Goal: Task Accomplishment & Management: Complete application form

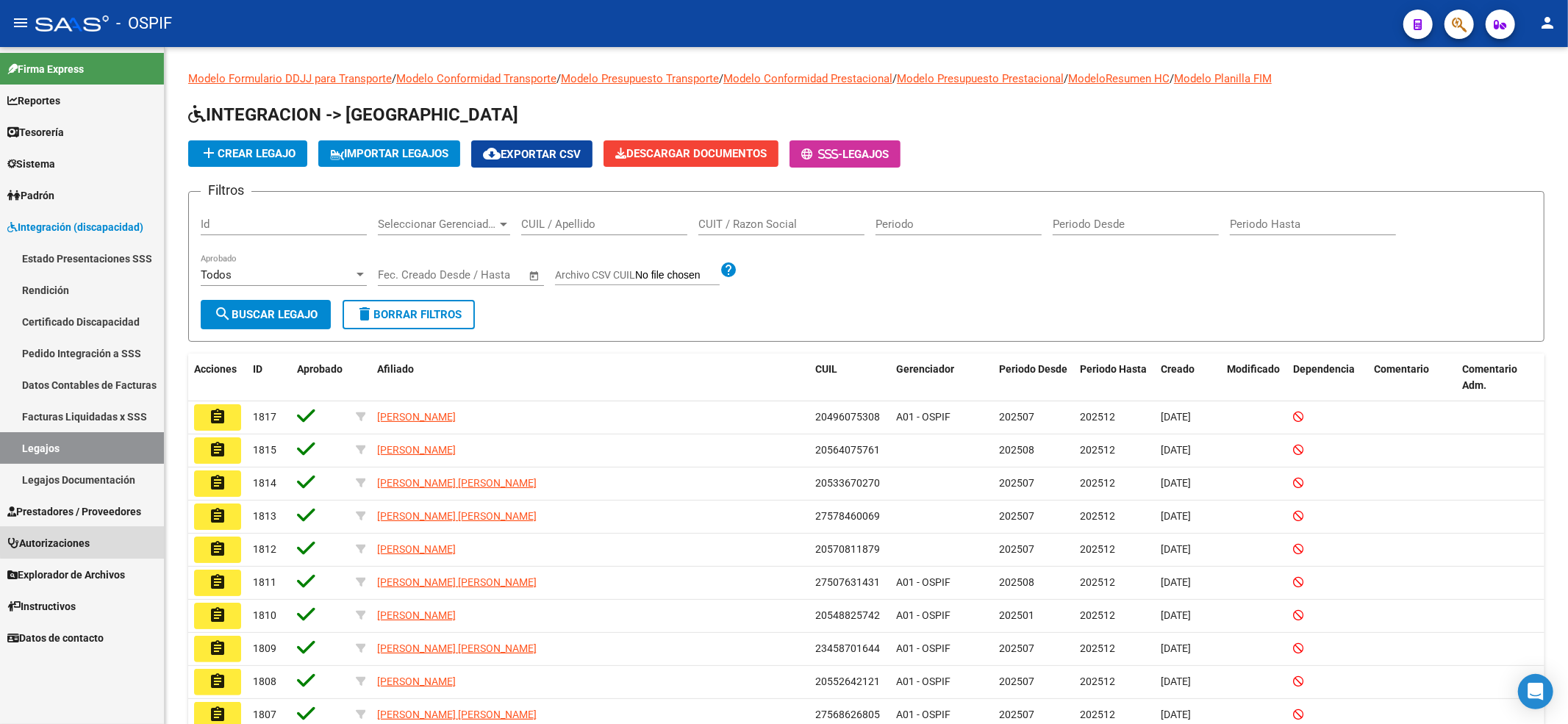
click at [95, 529] on link "Autorizaciones" at bounding box center [82, 542] width 164 height 32
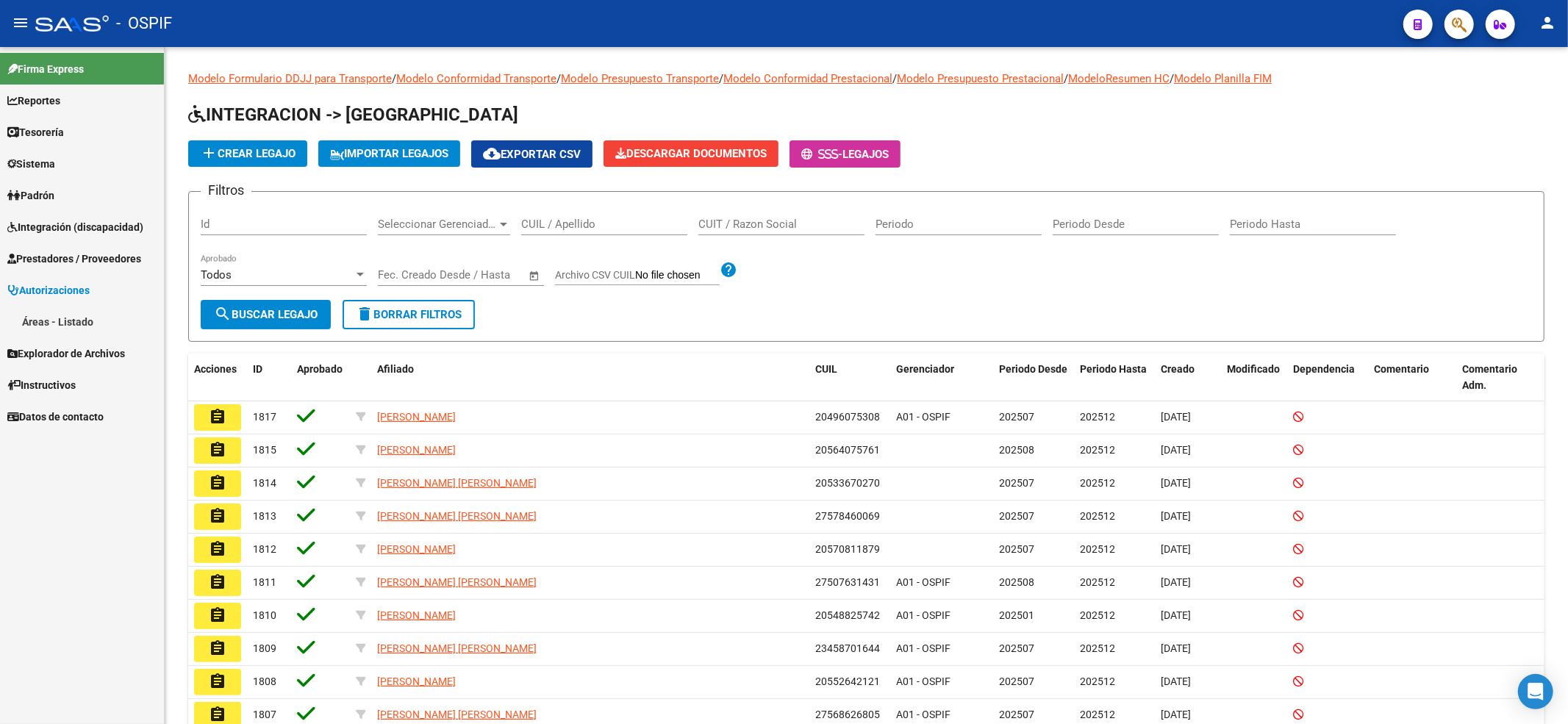
click at [75, 520] on div "Firma Express Reportes Egresos Devengados Comprobantes Recibidos Facturación Ap…" at bounding box center [82, 386] width 164 height 677
click at [56, 353] on span "Explorador de Archivos" at bounding box center [66, 354] width 118 height 16
click at [82, 298] on span "Autorizaciones" at bounding box center [49, 291] width 82 height 16
click at [65, 374] on link "Instructivos" at bounding box center [82, 384] width 164 height 32
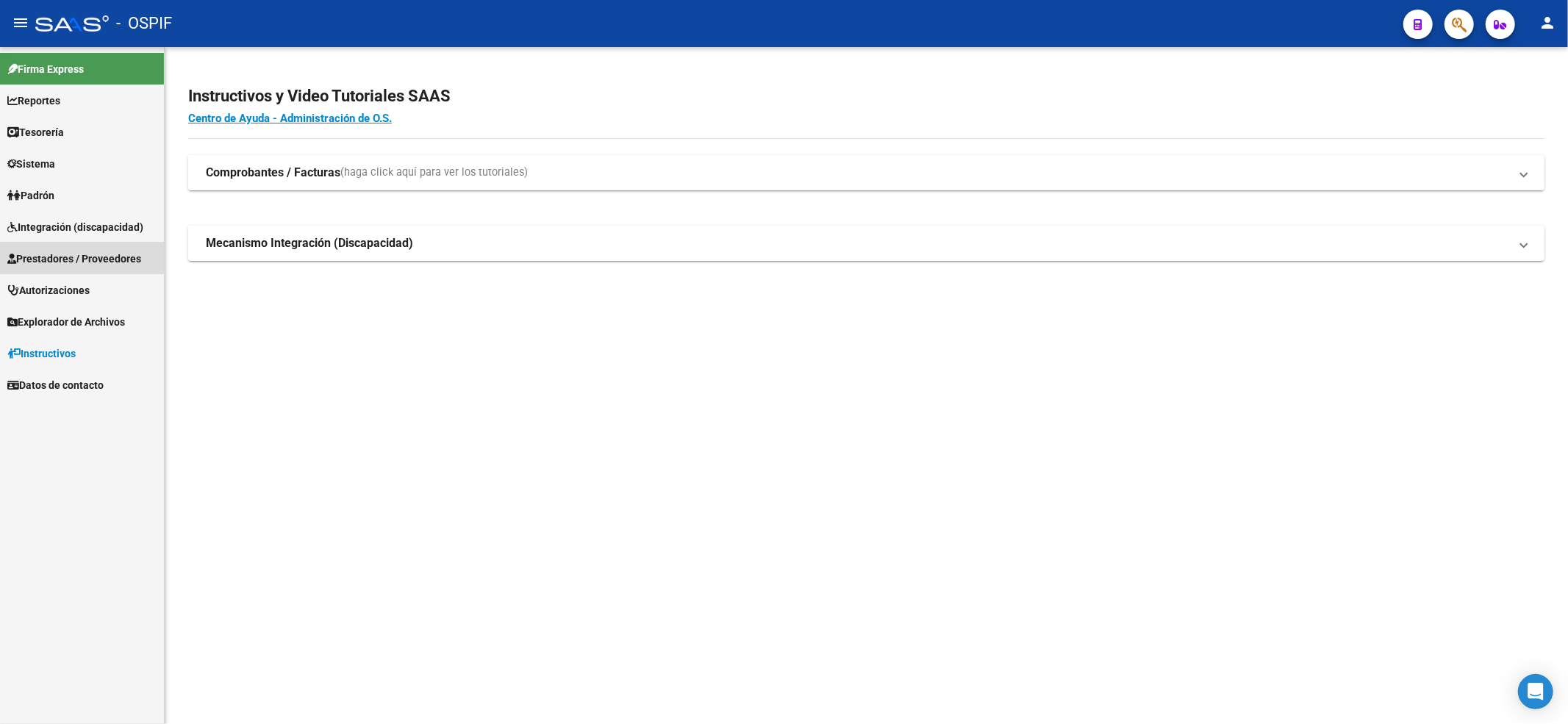
click at [77, 253] on span "Prestadores / Proveedores" at bounding box center [74, 259] width 134 height 16
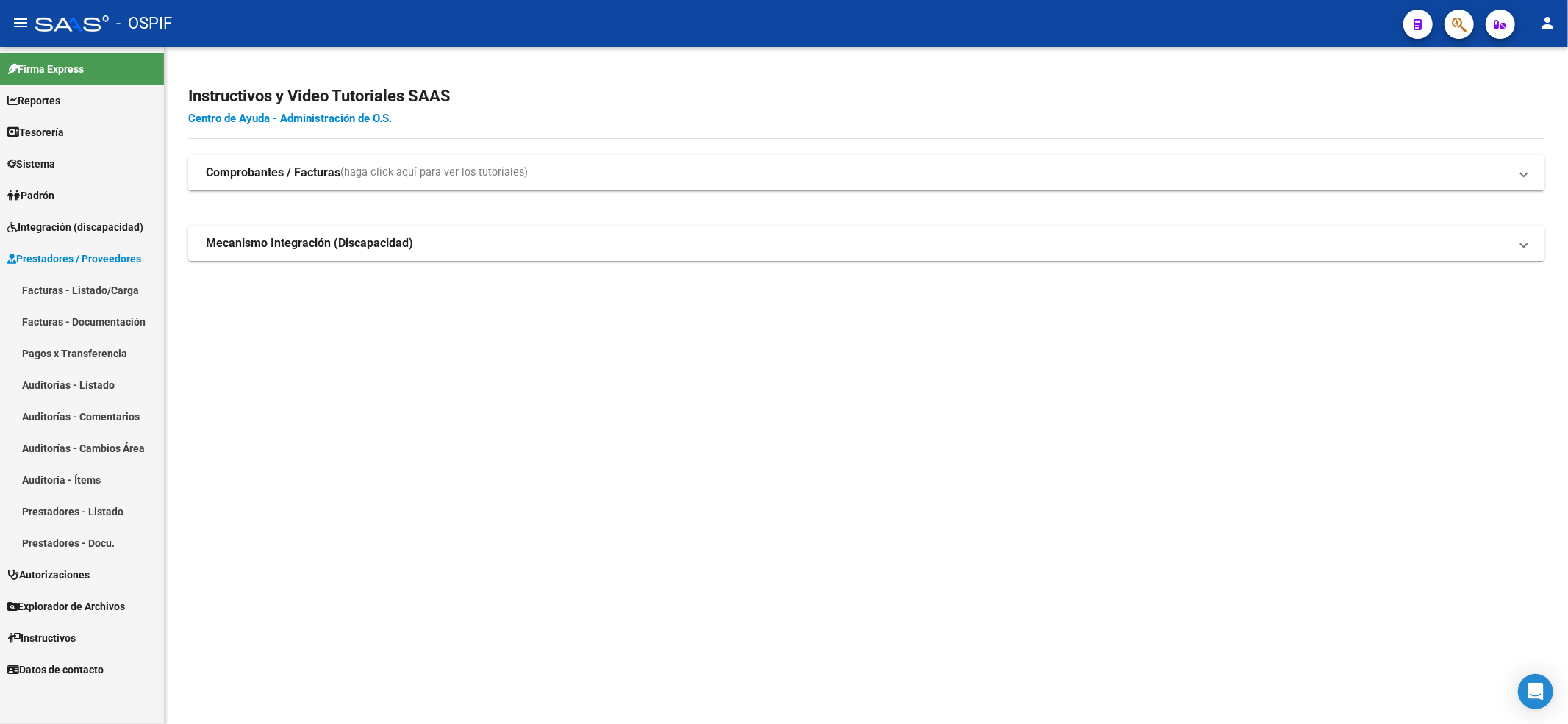
click at [65, 300] on link "Facturas - Listado/Carga" at bounding box center [82, 290] width 164 height 32
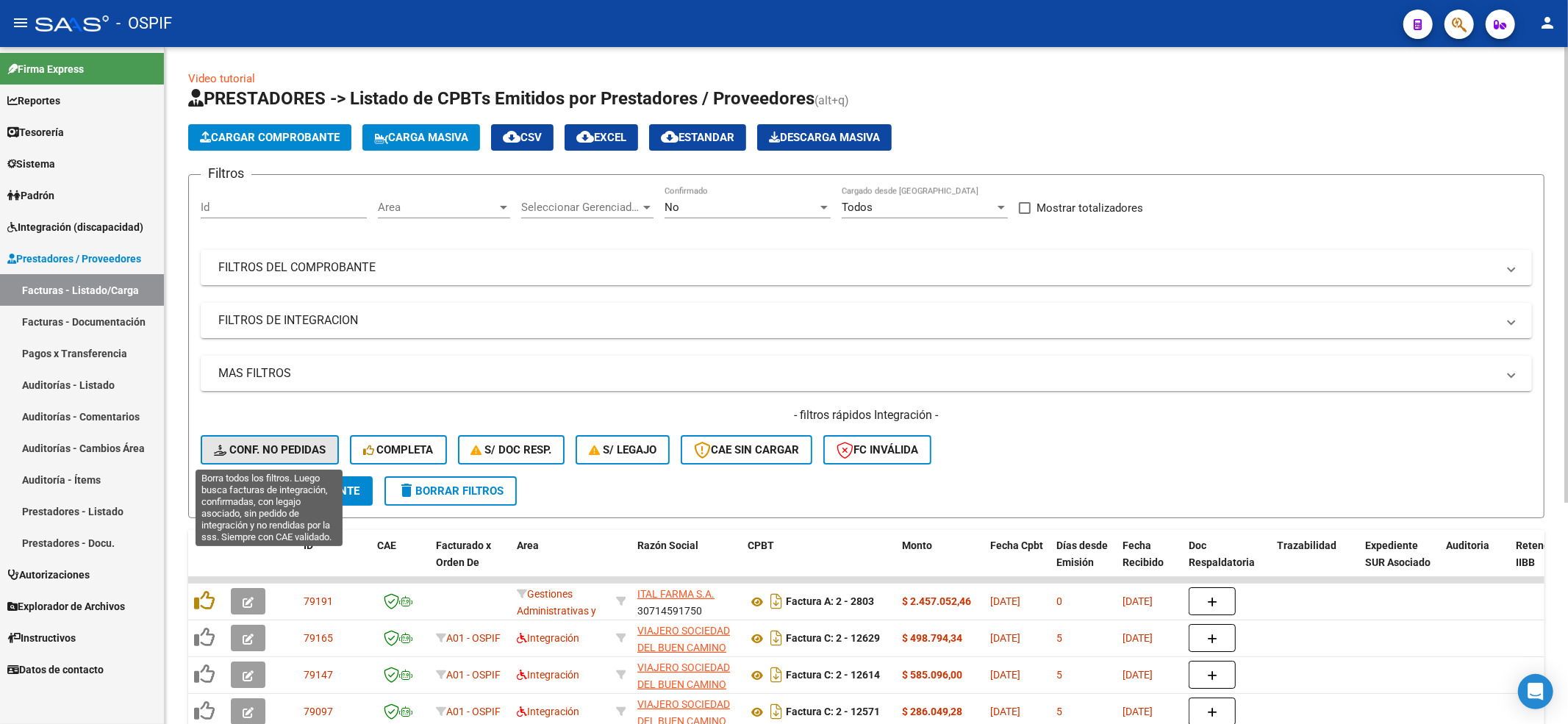
click at [227, 462] on button "Conf. no pedidas" at bounding box center [270, 450] width 138 height 29
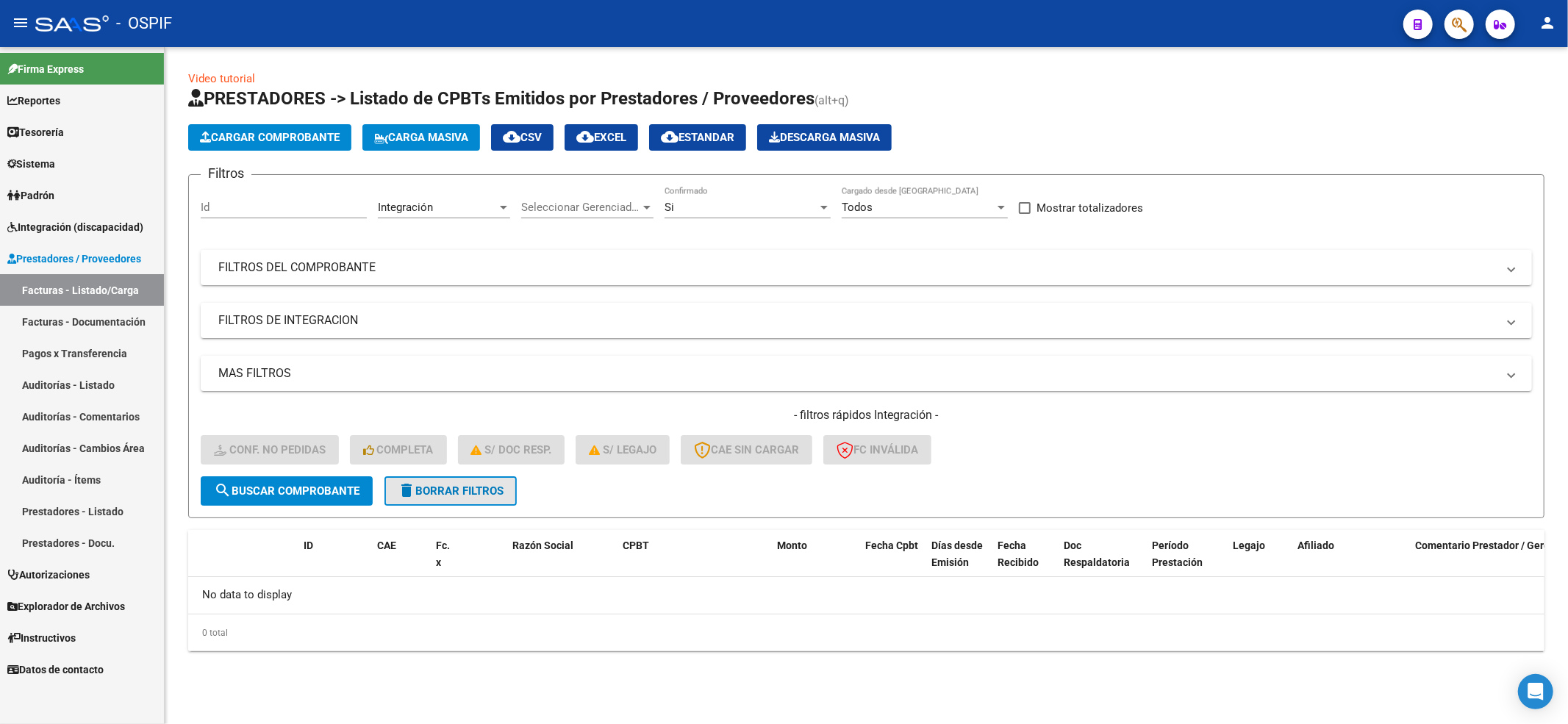
click at [469, 480] on button "delete Borrar Filtros" at bounding box center [450, 491] width 132 height 29
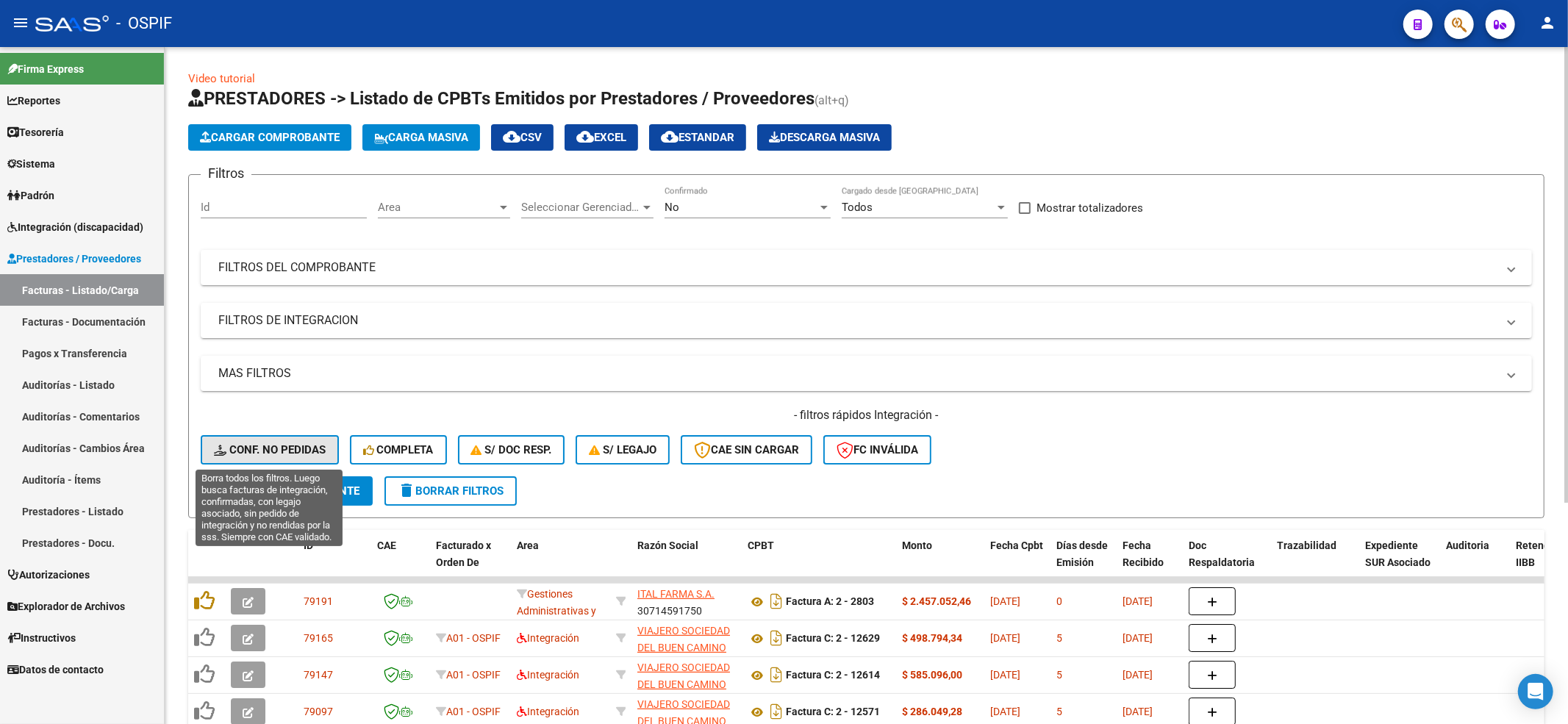
click at [235, 450] on span "Conf. no pedidas" at bounding box center [270, 450] width 112 height 13
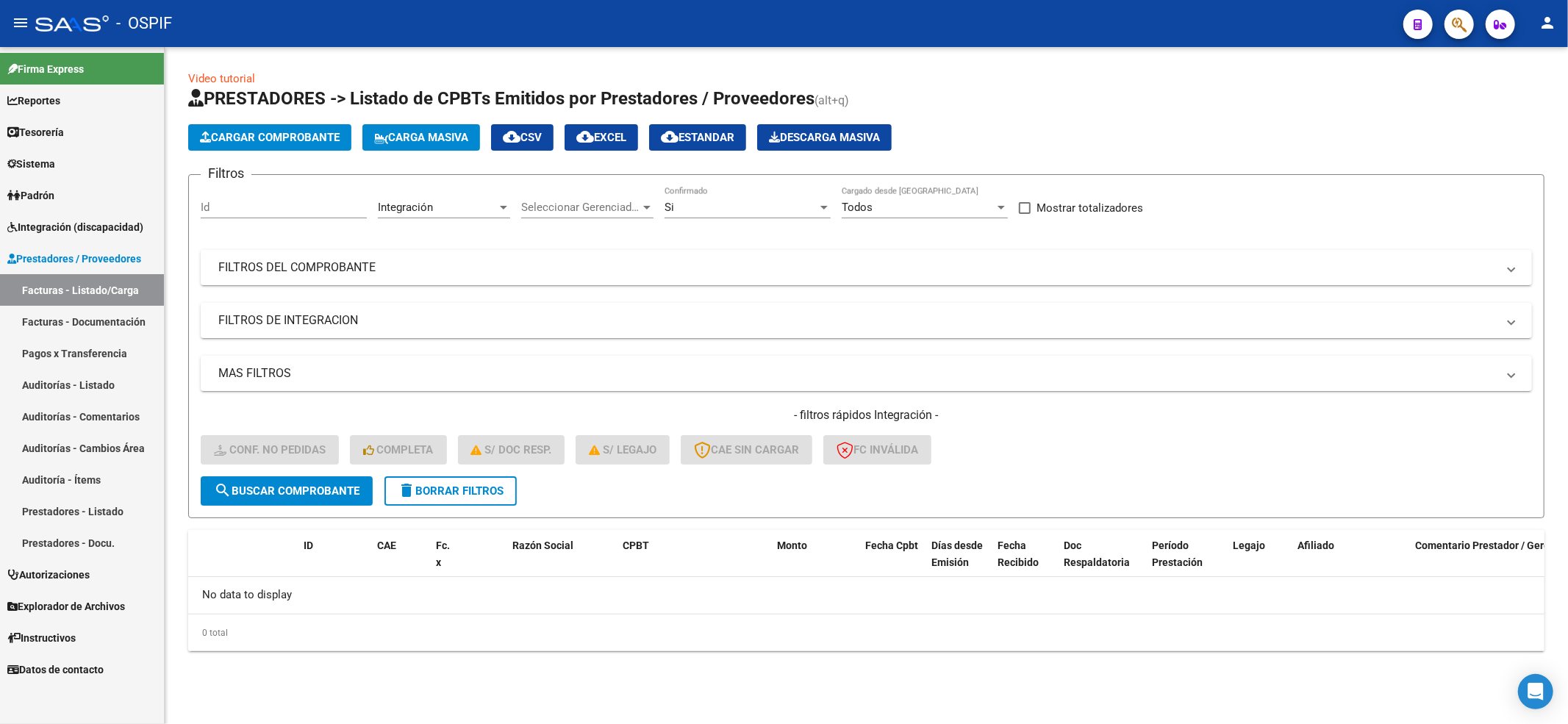
click at [422, 498] on button "delete Borrar Filtros" at bounding box center [450, 491] width 132 height 29
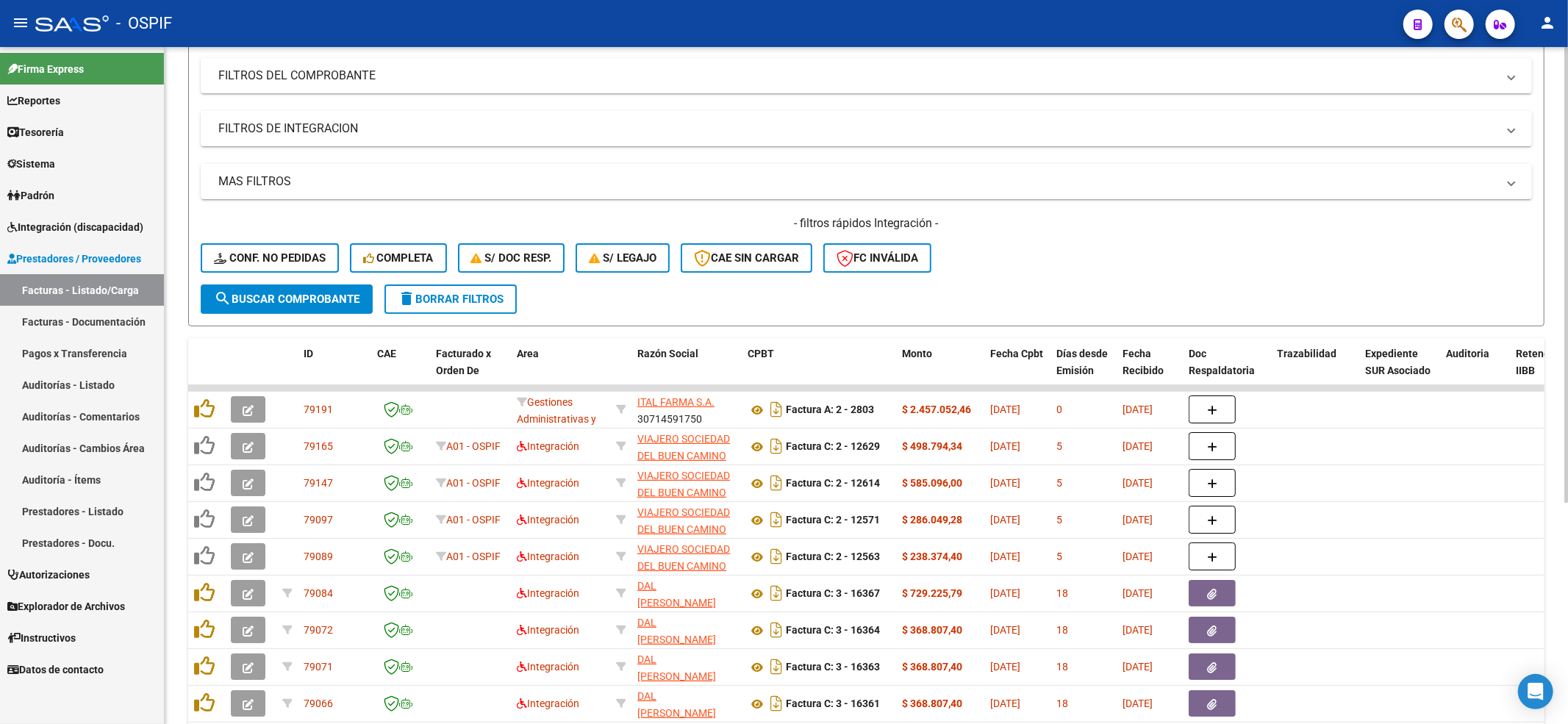
scroll to position [294, 0]
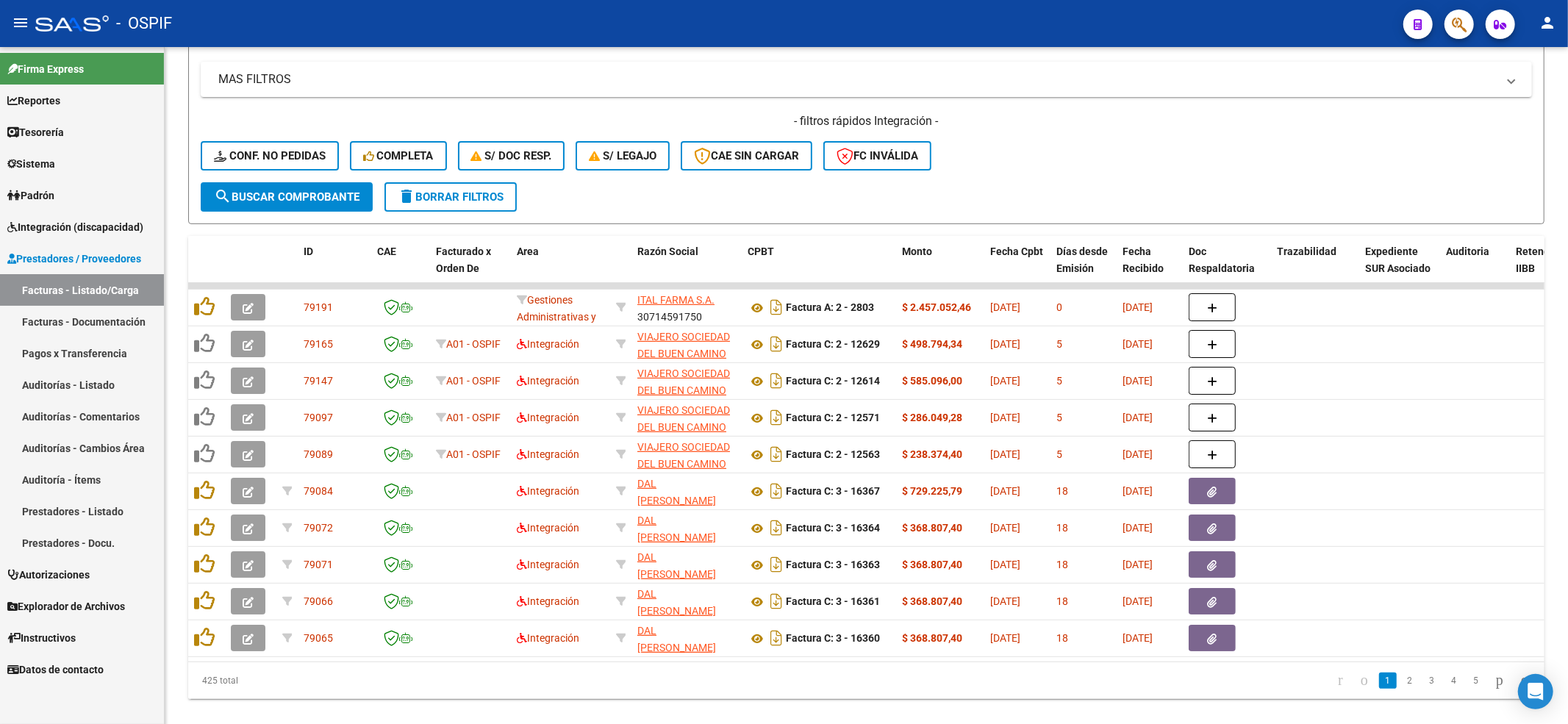
click at [68, 219] on span "Integración (discapacidad)" at bounding box center [75, 227] width 136 height 16
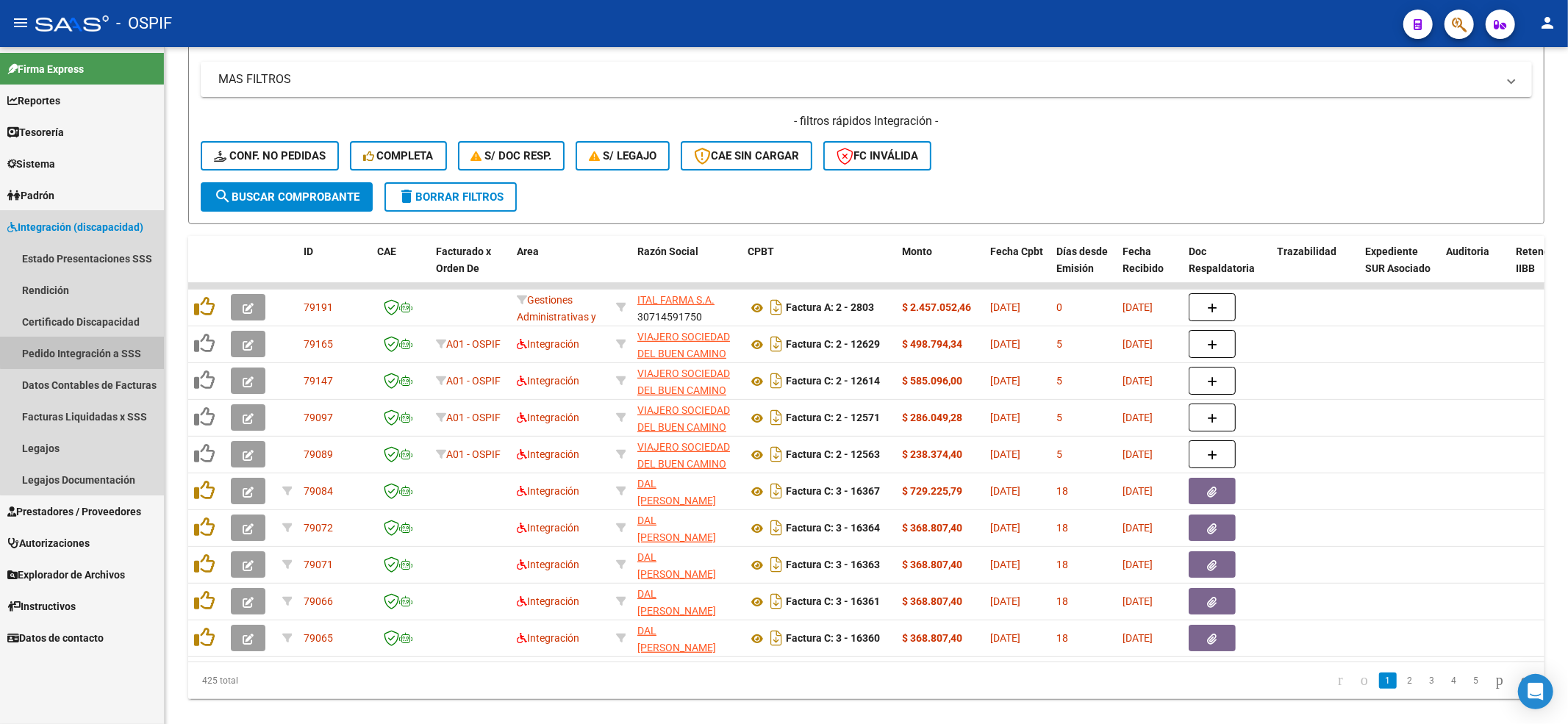
click at [92, 346] on link "Pedido Integración a SSS" at bounding box center [82, 353] width 164 height 32
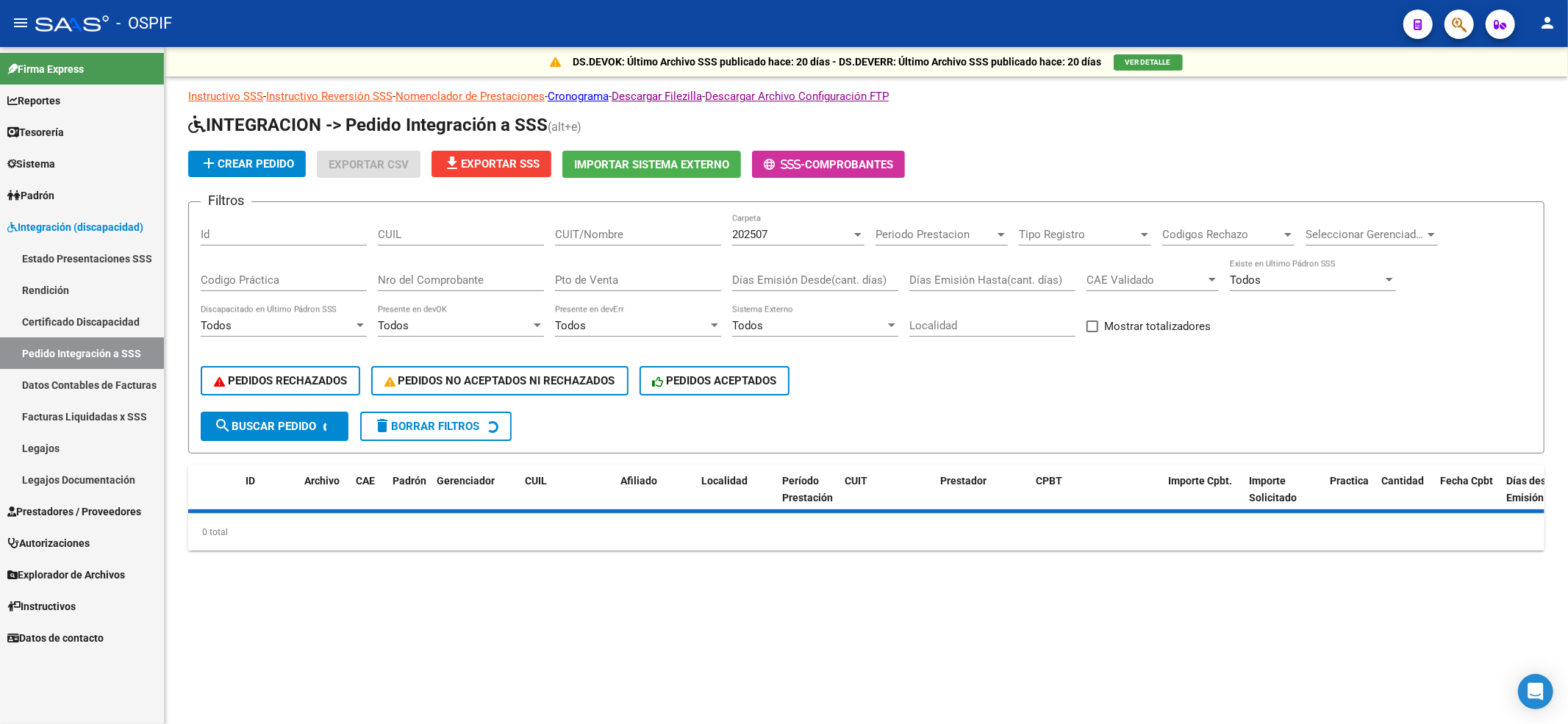
click at [560, 230] on input "CUIT/Nombre" at bounding box center [638, 235] width 166 height 13
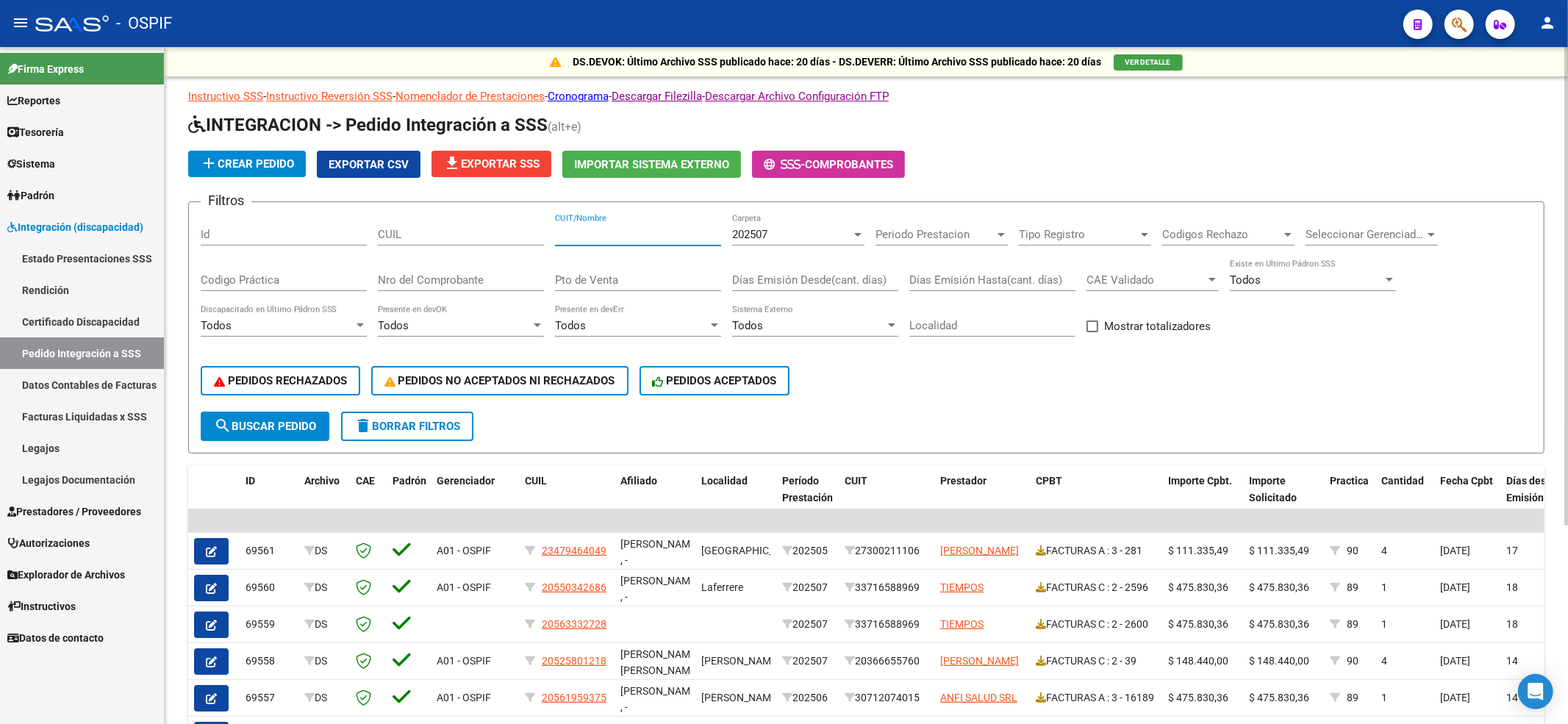
paste input "20646041183"
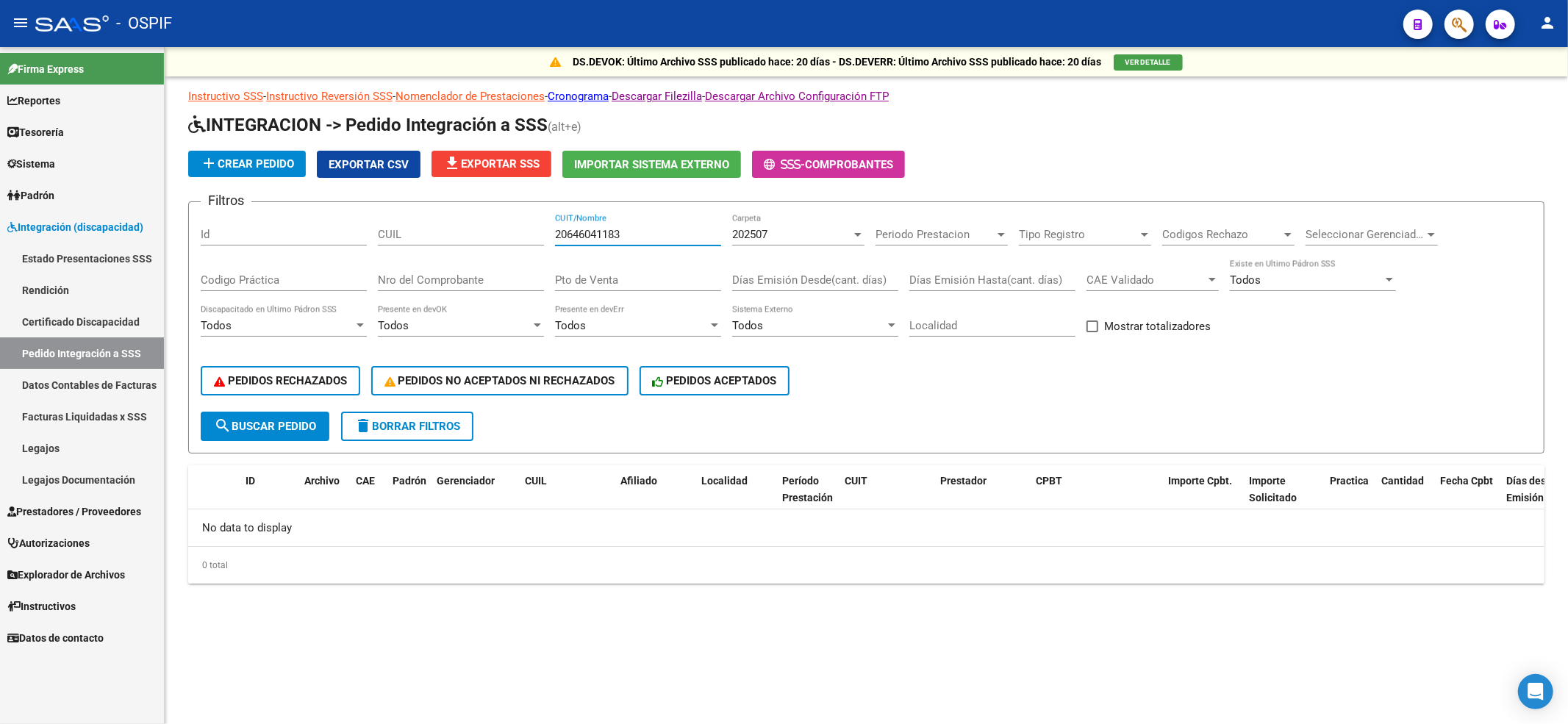
type input "20646041183"
click at [103, 517] on span "Prestadores / Proveedores" at bounding box center [74, 511] width 134 height 16
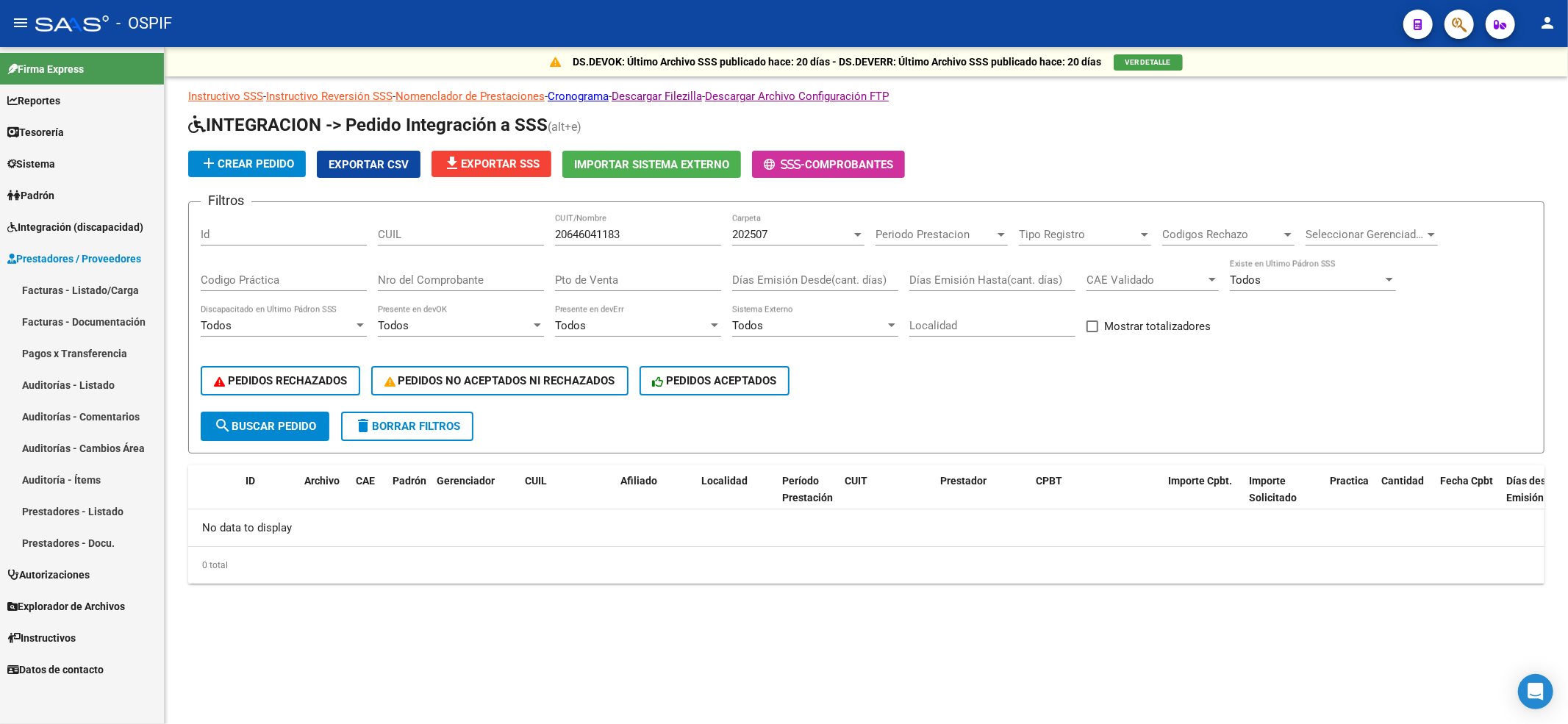
click at [102, 297] on link "Facturas - Listado/Carga" at bounding box center [82, 290] width 164 height 32
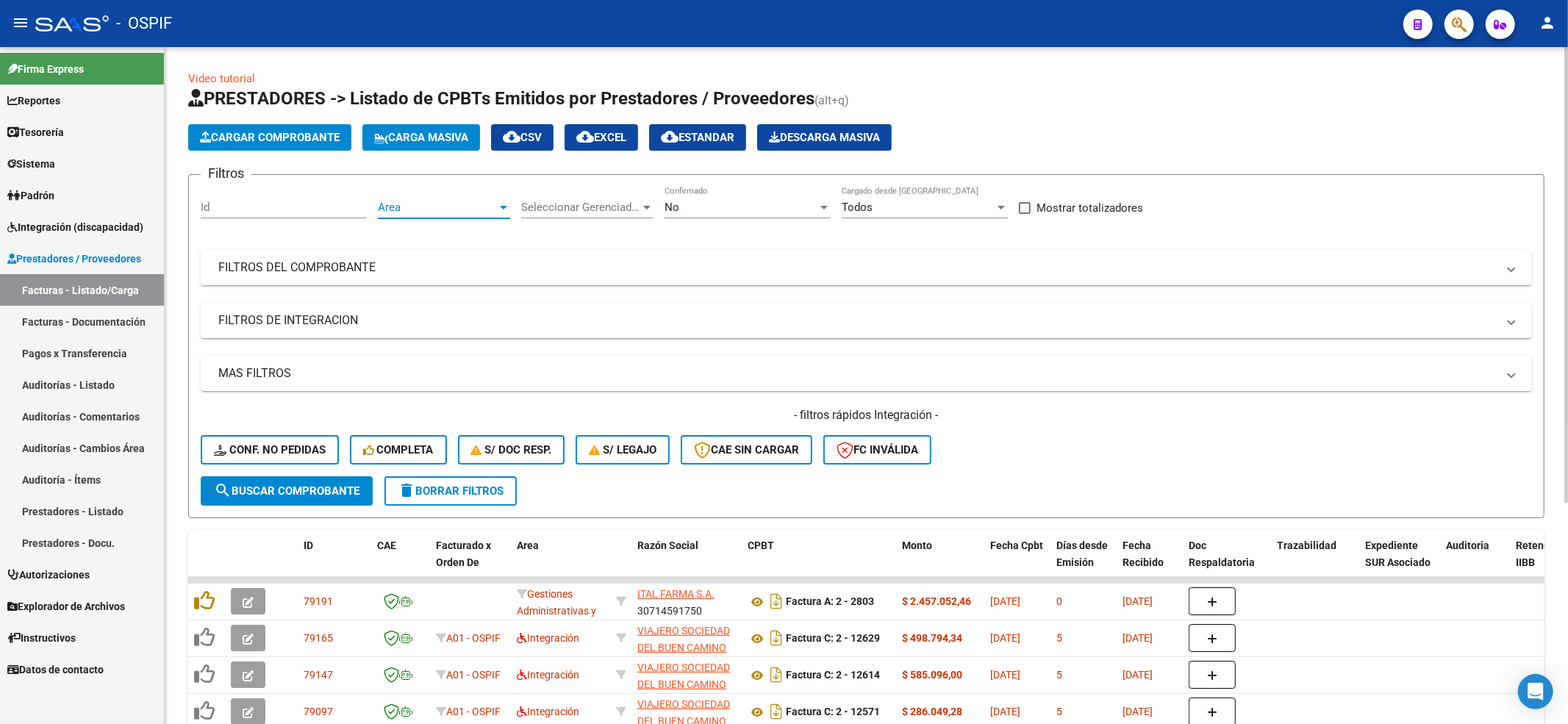
click at [457, 210] on span "Area" at bounding box center [437, 207] width 119 height 13
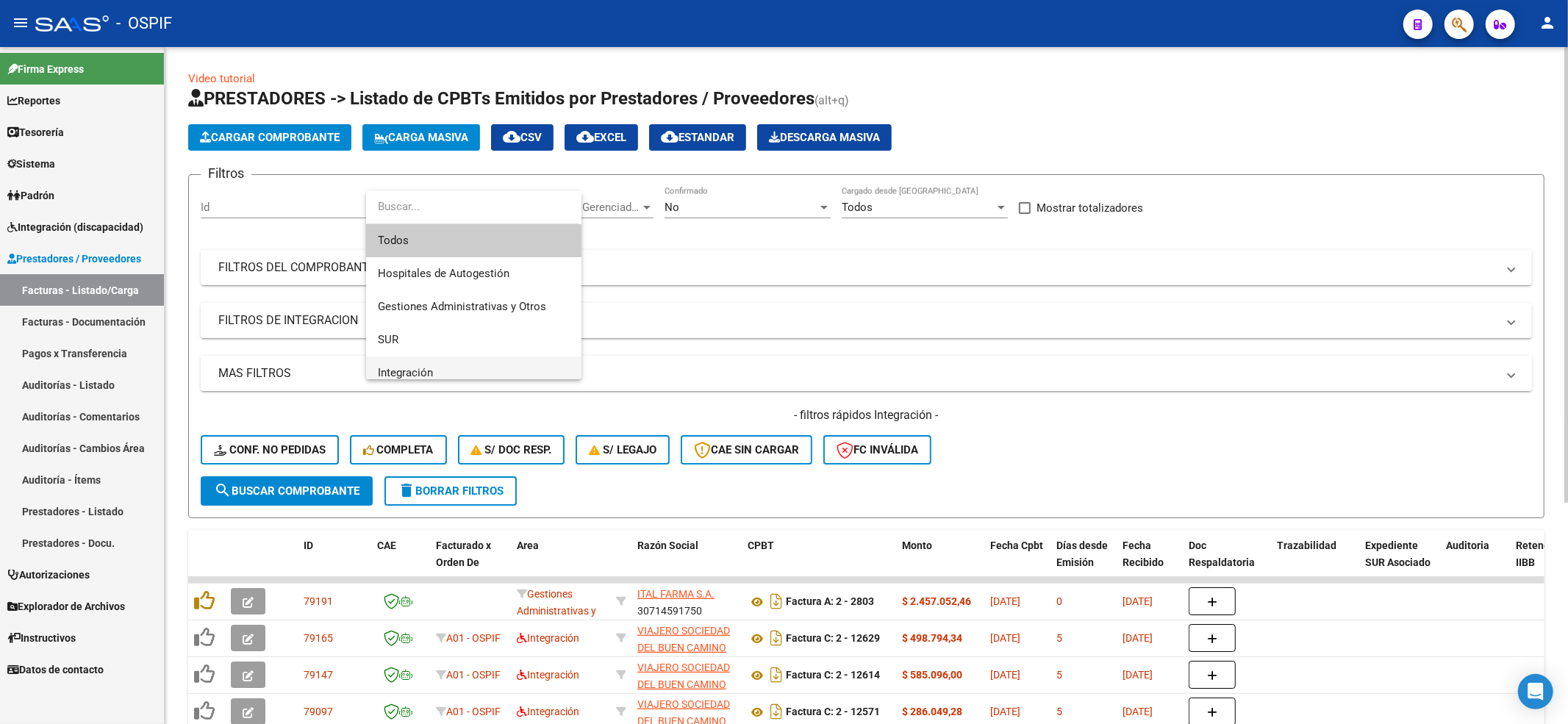
drag, startPoint x: 444, startPoint y: 375, endPoint x: 454, endPoint y: 359, distance: 18.9
click at [448, 365] on span "Integración" at bounding box center [473, 372] width 192 height 33
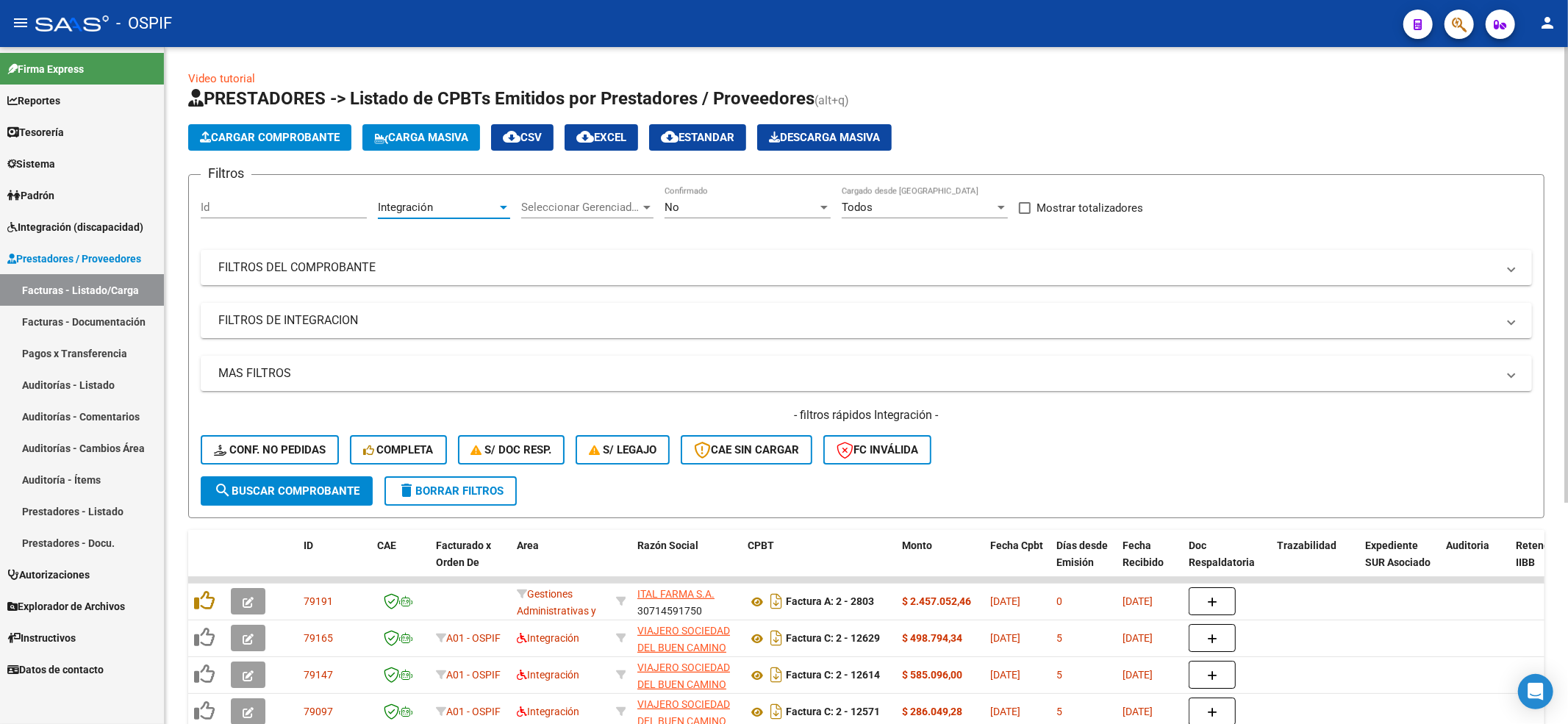
scroll to position [10, 0]
click at [742, 203] on div "No" at bounding box center [741, 207] width 153 height 13
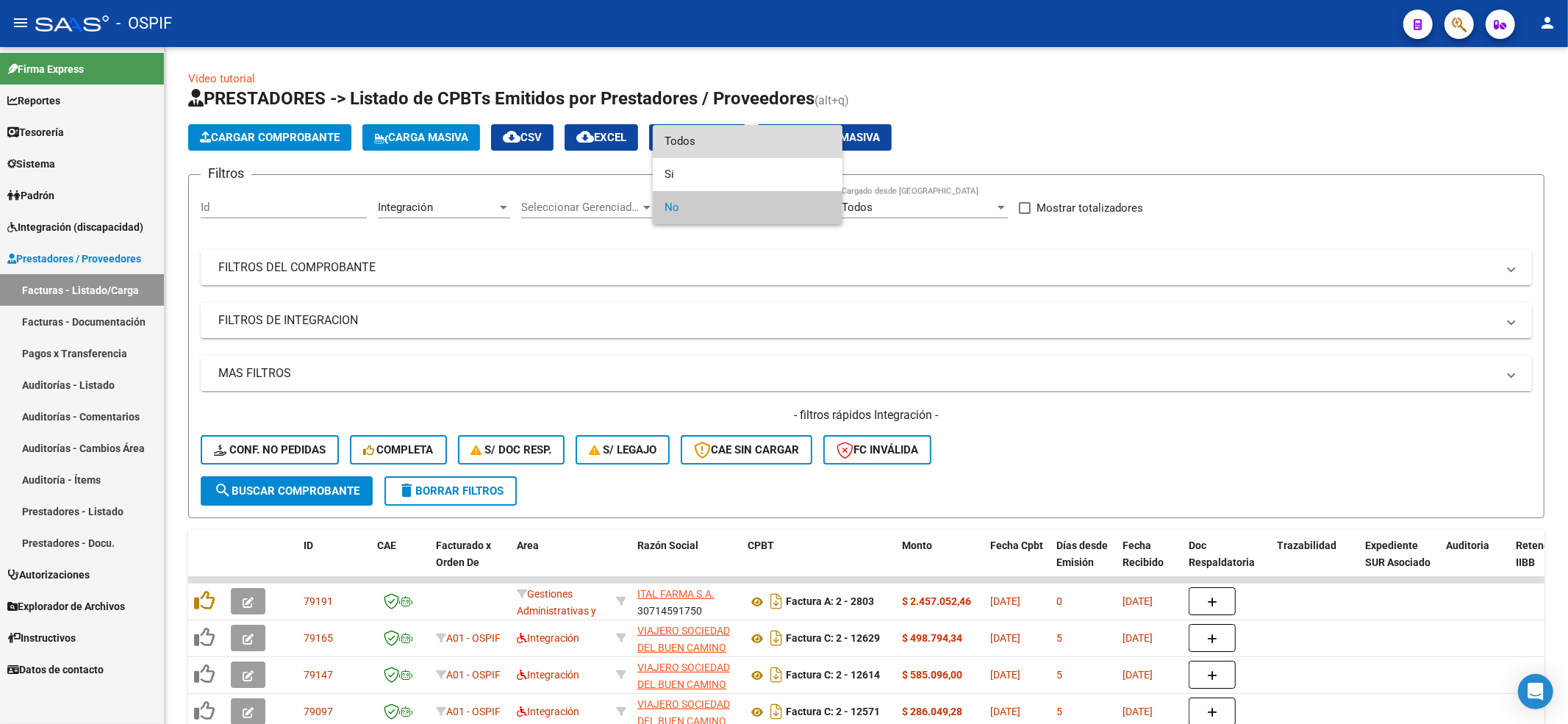
click at [733, 151] on span "Todos" at bounding box center [748, 141] width 166 height 33
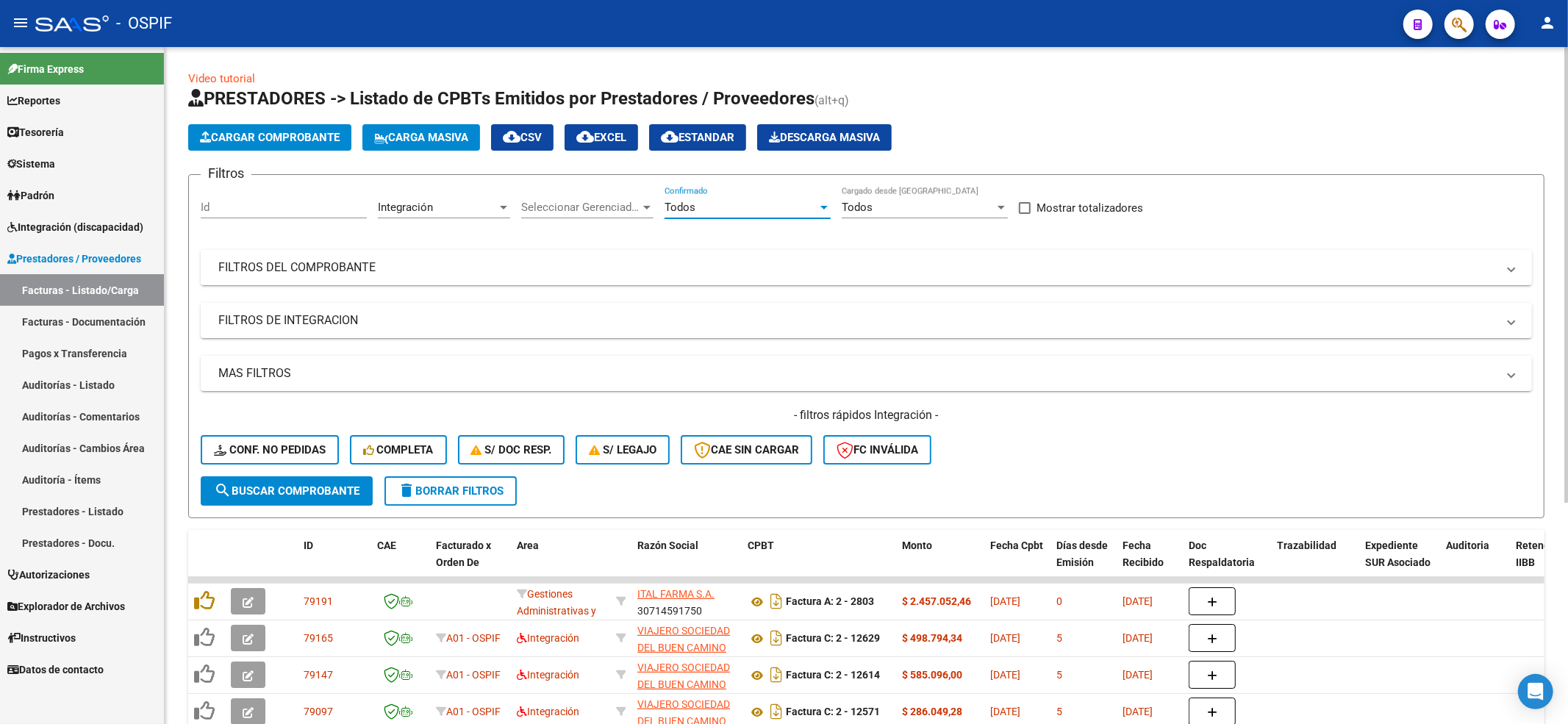
click at [367, 280] on mat-expansion-panel-header "FILTROS DEL COMPROBANTE" at bounding box center [866, 268] width 1331 height 35
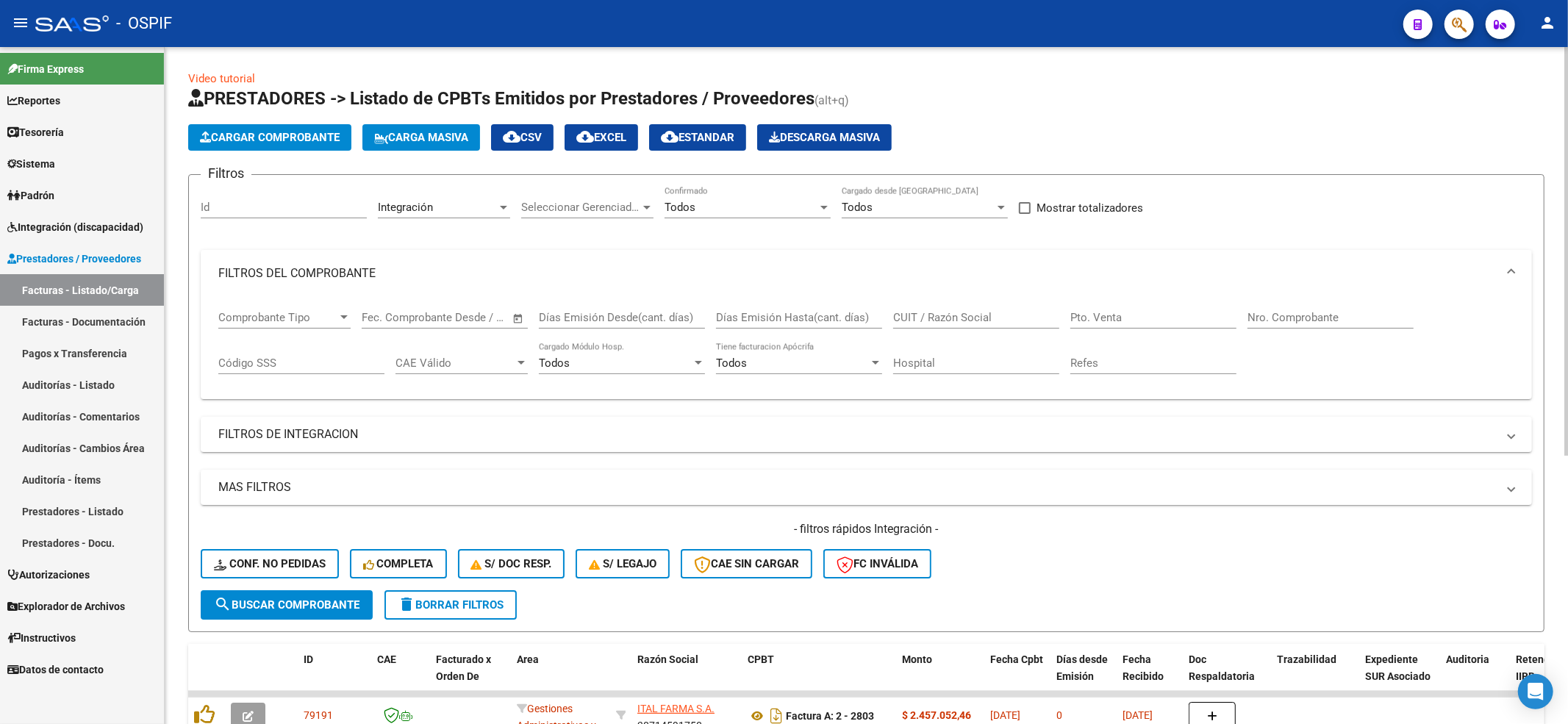
click at [948, 330] on div "CUIT / Razón Social" at bounding box center [976, 320] width 166 height 46
click at [945, 322] on input "CUIT / Razón Social" at bounding box center [976, 318] width 166 height 13
paste input "20646041183"
type input "20646041183"
click at [290, 600] on span "search Buscar Comprobante" at bounding box center [287, 605] width 146 height 13
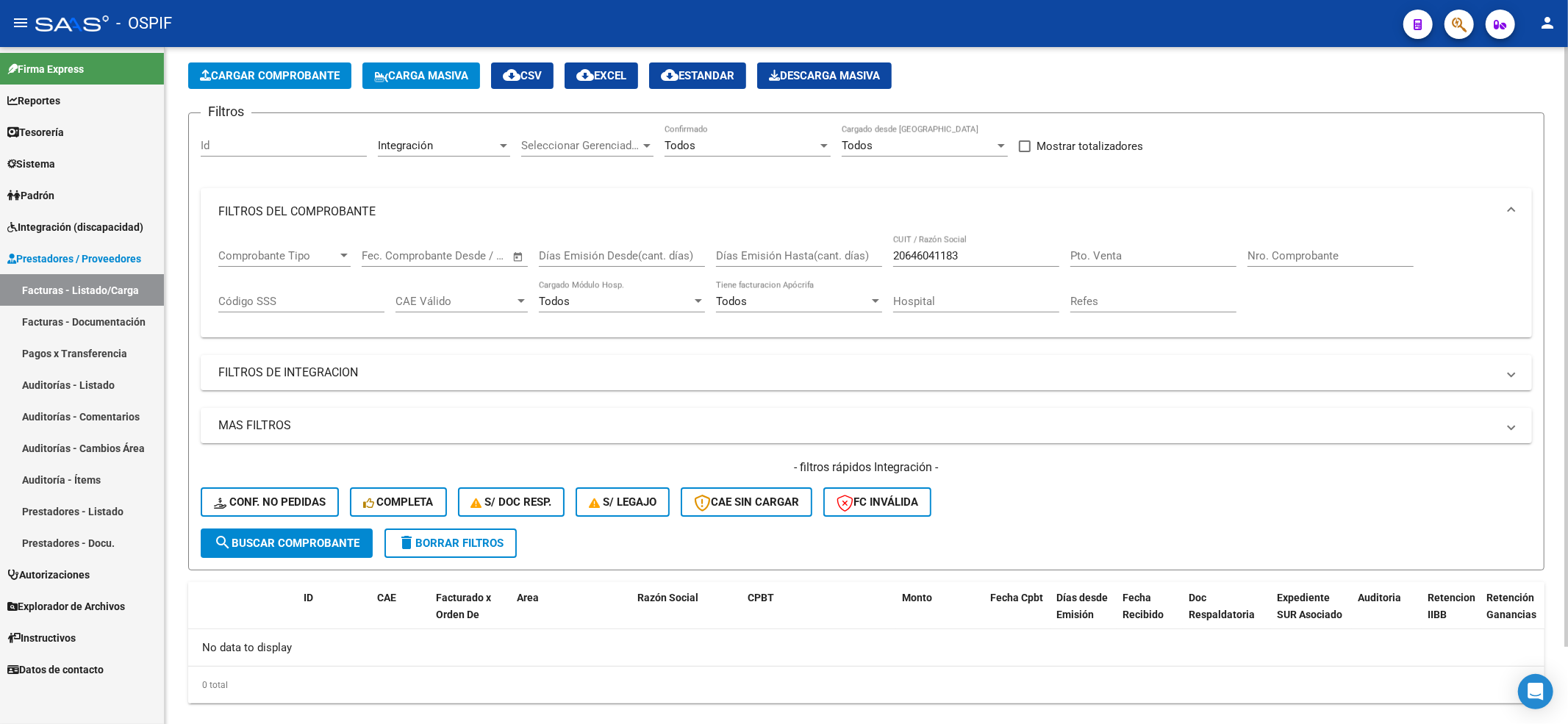
scroll to position [87, 0]
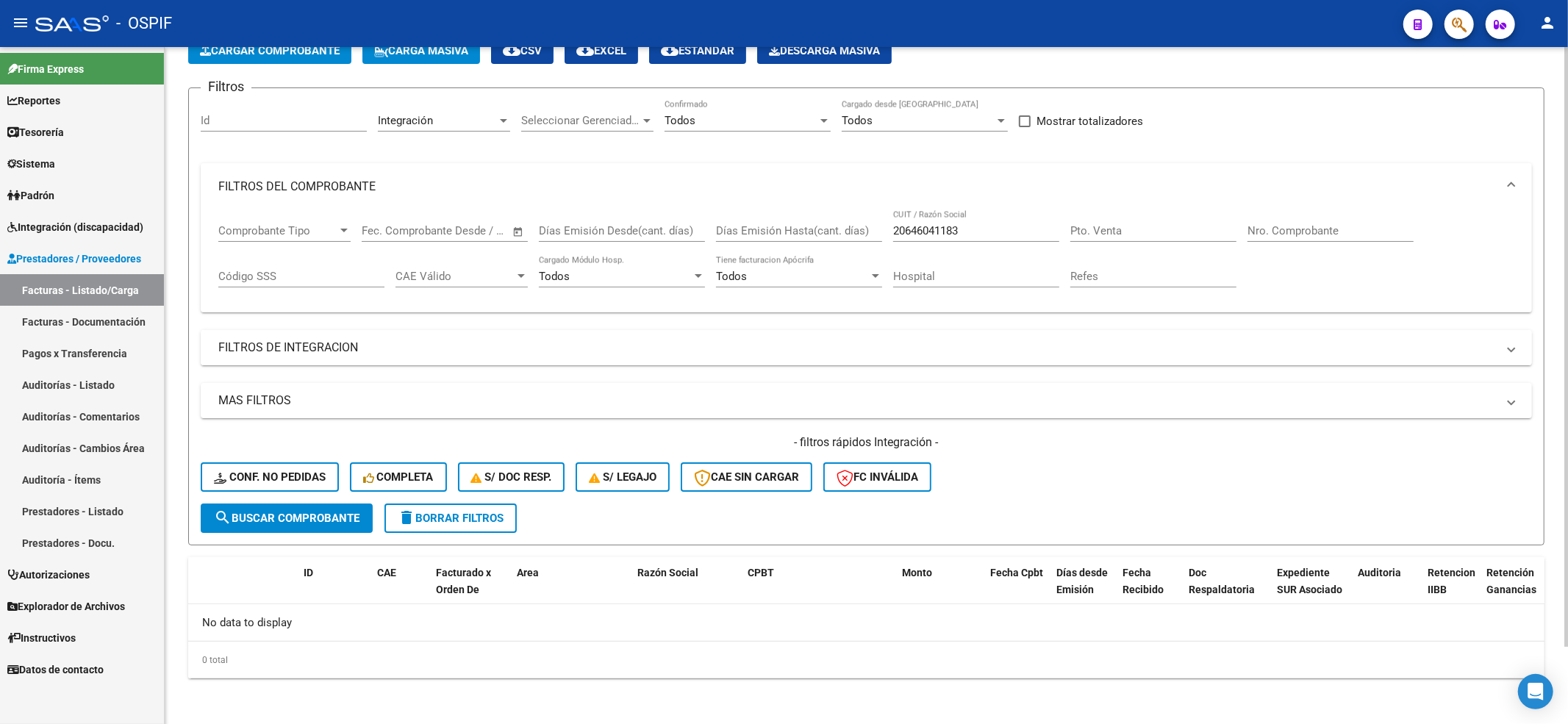
click at [299, 359] on mat-expansion-panel-header "FILTROS DE INTEGRACION" at bounding box center [866, 348] width 1331 height 35
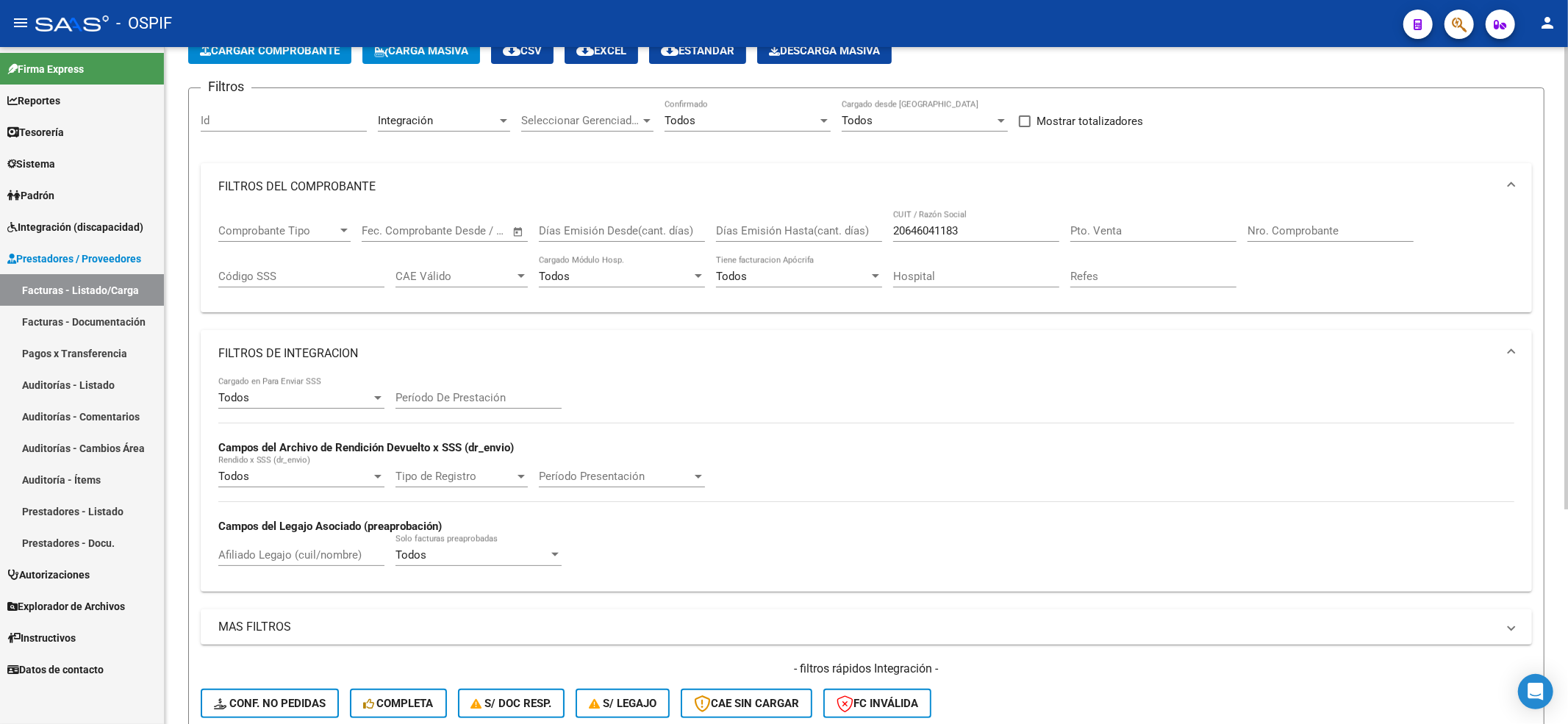
click at [410, 386] on div "Período De Prestación" at bounding box center [478, 392] width 166 height 32
click at [504, 388] on div "Período De Prestación" at bounding box center [478, 392] width 166 height 32
click at [95, 227] on span "Integración (discapacidad)" at bounding box center [75, 227] width 136 height 16
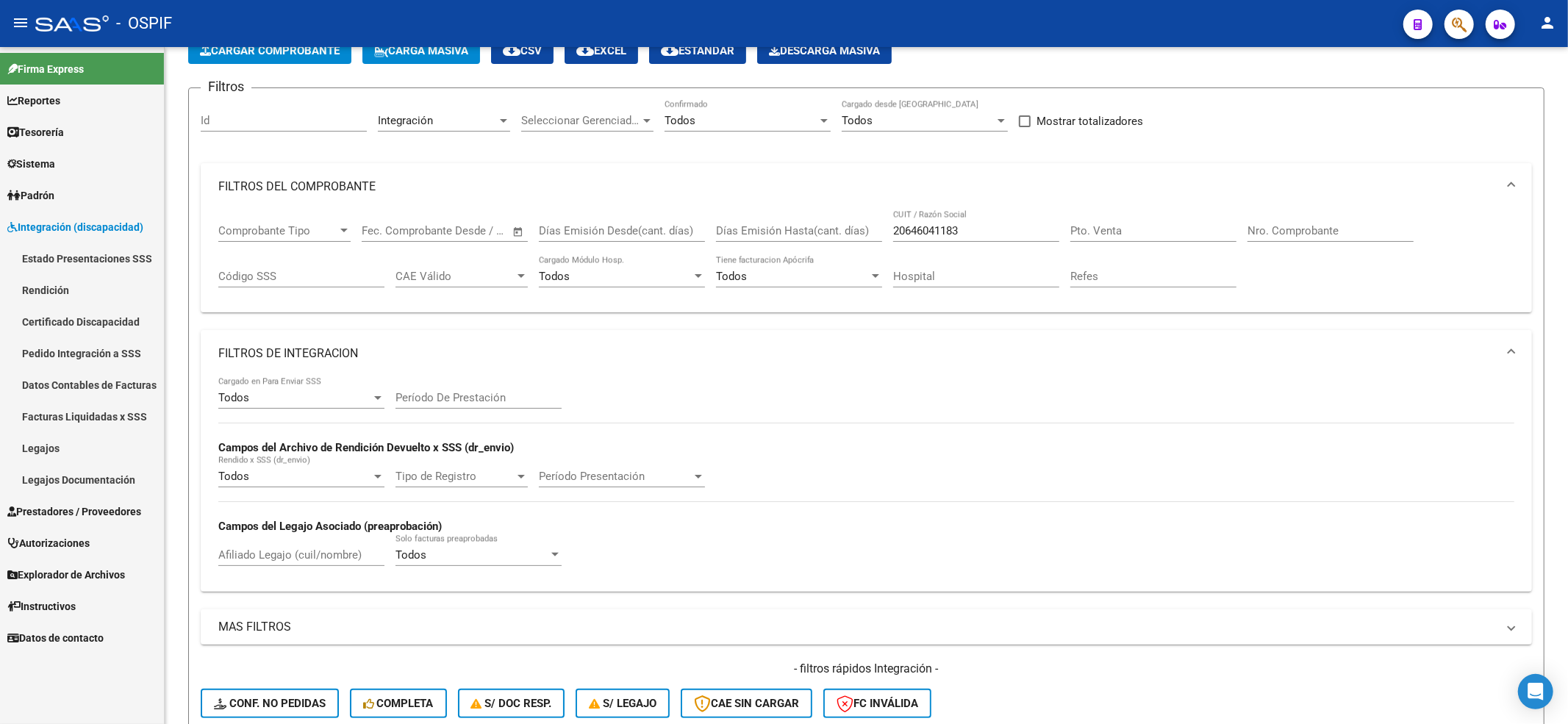
click at [53, 456] on link "Legajos" at bounding box center [82, 447] width 164 height 32
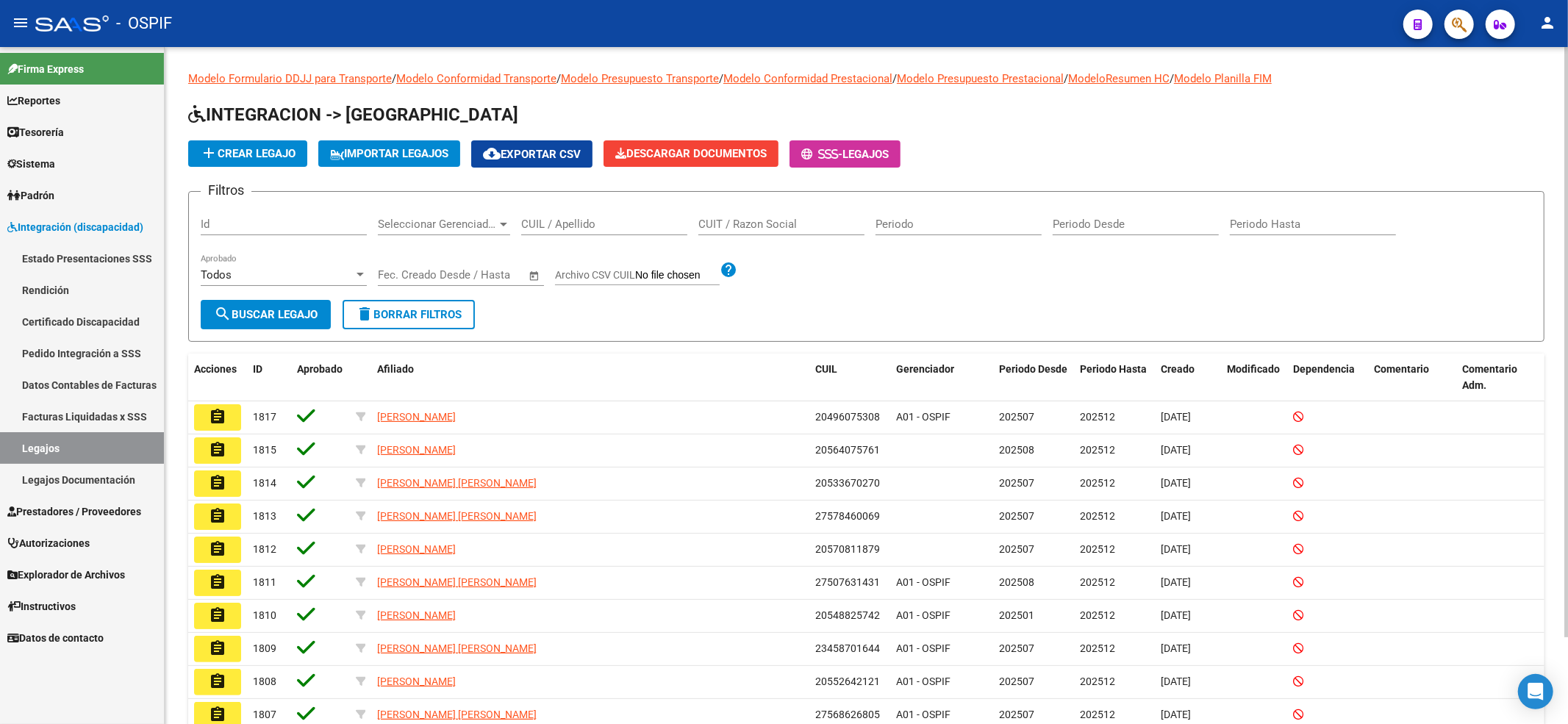
click at [556, 224] on input "CUIL / Apellido" at bounding box center [604, 224] width 166 height 13
paste input "20646041183"
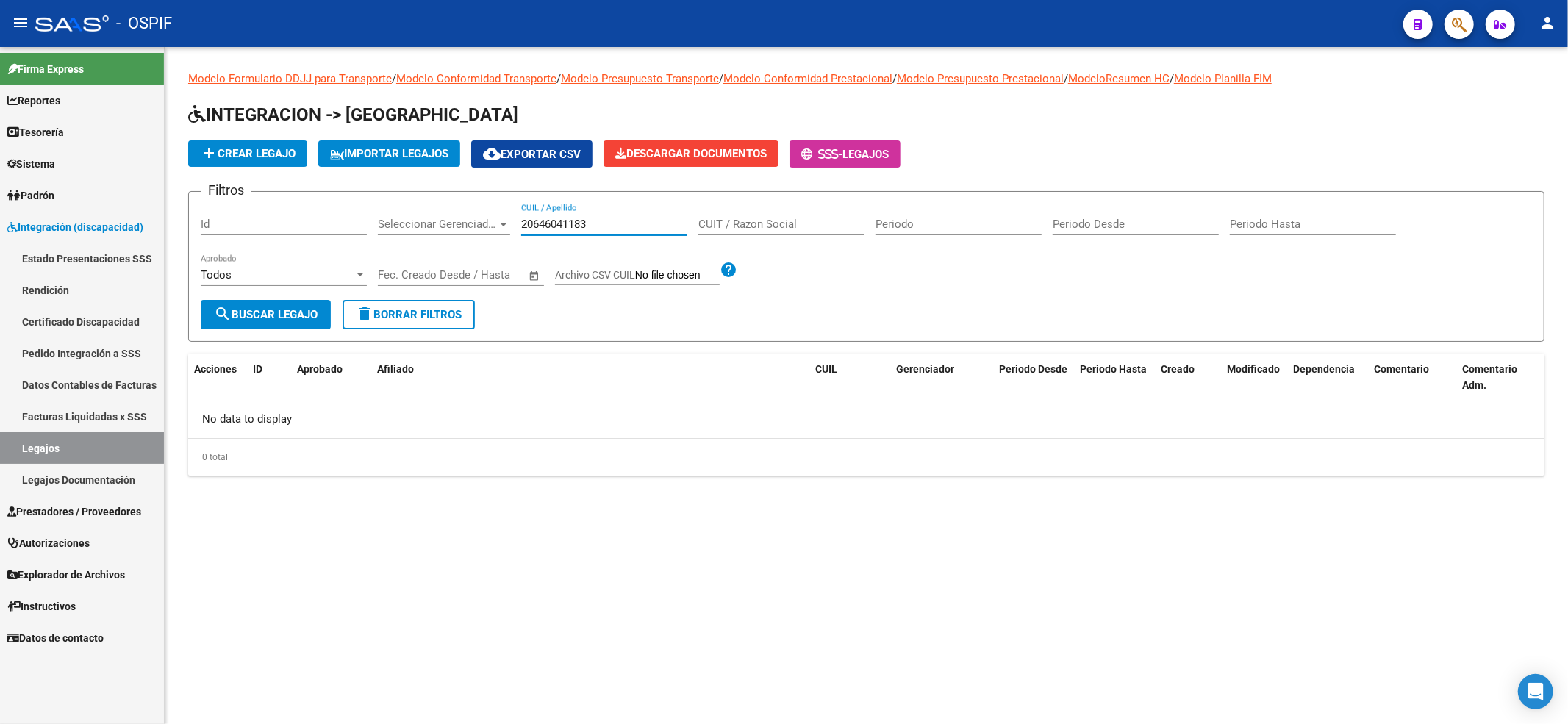
type input "20646041183"
click at [306, 168] on app-list-header "INTEGRACION -> Legajos add Crear Legajo IMPORTAR LEGAJOS cloud_download Exporta…" at bounding box center [866, 222] width 1356 height 239
click at [272, 157] on span "add Crear Legajo" at bounding box center [248, 154] width 96 height 13
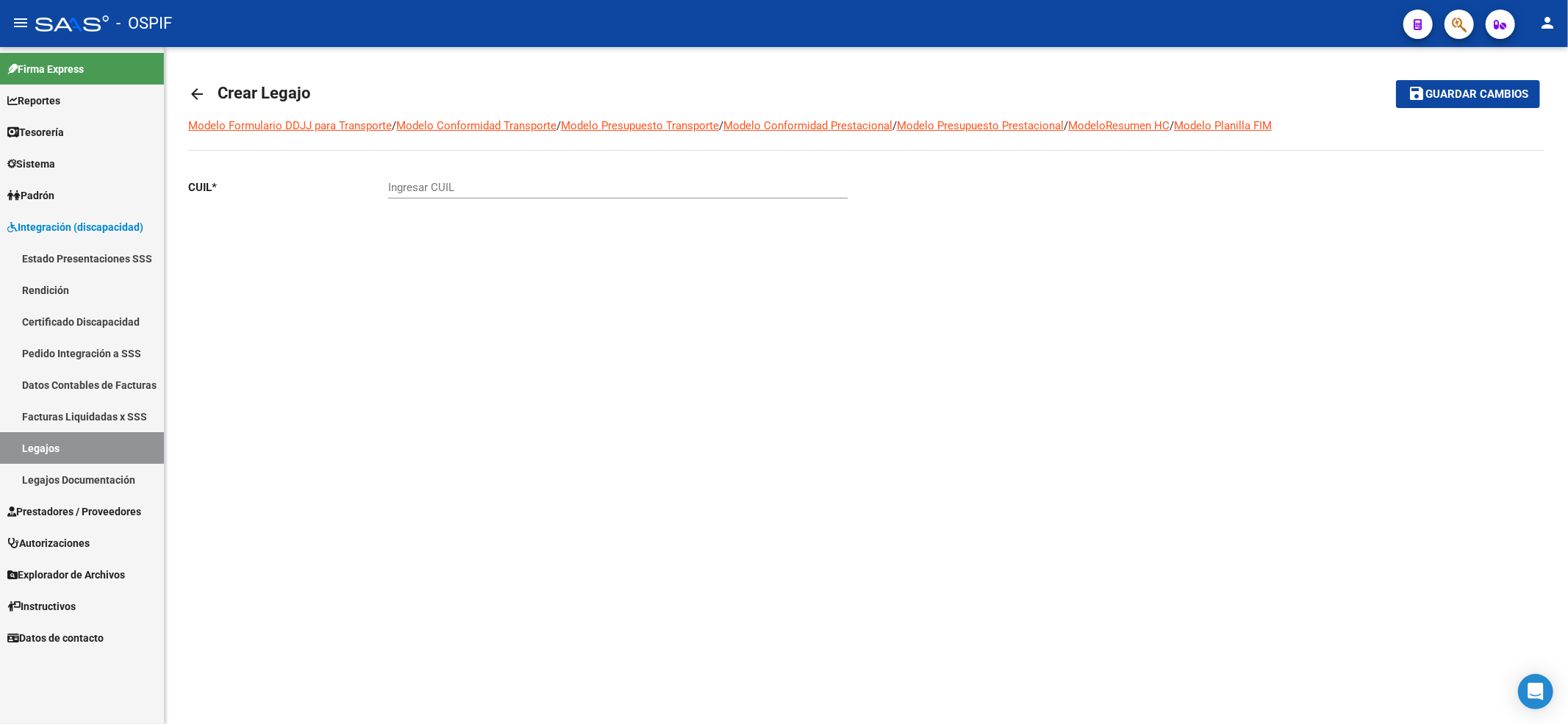
click at [433, 187] on input "Ingresar CUIL" at bounding box center [617, 188] width 459 height 13
paste input "20-64604118-3"
drag, startPoint x: 1482, startPoint y: 78, endPoint x: 1468, endPoint y: 86, distance: 16.1
click at [1477, 79] on mat-toolbar-row "save Guardar cambios" at bounding box center [1400, 94] width 281 height 47
click at [1467, 88] on span "Guardar cambios" at bounding box center [1477, 95] width 103 height 13
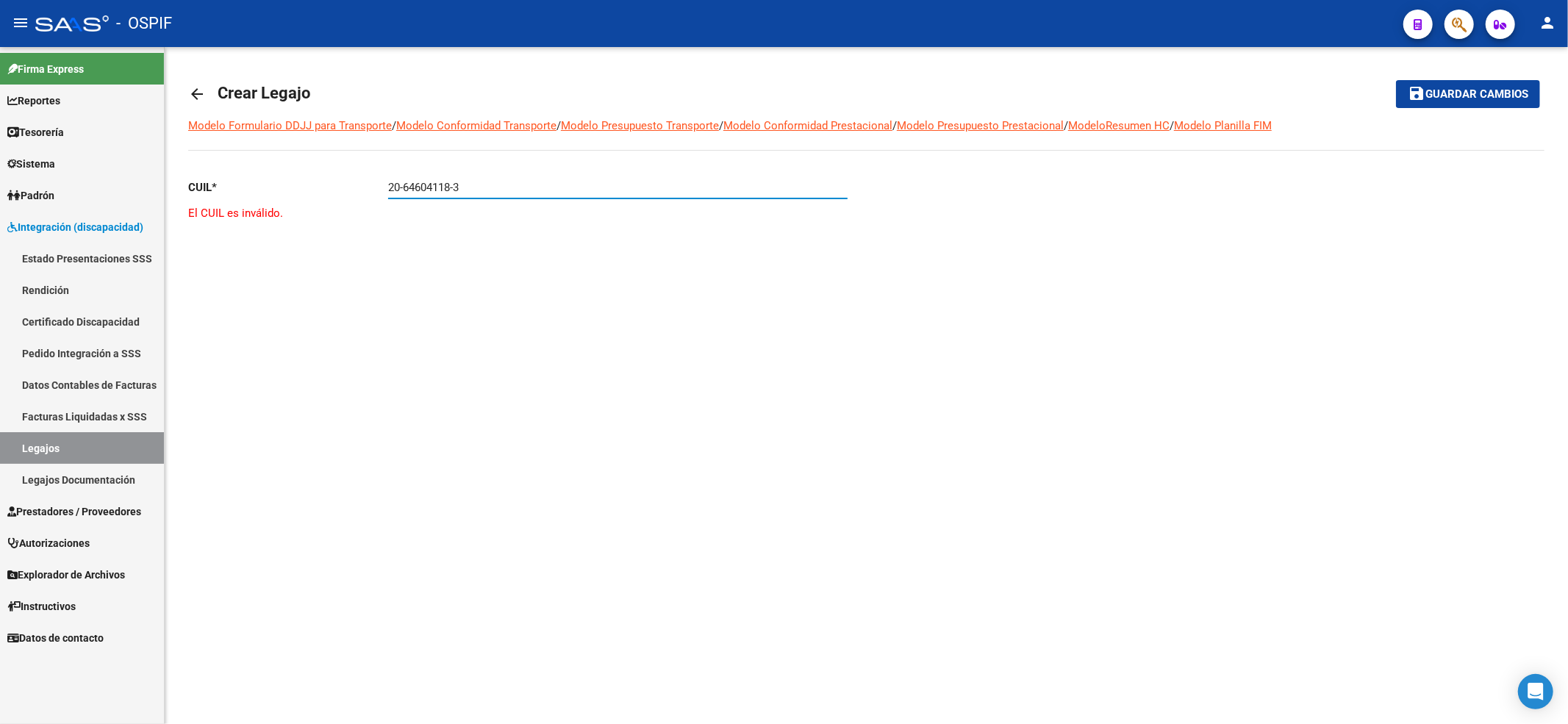
drag, startPoint x: 510, startPoint y: 183, endPoint x: 0, endPoint y: -5, distance: 543.5
click at [0, 0] on html "menu - OSPIF person Firma Express Reportes Egresos Devengados Comprobantes Reci…" at bounding box center [784, 362] width 1568 height 724
paste input "text"
click at [1396, 80] on button "save Guardar cambios" at bounding box center [1468, 93] width 144 height 27
drag, startPoint x: 104, startPoint y: 187, endPoint x: 0, endPoint y: 144, distance: 112.5
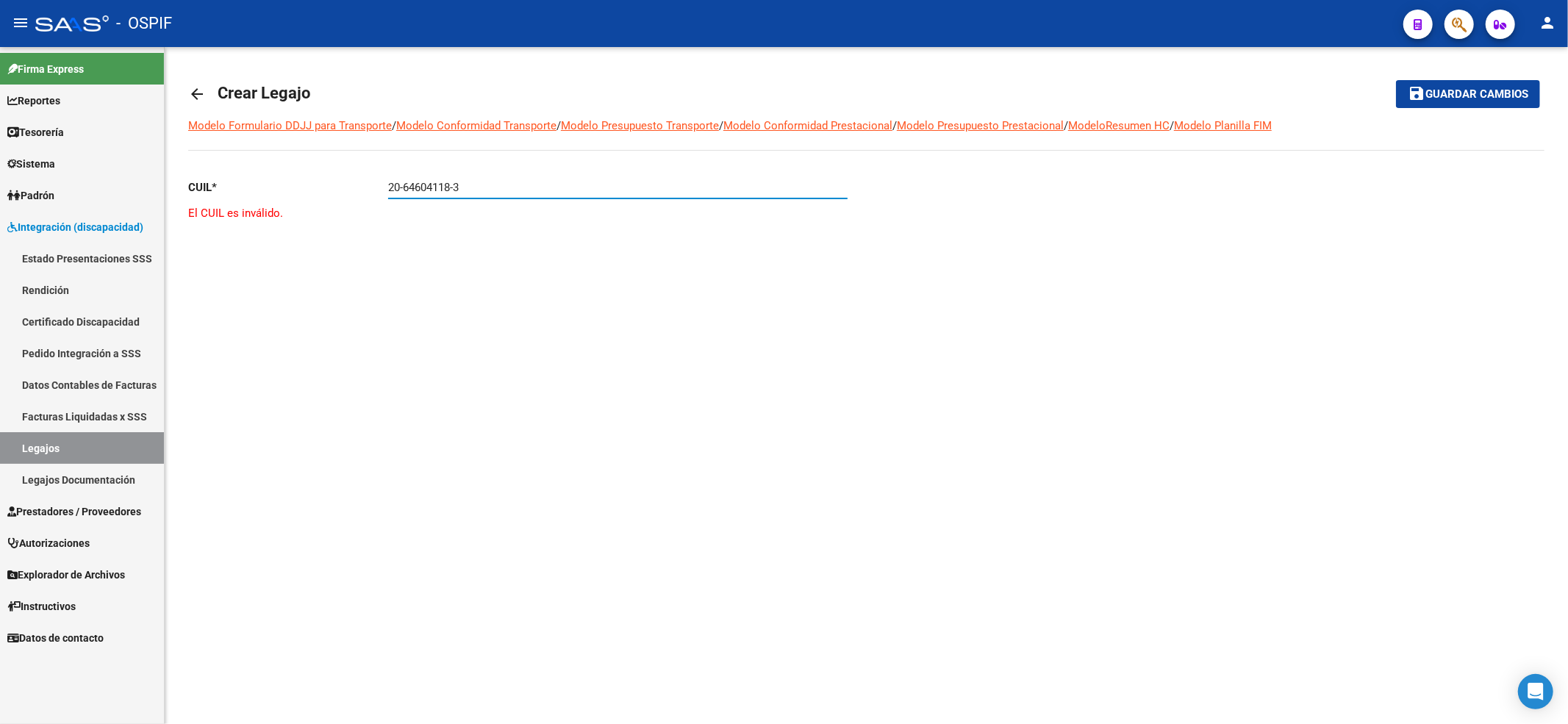
click at [0, 196] on mat-sidenav-container "Firma Express Reportes Egresos Devengados Comprobantes Recibidos Facturación Ap…" at bounding box center [784, 386] width 1568 height 677
paste input "5"
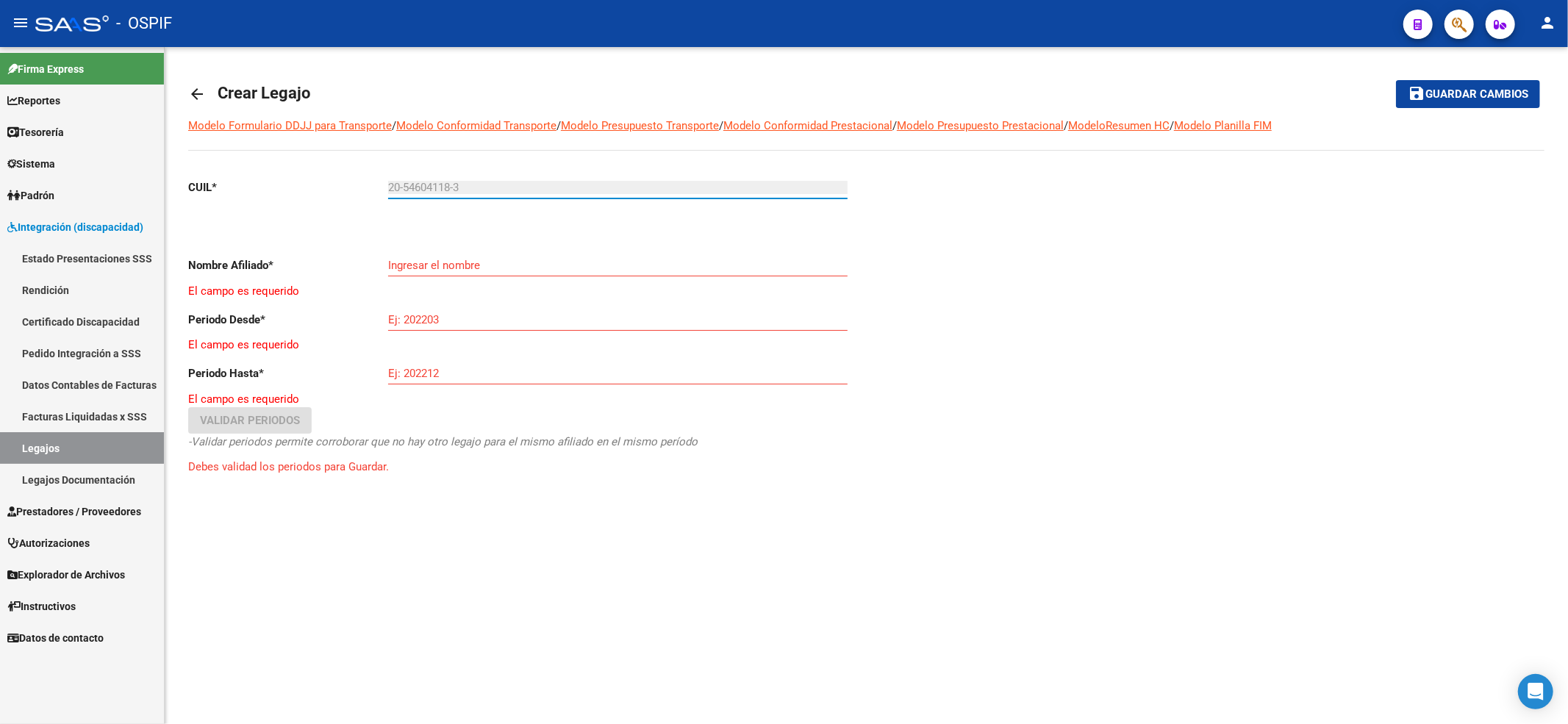
type input "20-54604118-3"
click at [1396, 80] on button "save Guardar cambios" at bounding box center [1468, 93] width 144 height 27
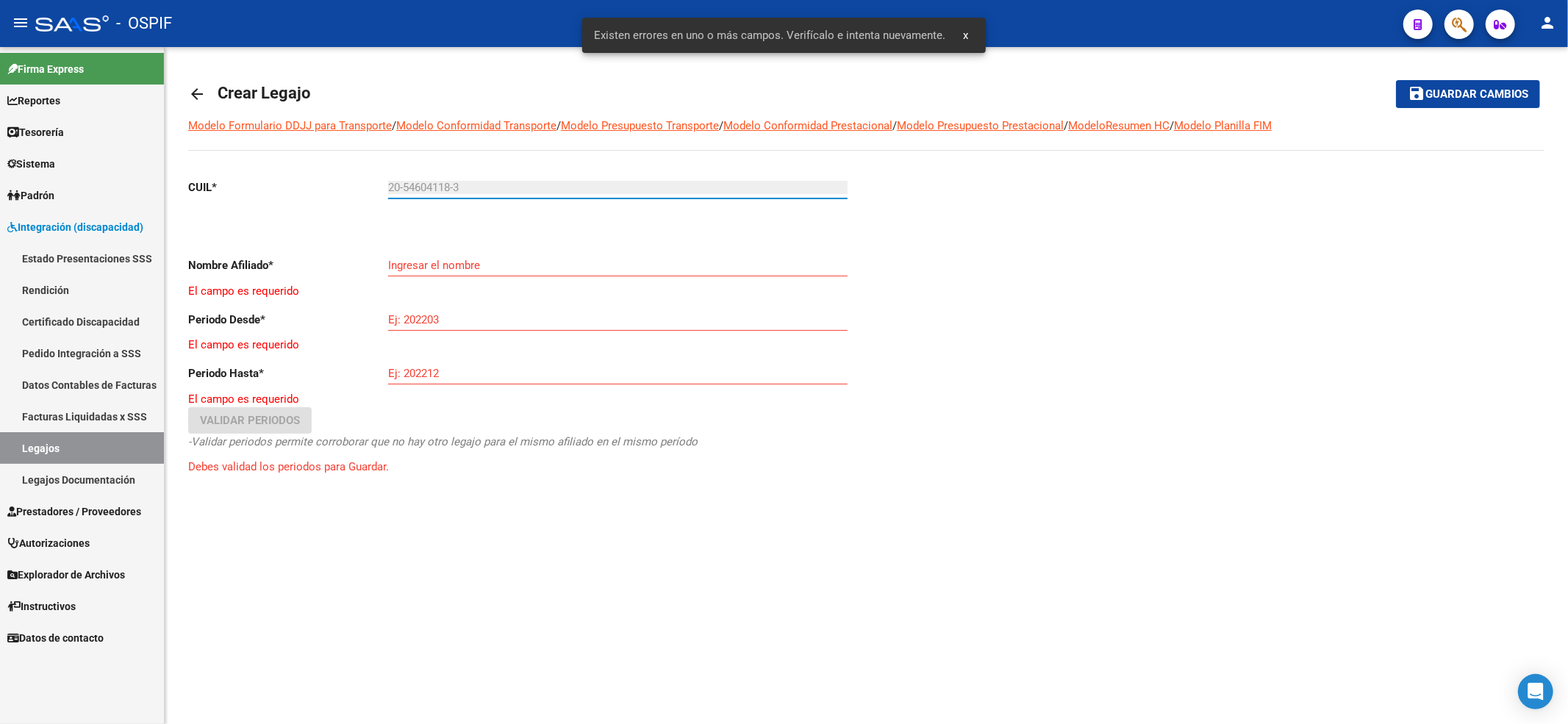
type input "[PERSON_NAME]"
click at [456, 333] on div "Ej: 202203" at bounding box center [617, 322] width 459 height 46
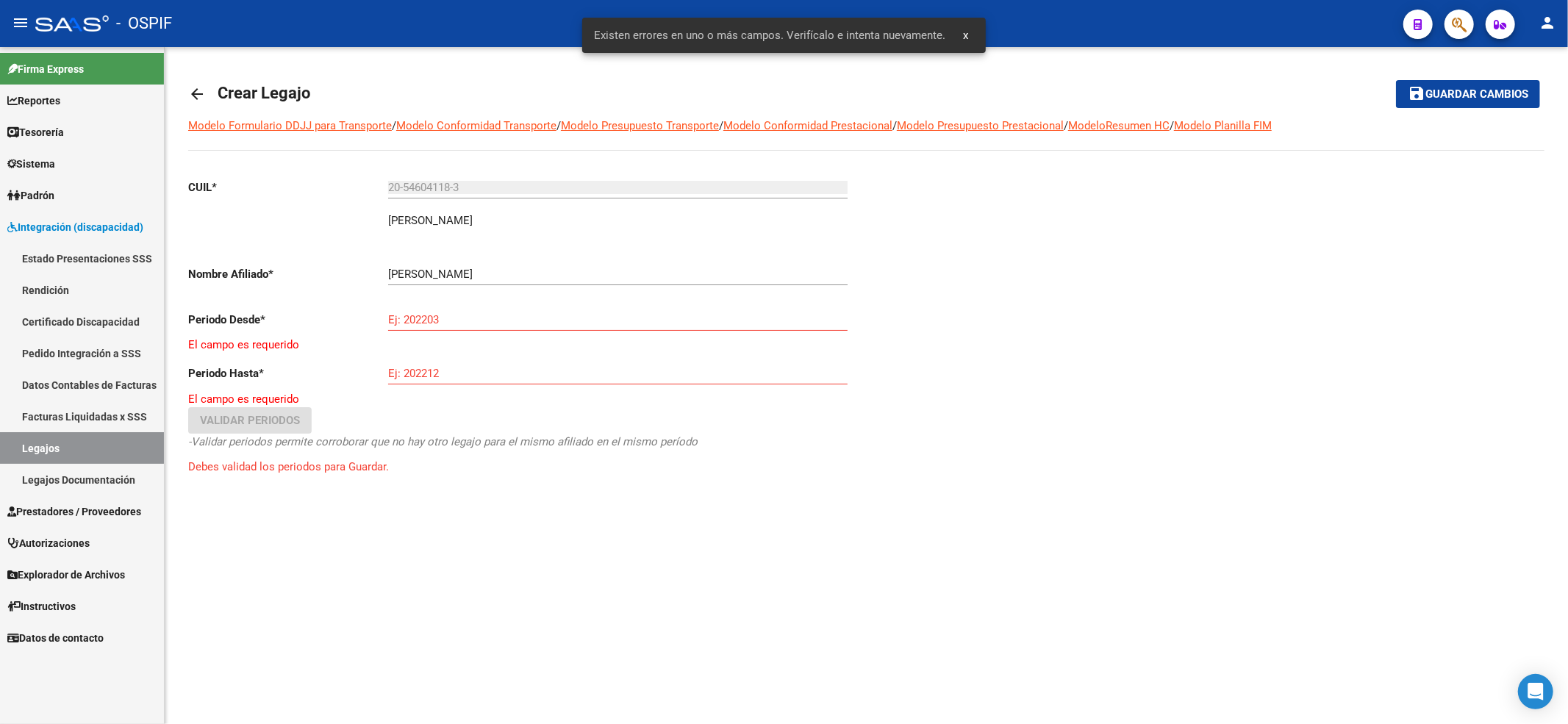
click at [457, 324] on input "Ej: 202203" at bounding box center [617, 320] width 459 height 13
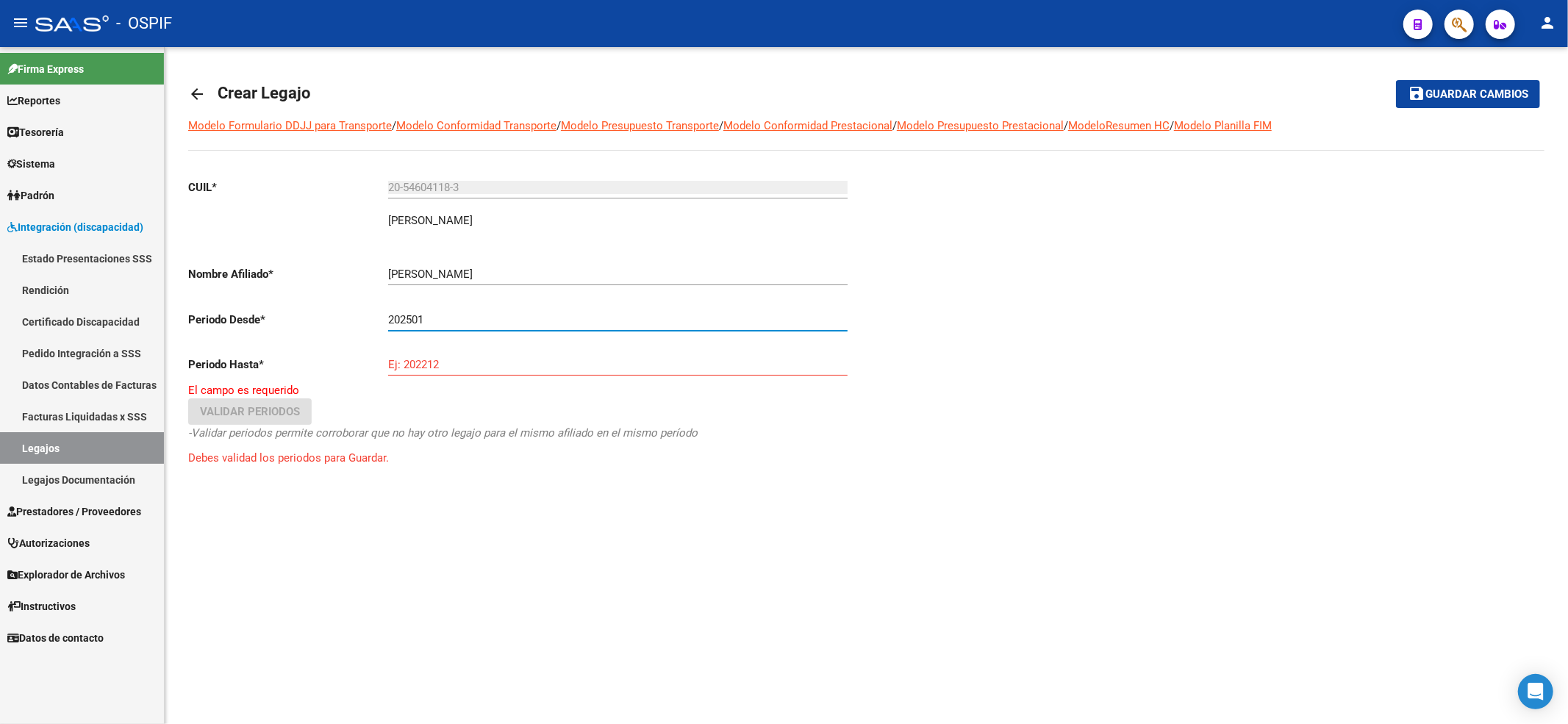
type input "202501"
click at [489, 380] on div "Ej: 202212" at bounding box center [617, 367] width 459 height 46
click at [482, 363] on input "Ej: 202212" at bounding box center [617, 364] width 459 height 13
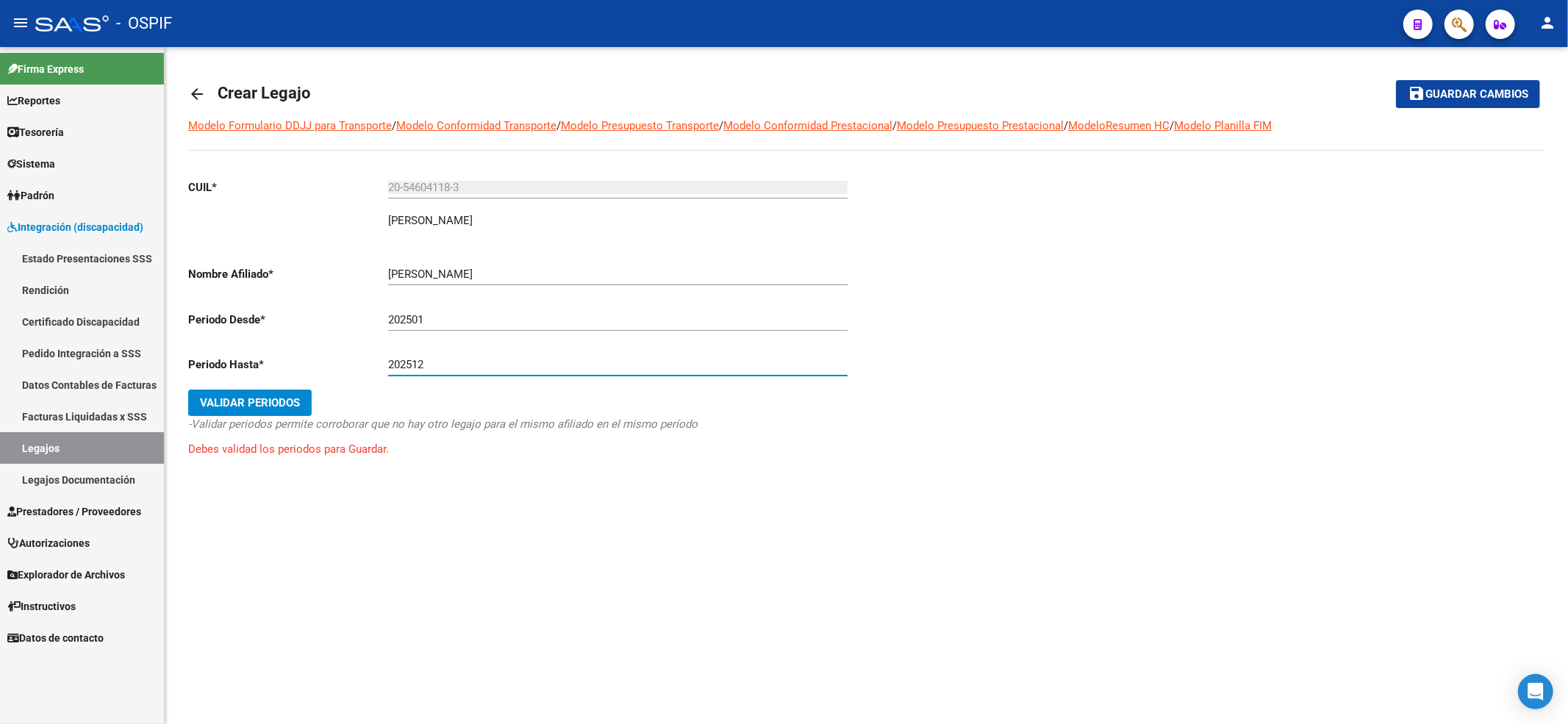
type input "202512"
click at [433, 316] on input "202501" at bounding box center [617, 320] width 459 height 13
type input "202507"
drag, startPoint x: 1491, startPoint y: 77, endPoint x: 1486, endPoint y: 82, distance: 7.1
click at [1489, 78] on mat-toolbar-row "save Guardar cambios" at bounding box center [1400, 94] width 281 height 47
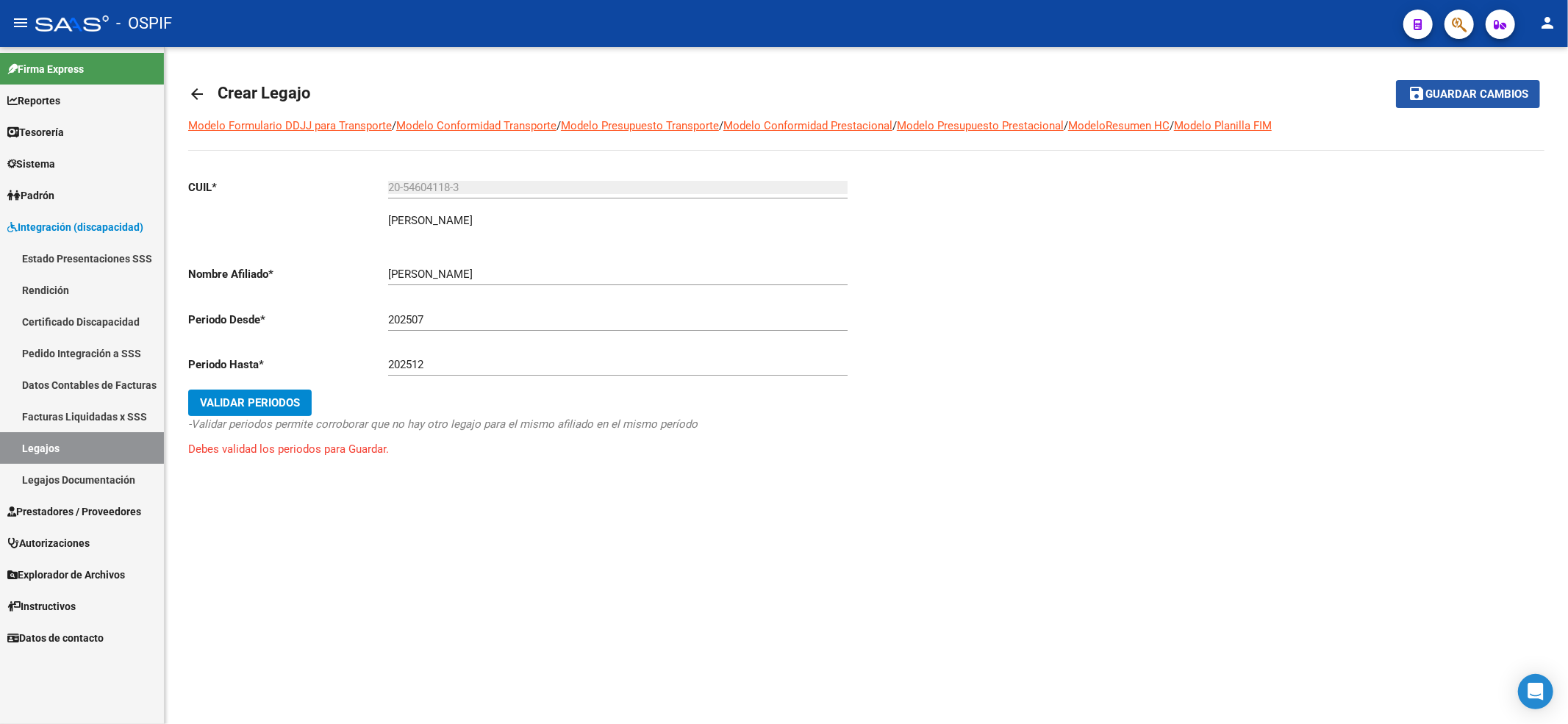
click at [1486, 82] on button "save Guardar cambios" at bounding box center [1468, 93] width 144 height 27
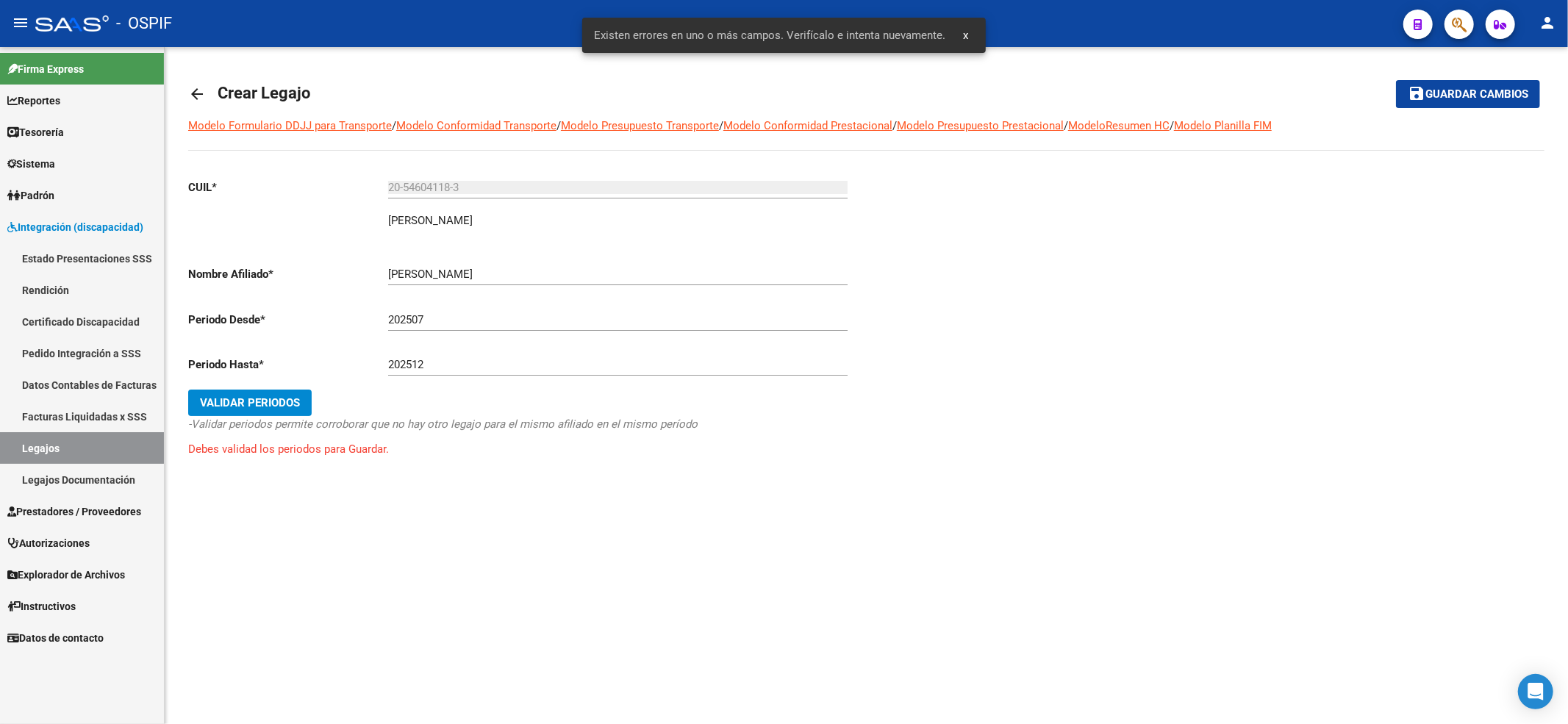
click at [233, 400] on span "Validar Periodos" at bounding box center [250, 402] width 100 height 13
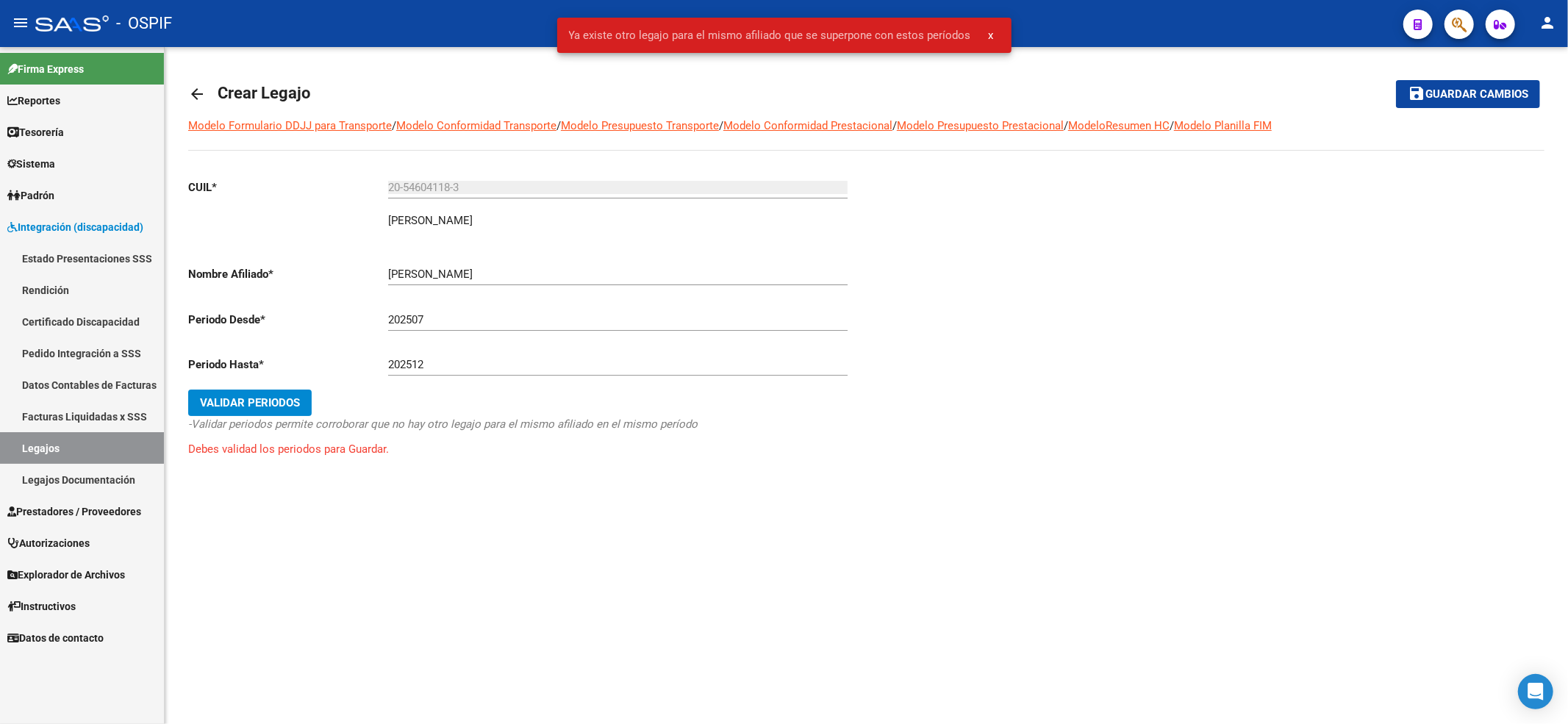
click at [1489, 92] on span "Guardar cambios" at bounding box center [1477, 95] width 103 height 13
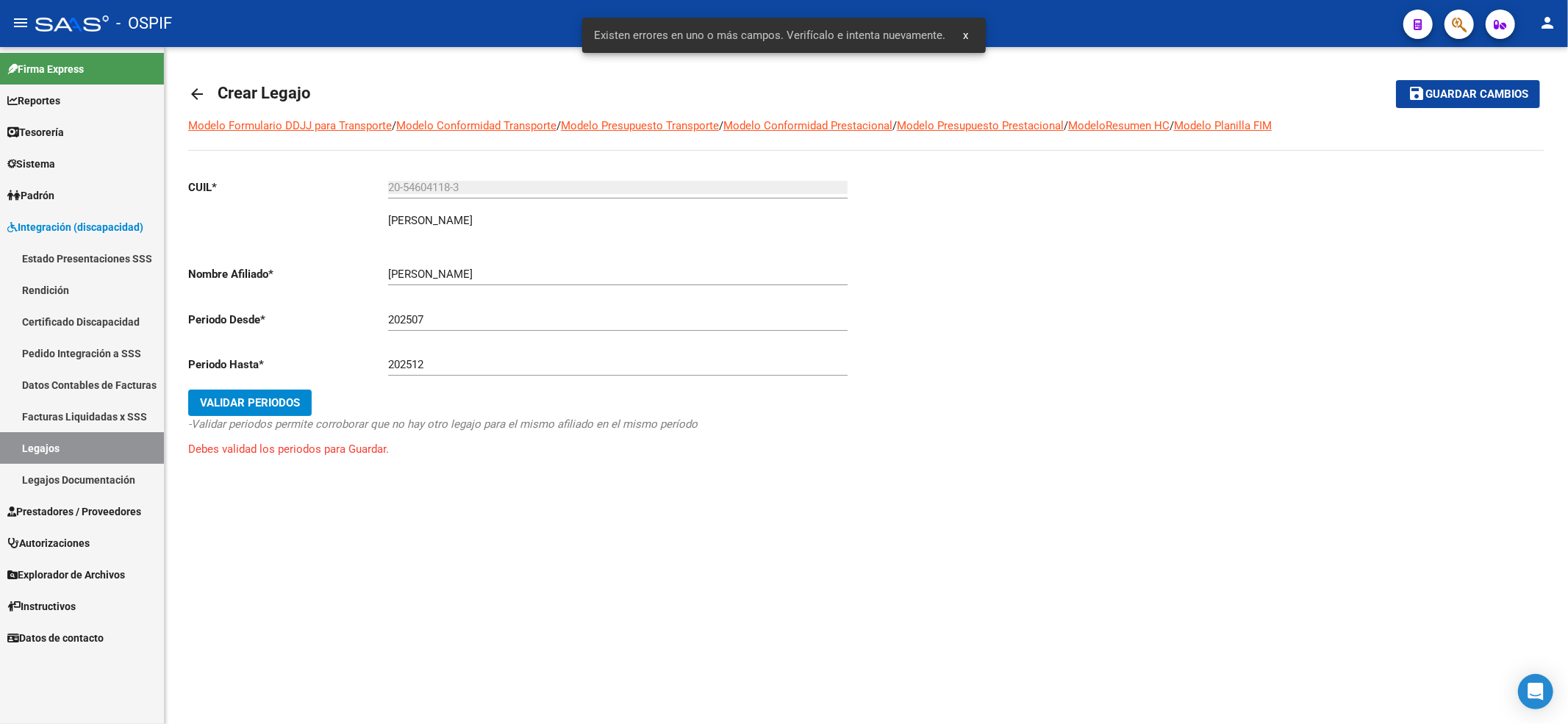
click at [68, 447] on link "Legajos" at bounding box center [82, 447] width 164 height 32
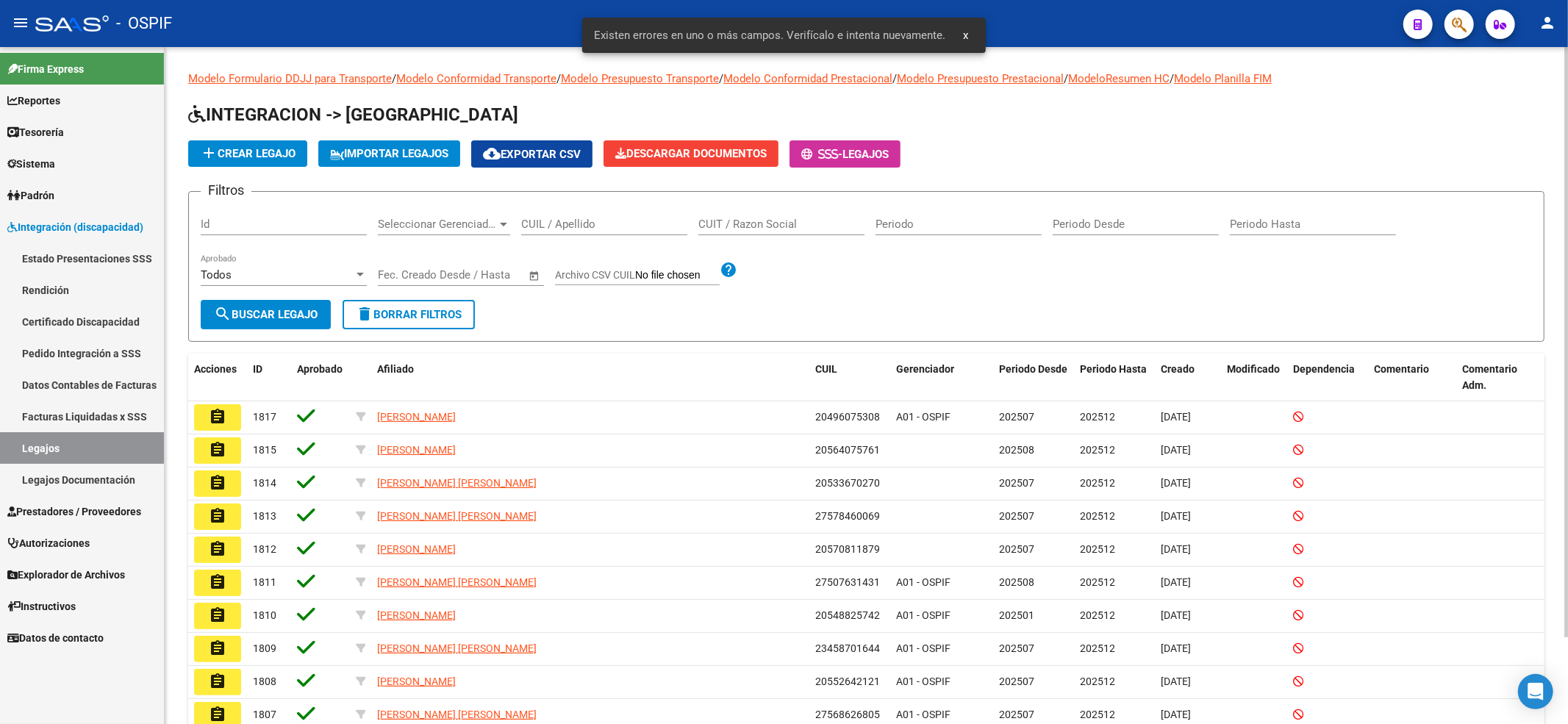
drag, startPoint x: 642, startPoint y: 227, endPoint x: 634, endPoint y: 193, distance: 34.9
click at [636, 227] on input "CUIL / Apellido" at bounding box center [604, 224] width 166 height 13
paste input "20546041183"
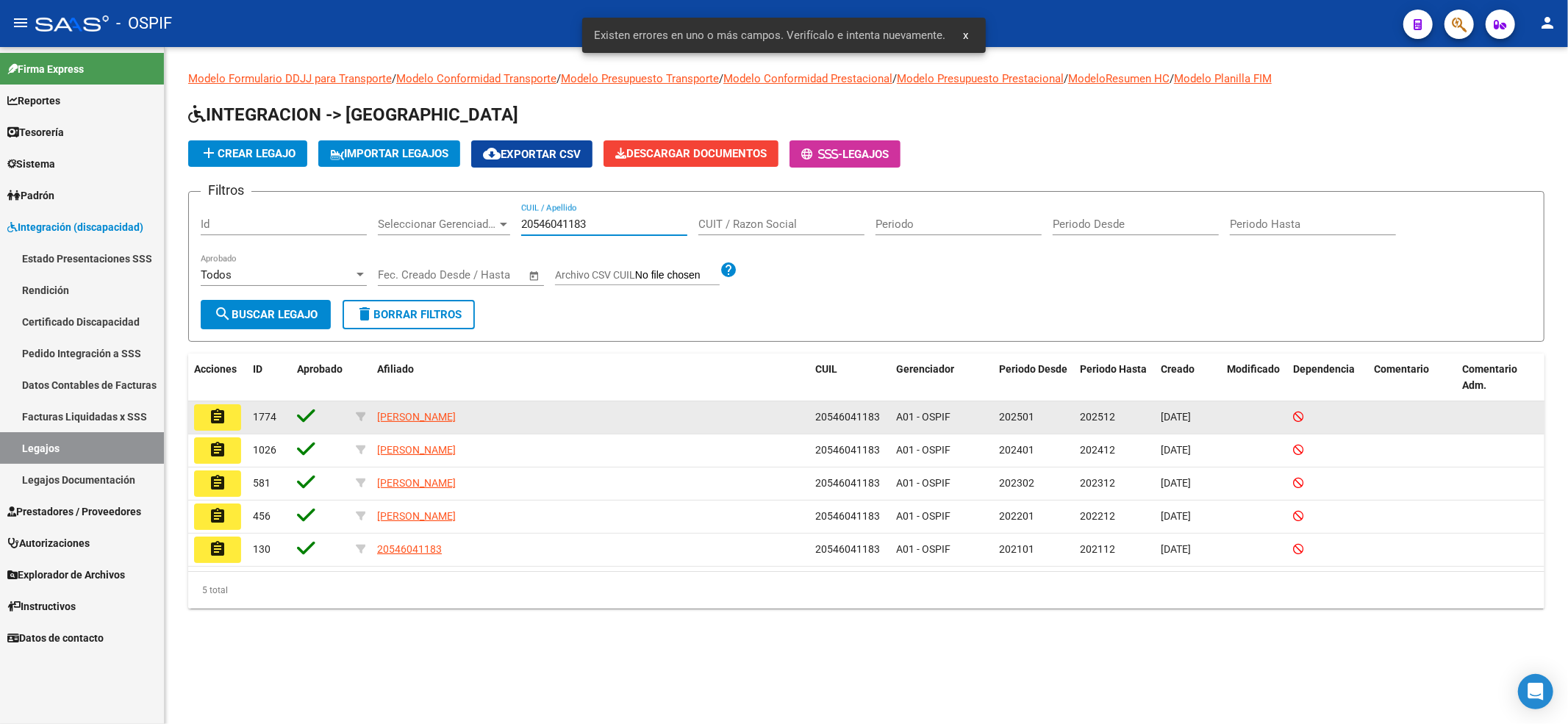
type input "20546041183"
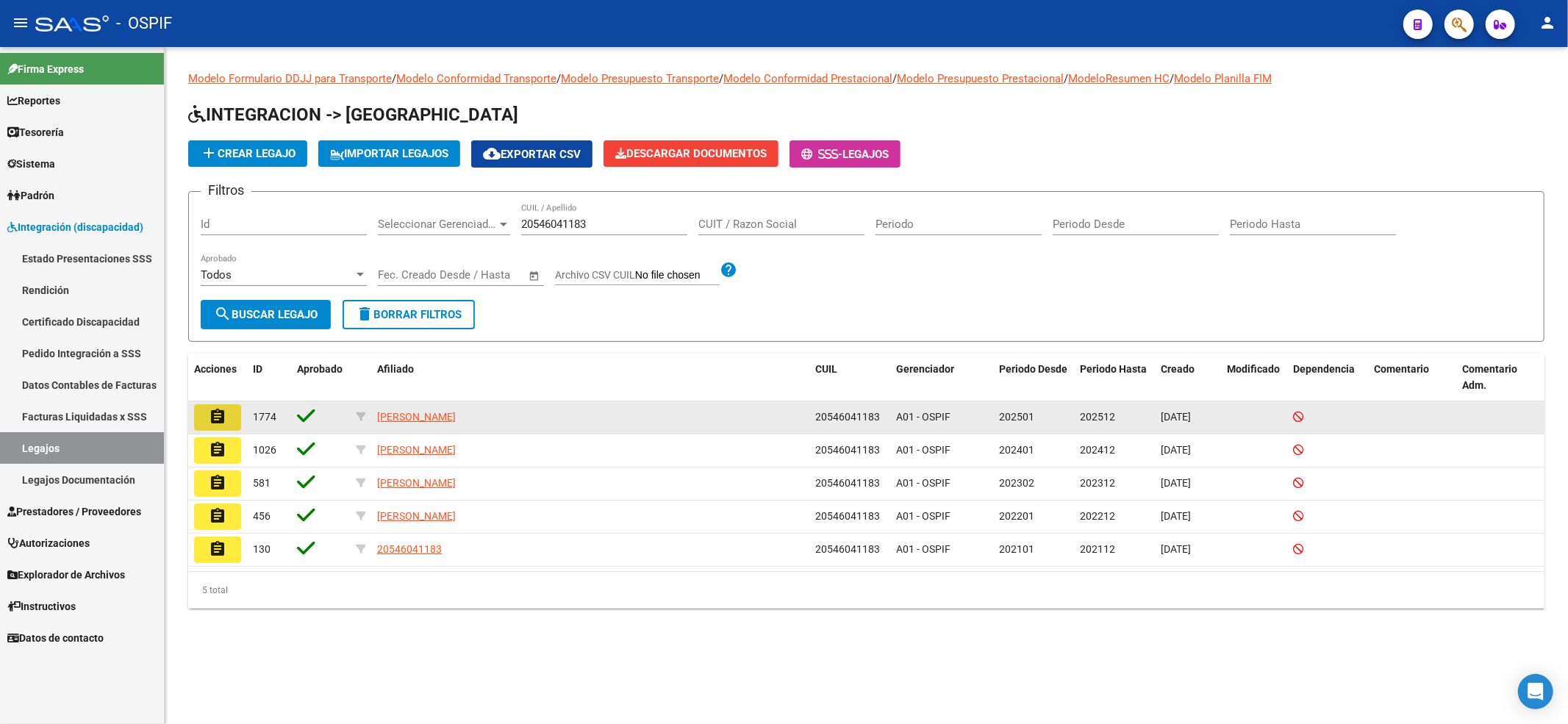
click at [210, 416] on button "assignment" at bounding box center [218, 417] width 47 height 26
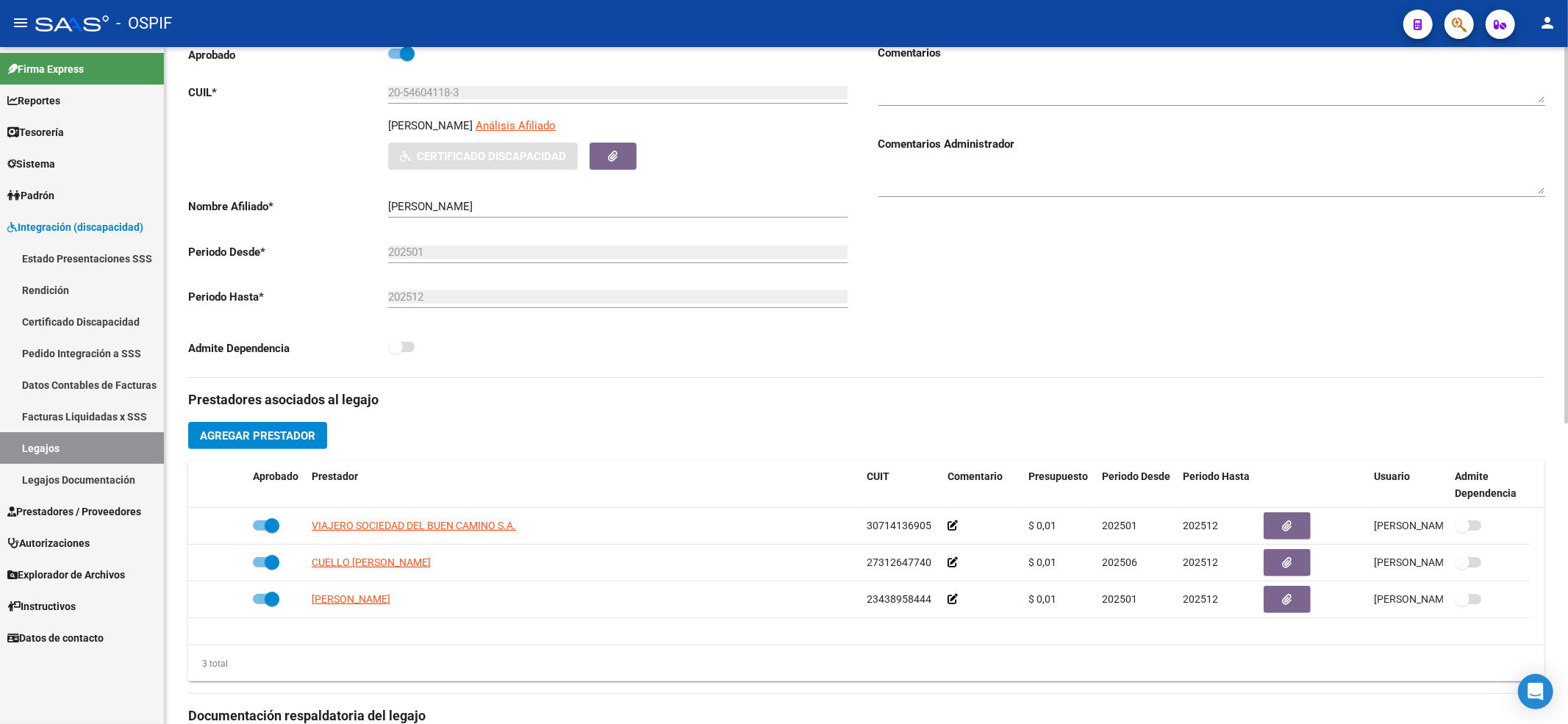
scroll to position [196, 0]
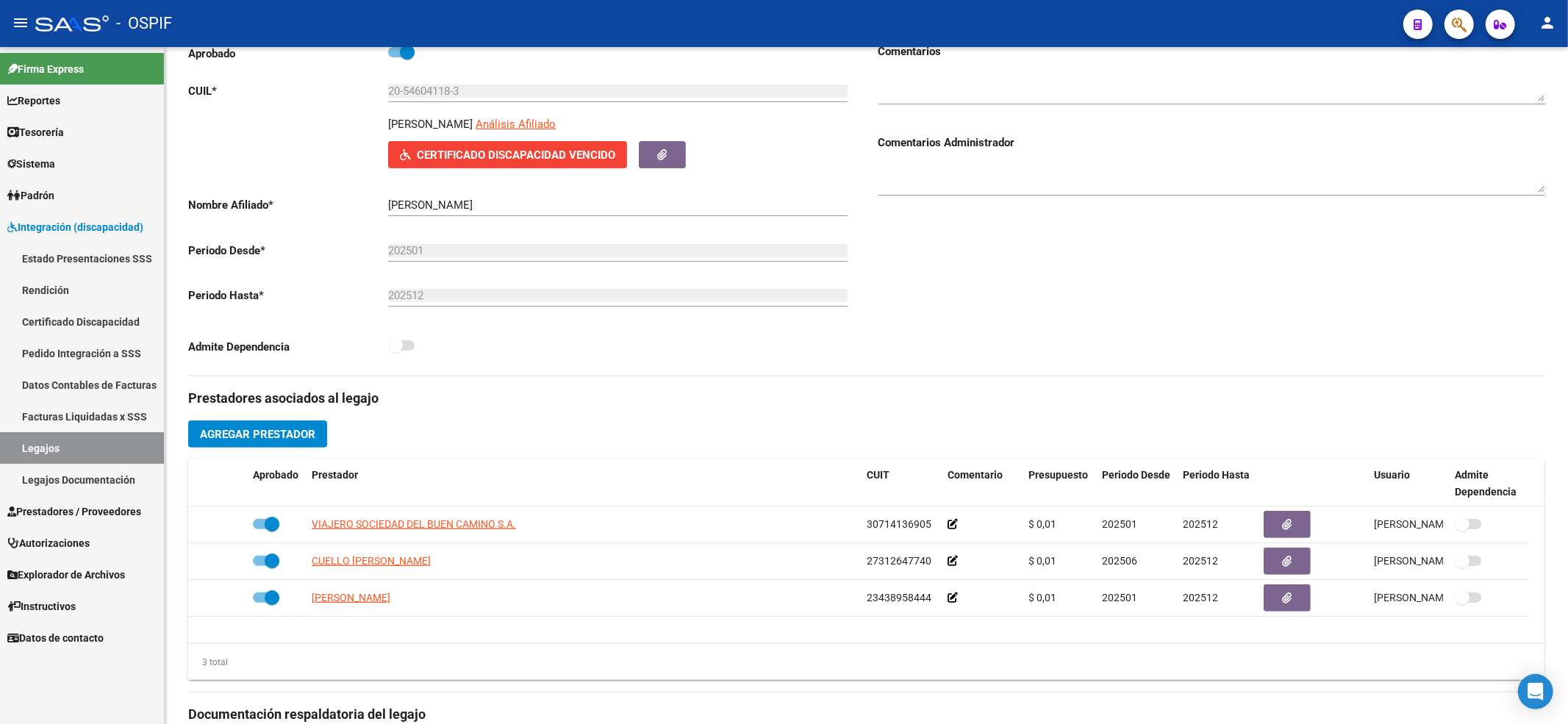
click at [27, 353] on link "Pedido Integración a SSS" at bounding box center [82, 353] width 164 height 32
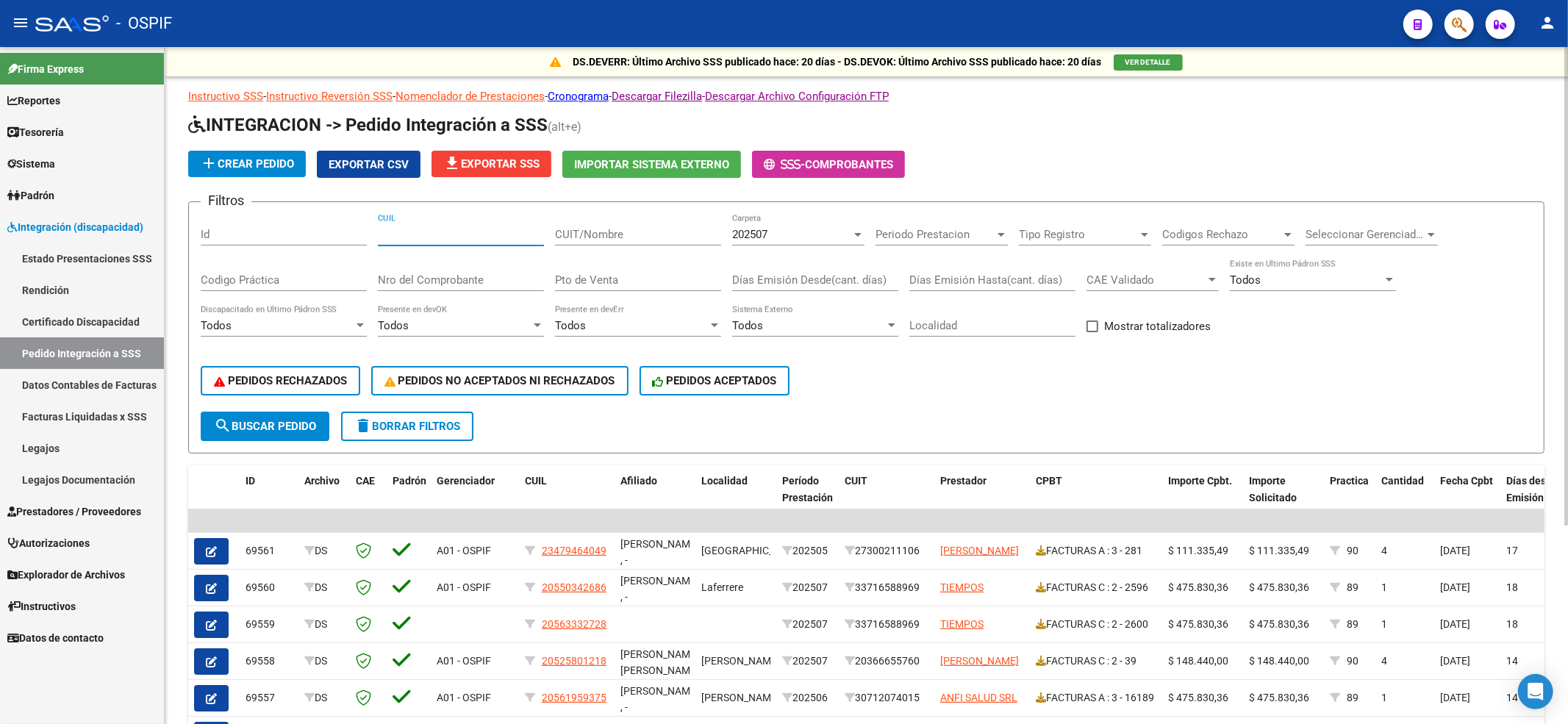
drag, startPoint x: 494, startPoint y: 230, endPoint x: 340, endPoint y: 65, distance: 225.7
click at [461, 230] on input "CUIL" at bounding box center [461, 235] width 166 height 13
paste input "20546041183"
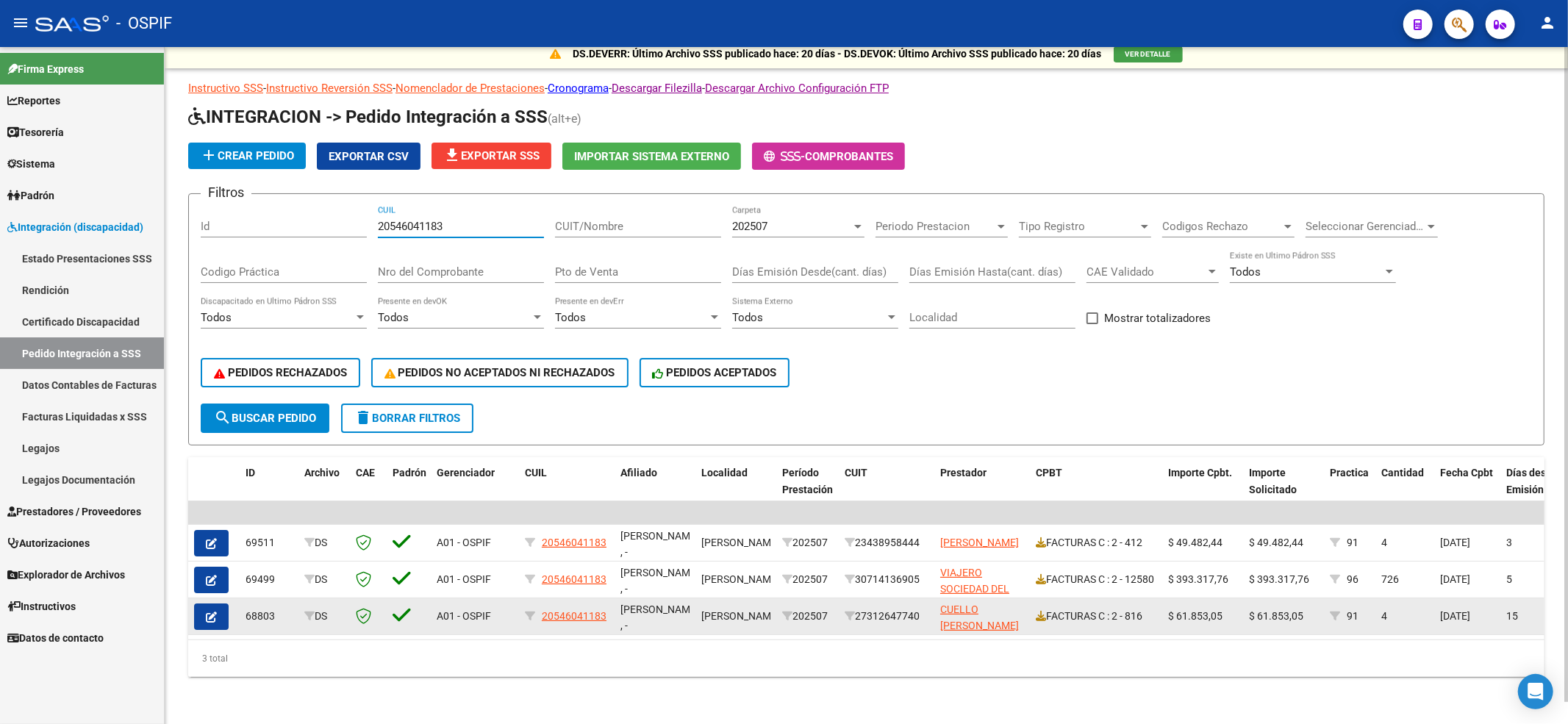
scroll to position [22, 0]
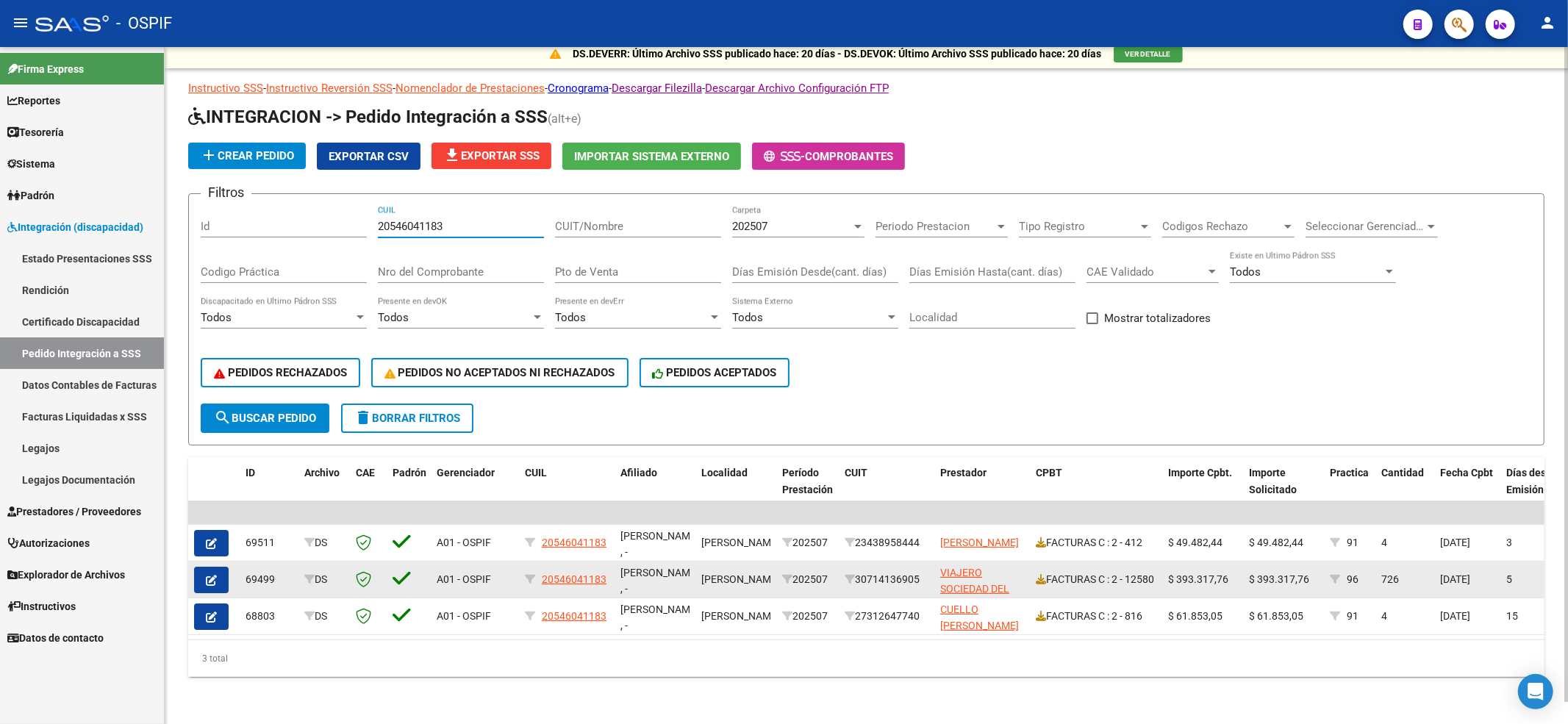
type input "20546041183"
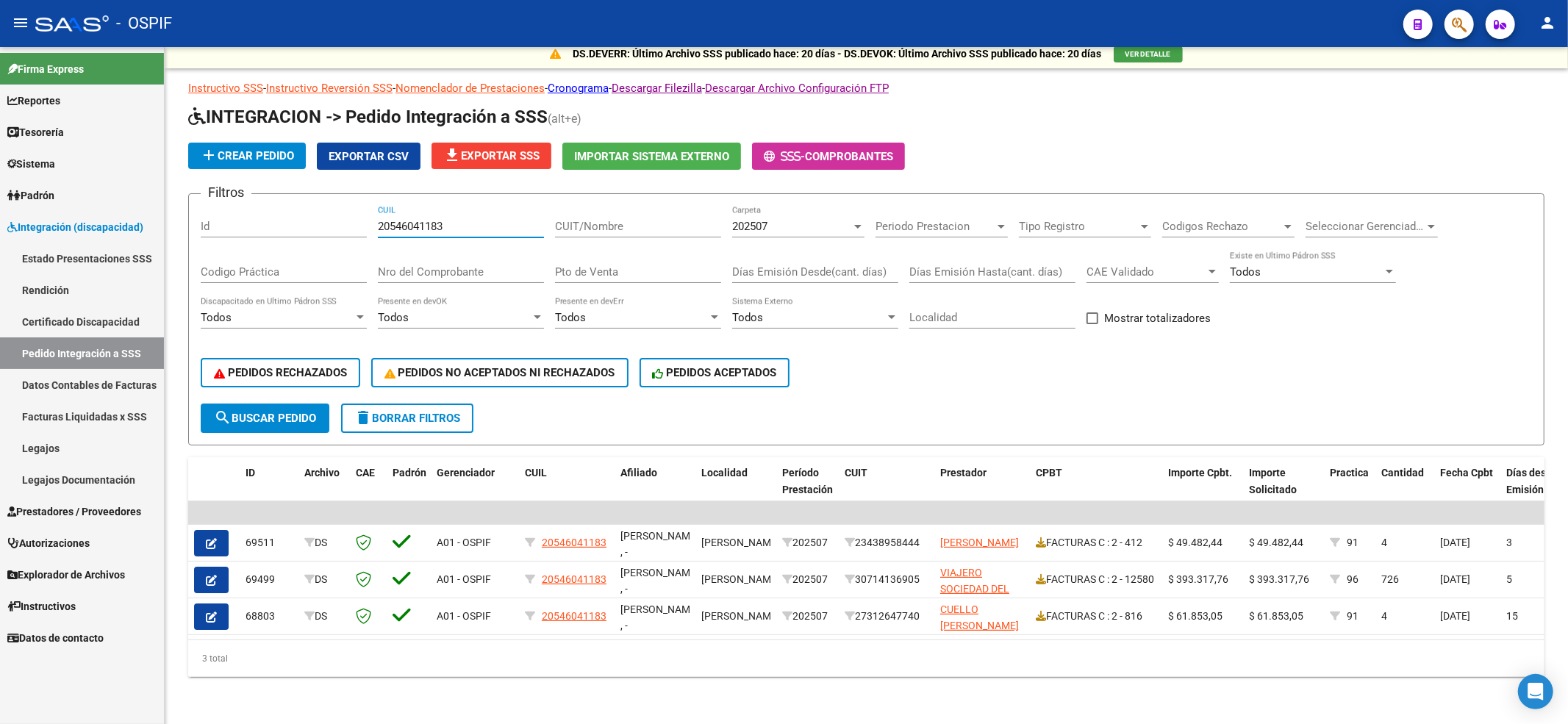
click at [219, 567] on button "button" at bounding box center [211, 580] width 35 height 26
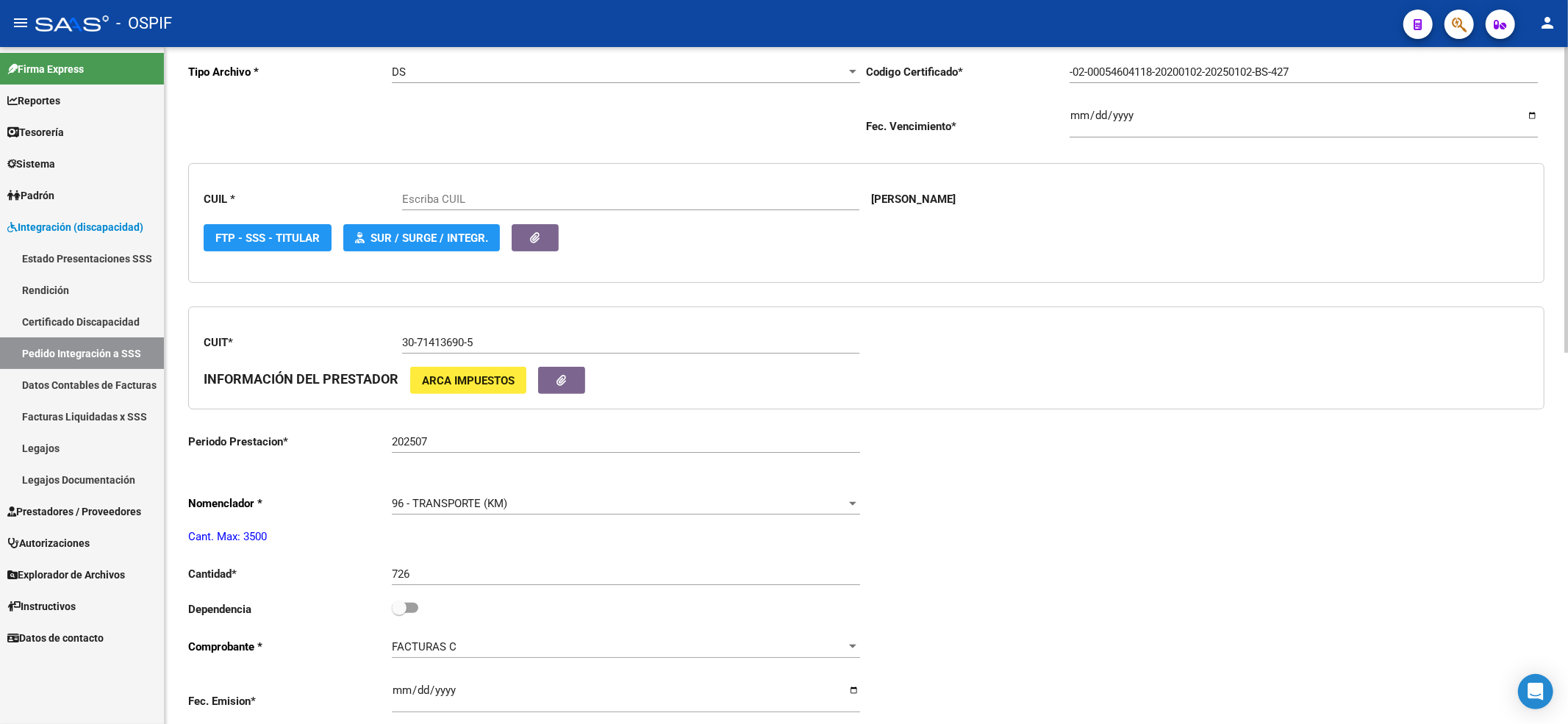
type input "20546041183"
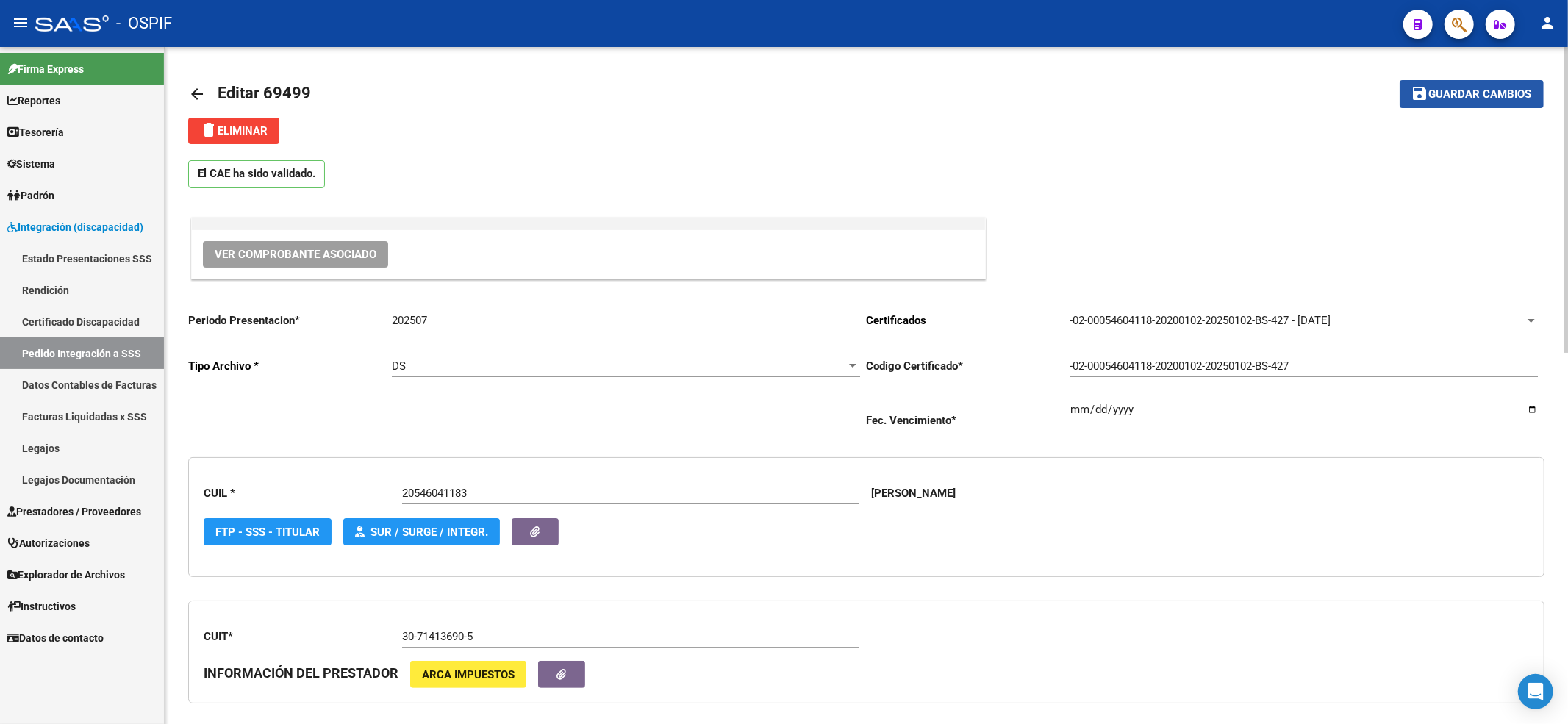
click at [1438, 90] on span "Guardar cambios" at bounding box center [1480, 95] width 103 height 13
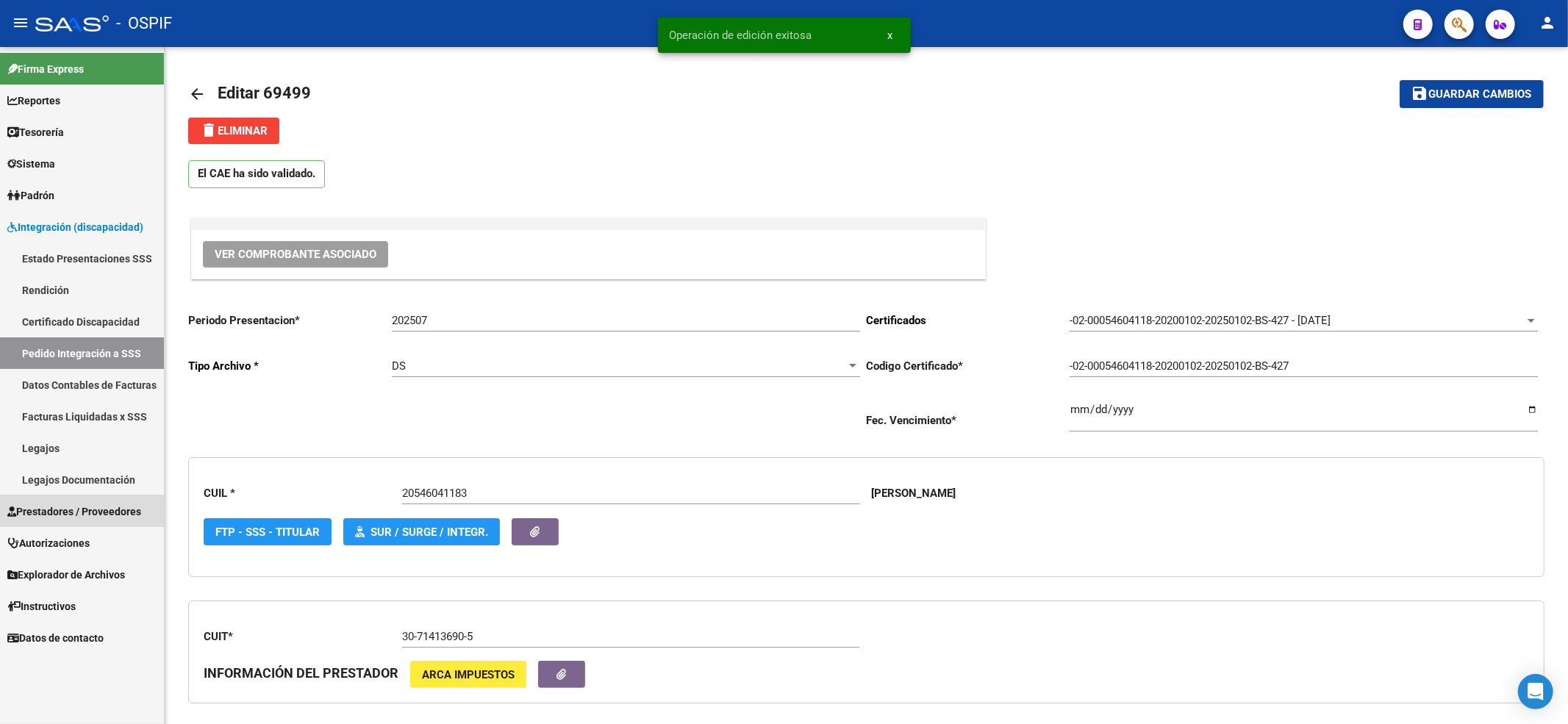
click at [109, 504] on span "Prestadores / Proveedores" at bounding box center [74, 511] width 134 height 16
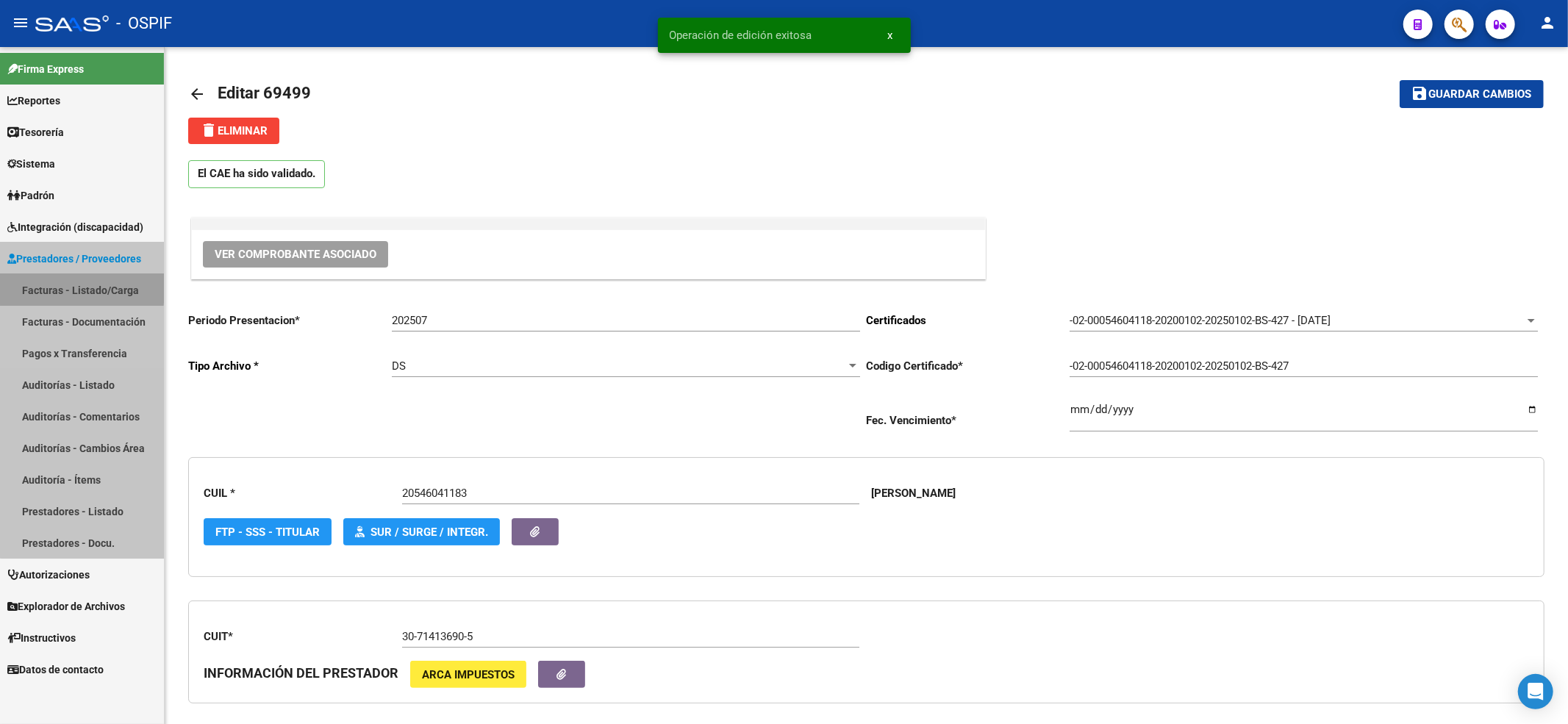
click at [103, 288] on link "Facturas - Listado/Carga" at bounding box center [82, 290] width 164 height 32
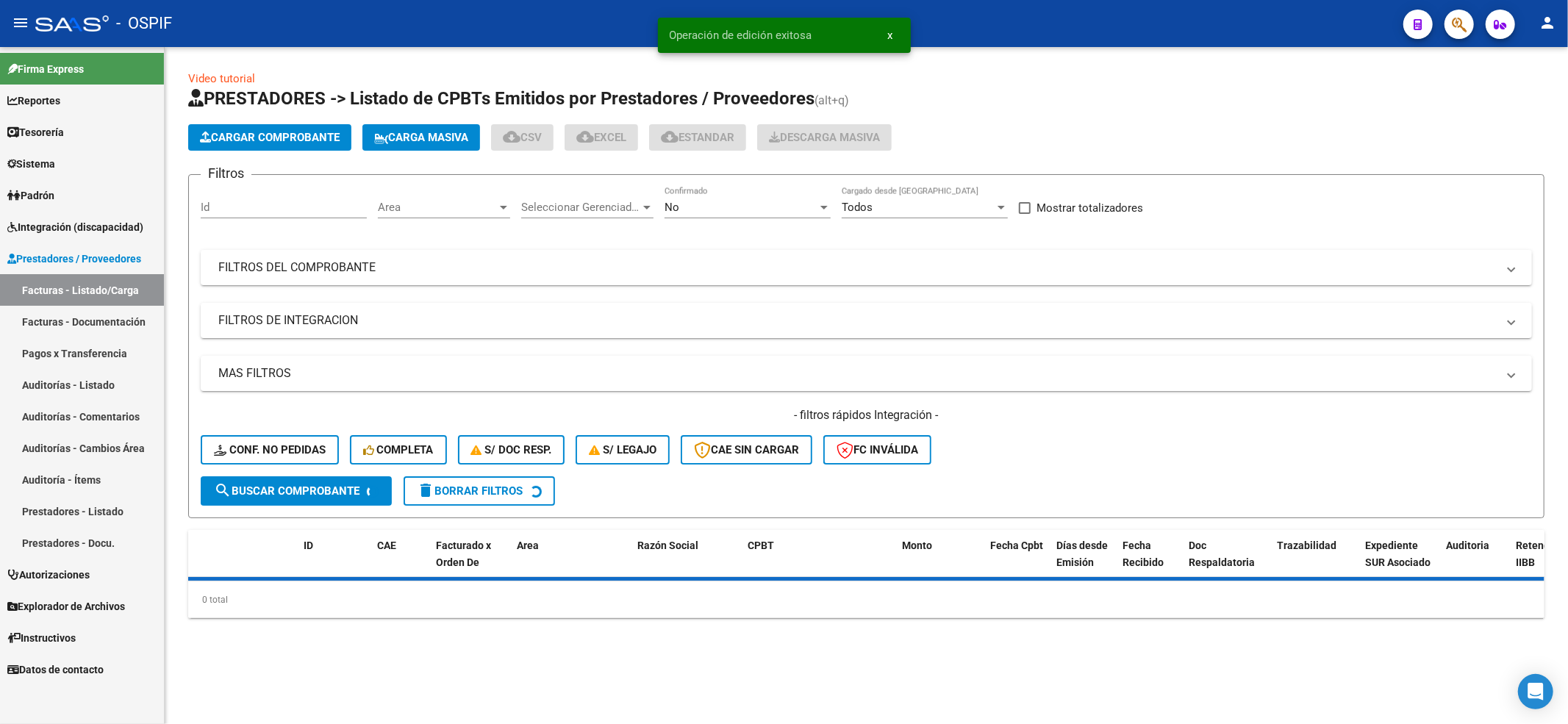
click at [249, 425] on div "- filtros rápidos Integración - Conf. no pedidas Completa S/ Doc Resp. S/ legaj…" at bounding box center [866, 441] width 1331 height 69
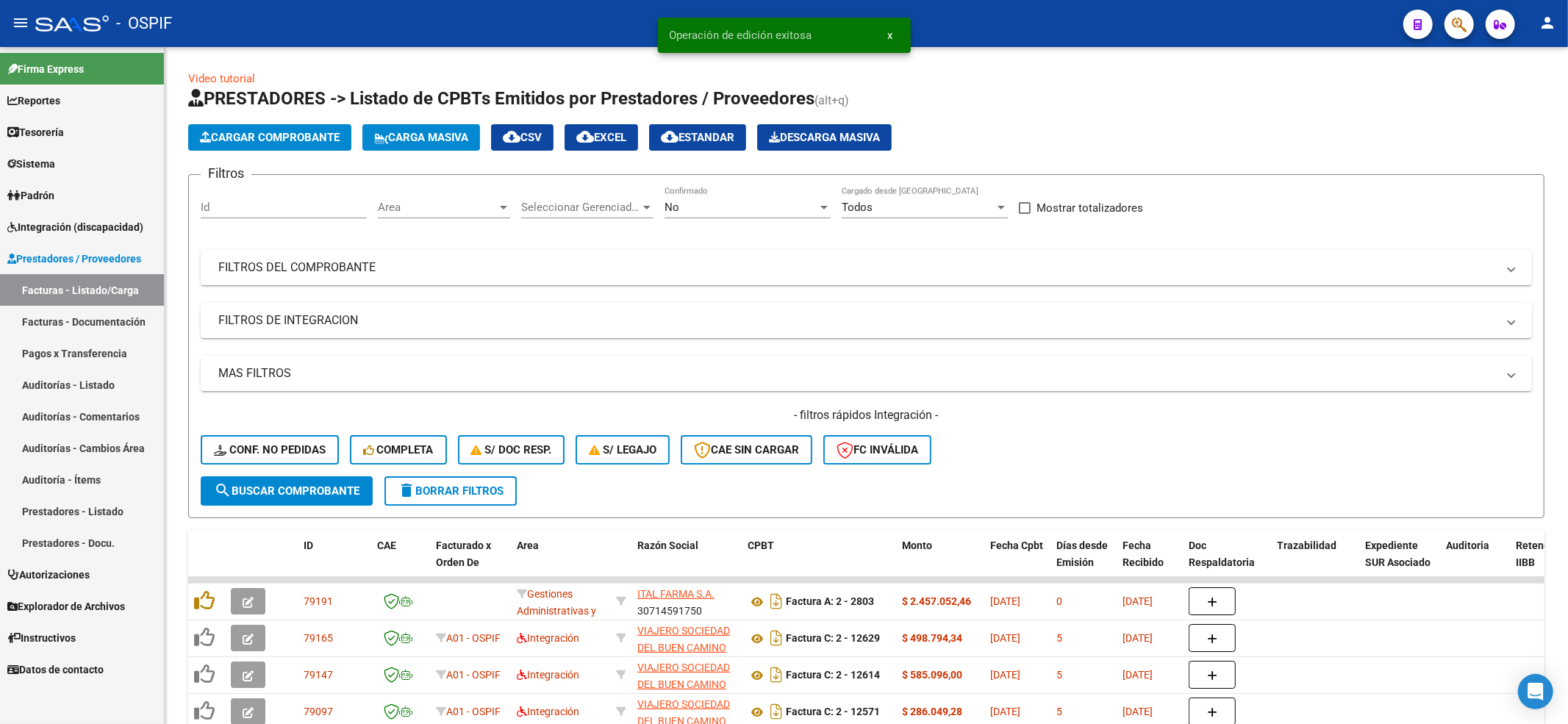
click at [250, 438] on button "Conf. no pedidas" at bounding box center [270, 450] width 138 height 29
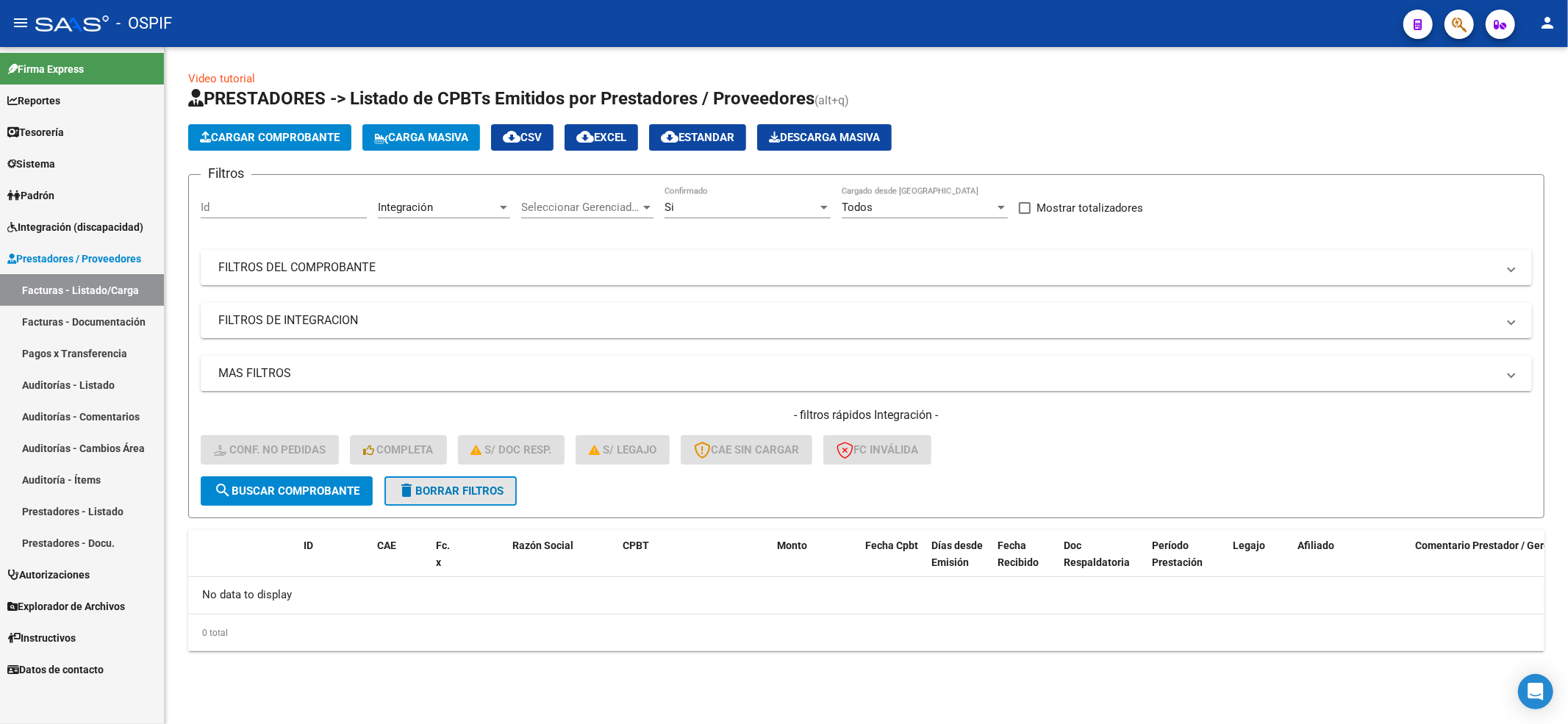
click at [492, 489] on span "delete Borrar Filtros" at bounding box center [450, 491] width 106 height 13
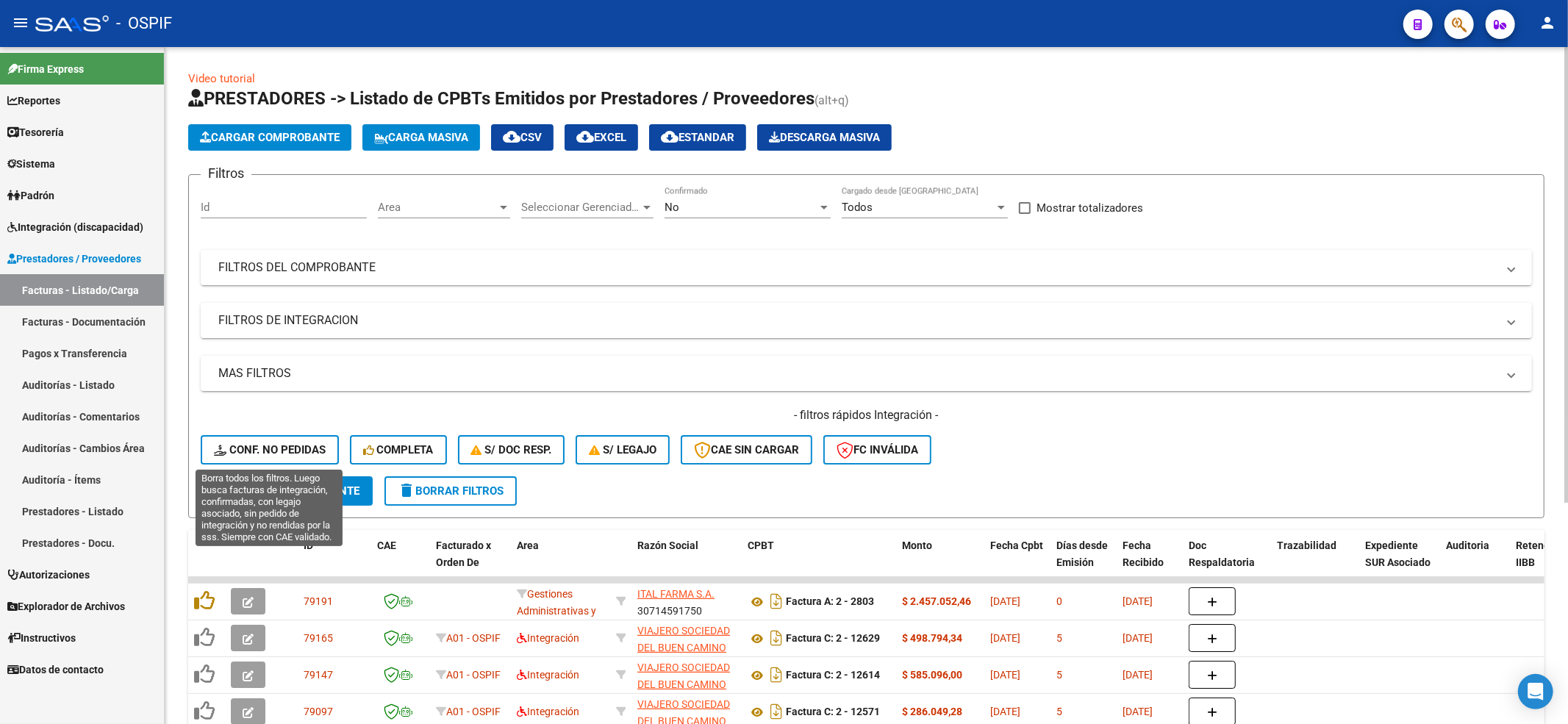
click at [285, 456] on button "Conf. no pedidas" at bounding box center [270, 450] width 138 height 29
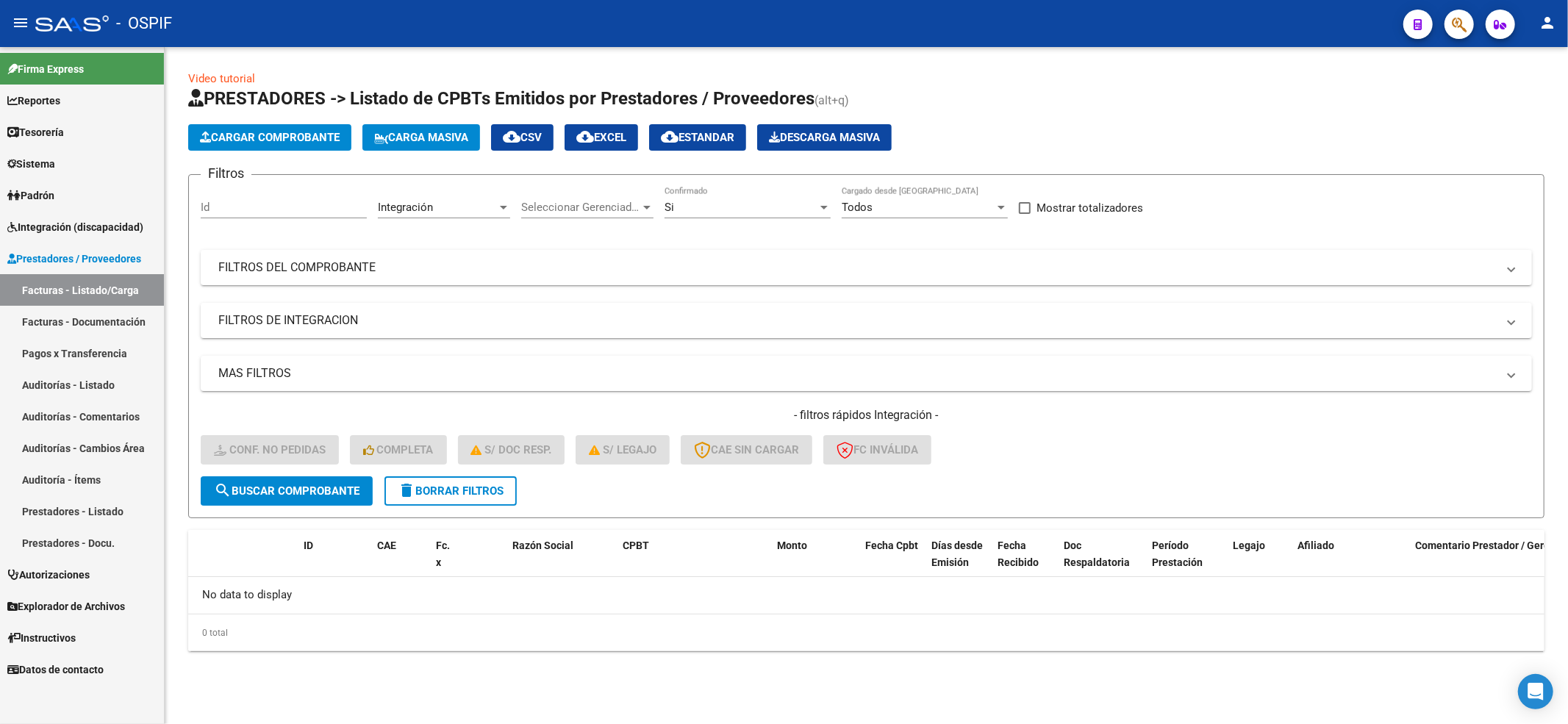
click at [433, 497] on button "delete Borrar Filtros" at bounding box center [450, 491] width 132 height 29
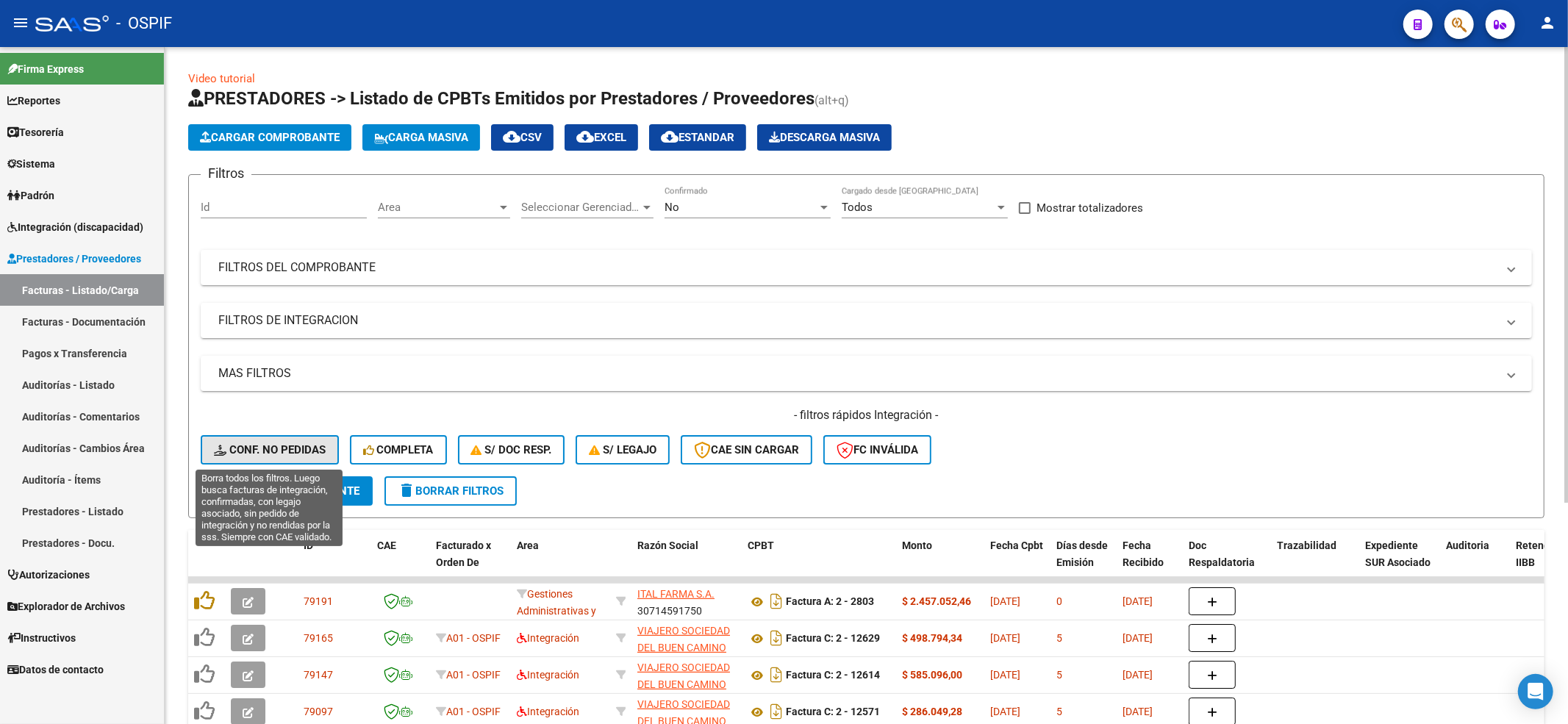
click at [275, 457] on button "Conf. no pedidas" at bounding box center [270, 450] width 138 height 29
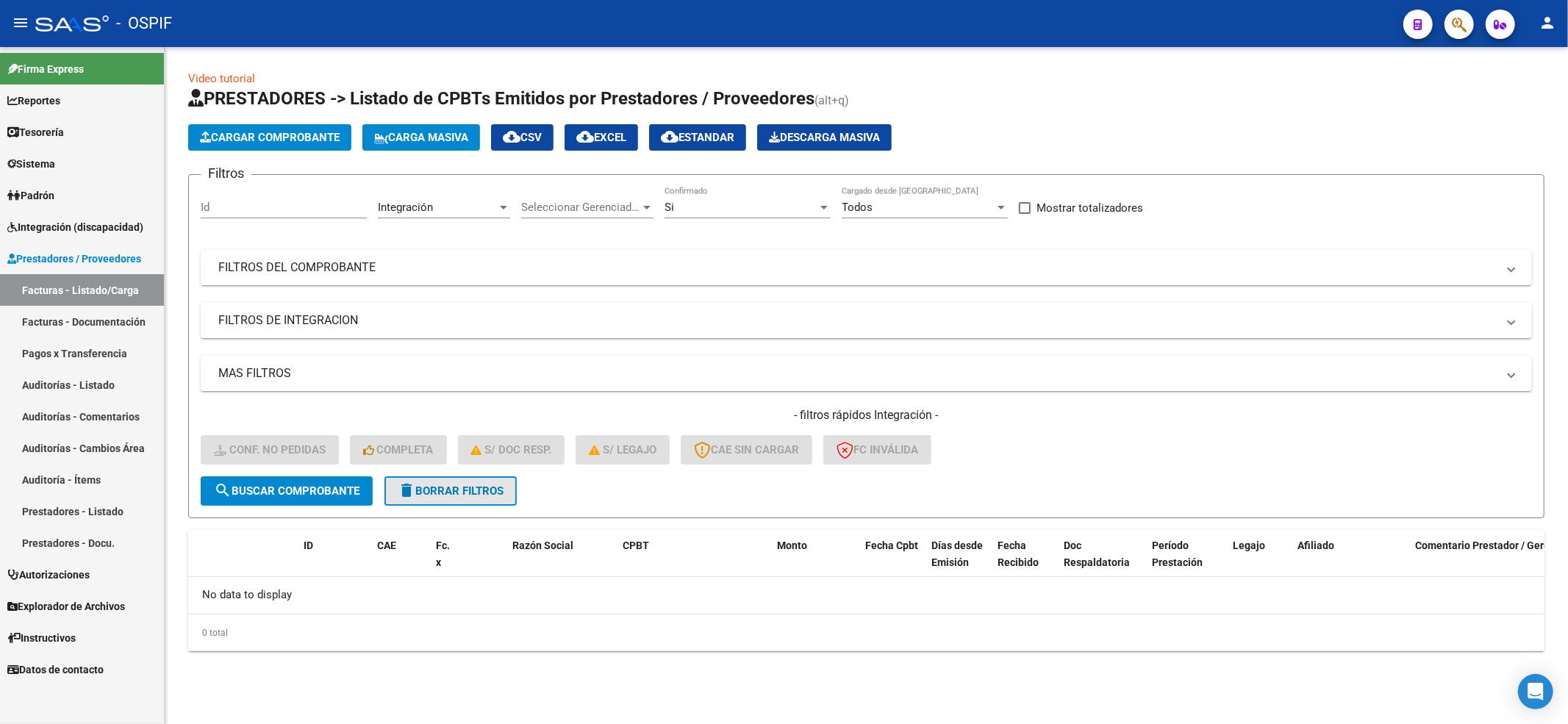
click at [517, 500] on button "delete Borrar Filtros" at bounding box center [450, 491] width 132 height 29
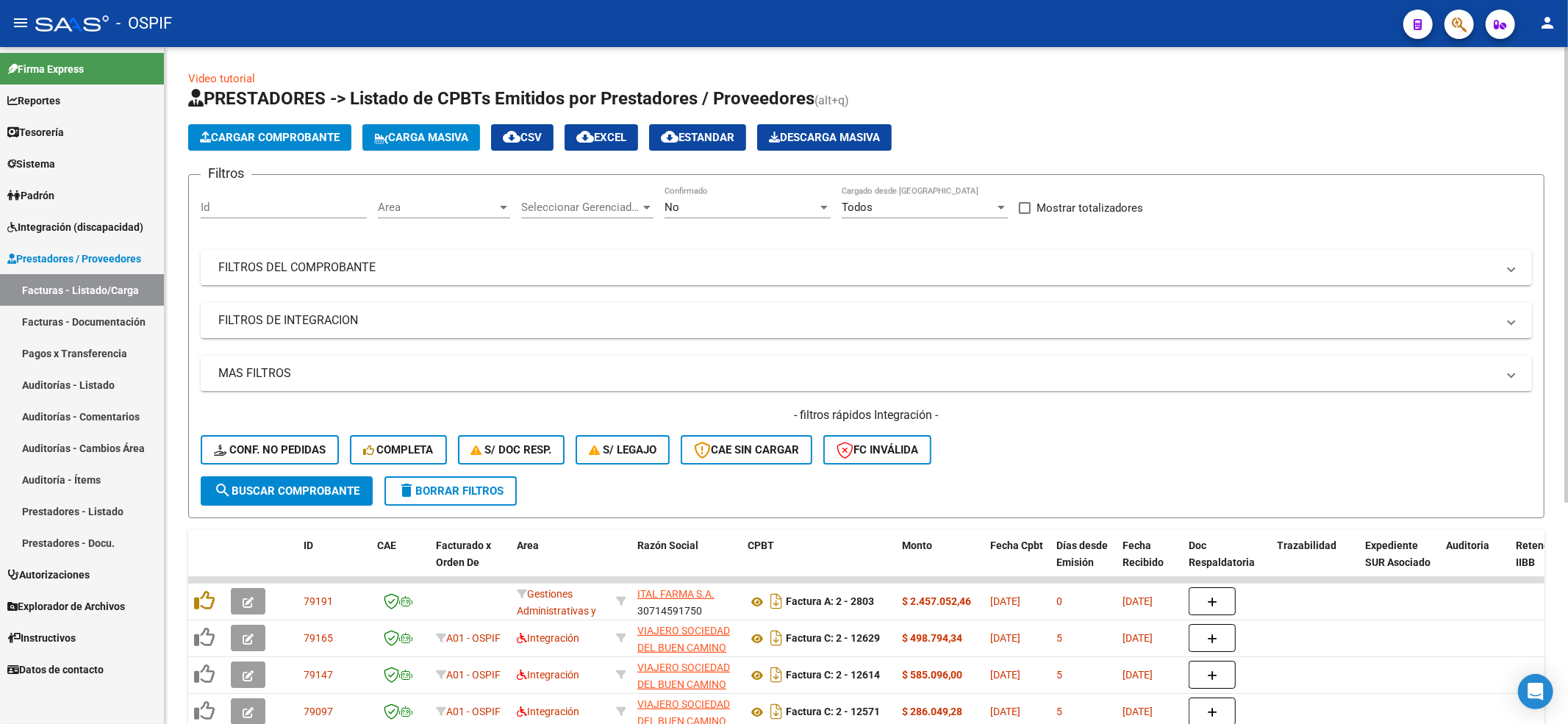
click at [339, 459] on div "- filtros rápidos Integración - Conf. no pedidas Completa S/ Doc Resp. S/ legaj…" at bounding box center [866, 441] width 1331 height 69
click at [311, 447] on span "Conf. no pedidas" at bounding box center [270, 450] width 112 height 13
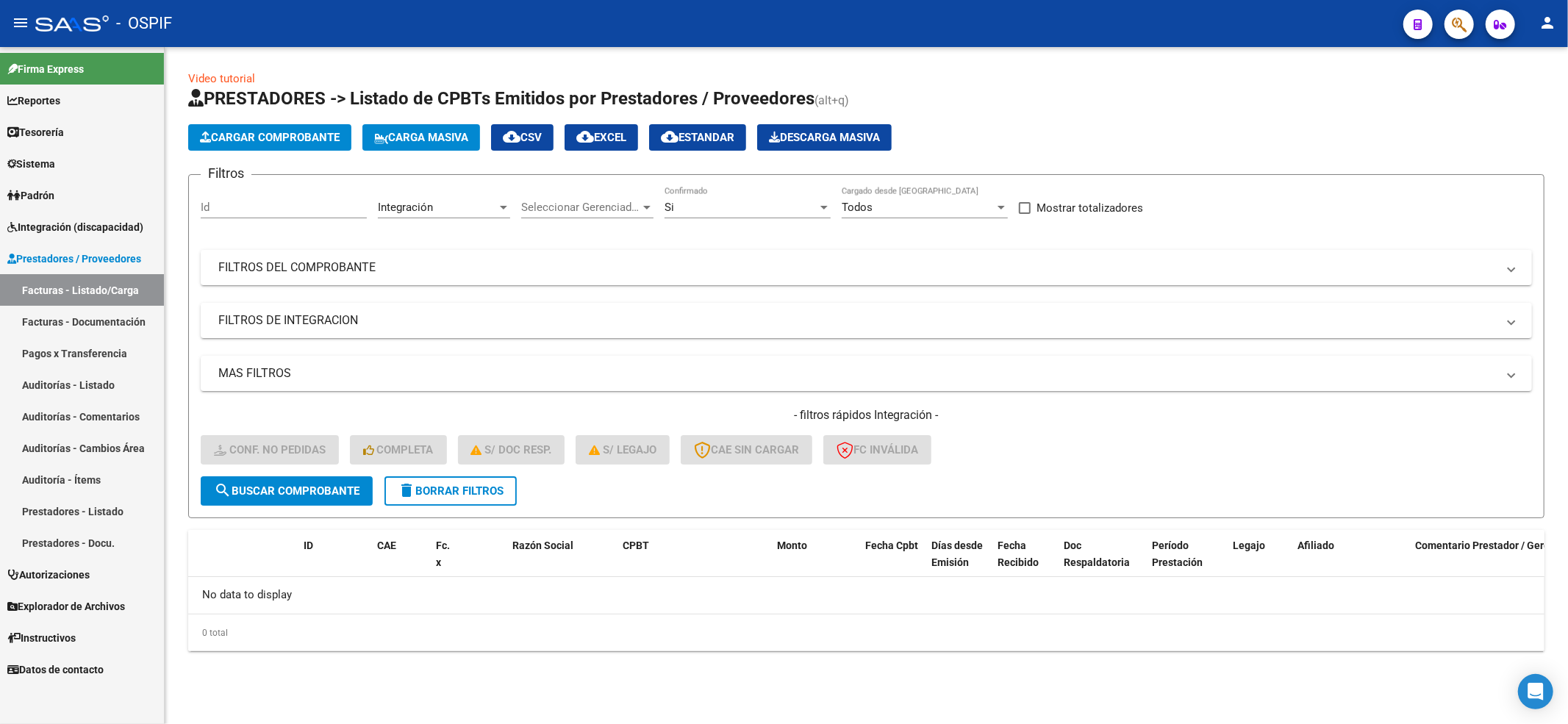
click at [500, 494] on span "delete Borrar Filtros" at bounding box center [450, 491] width 106 height 13
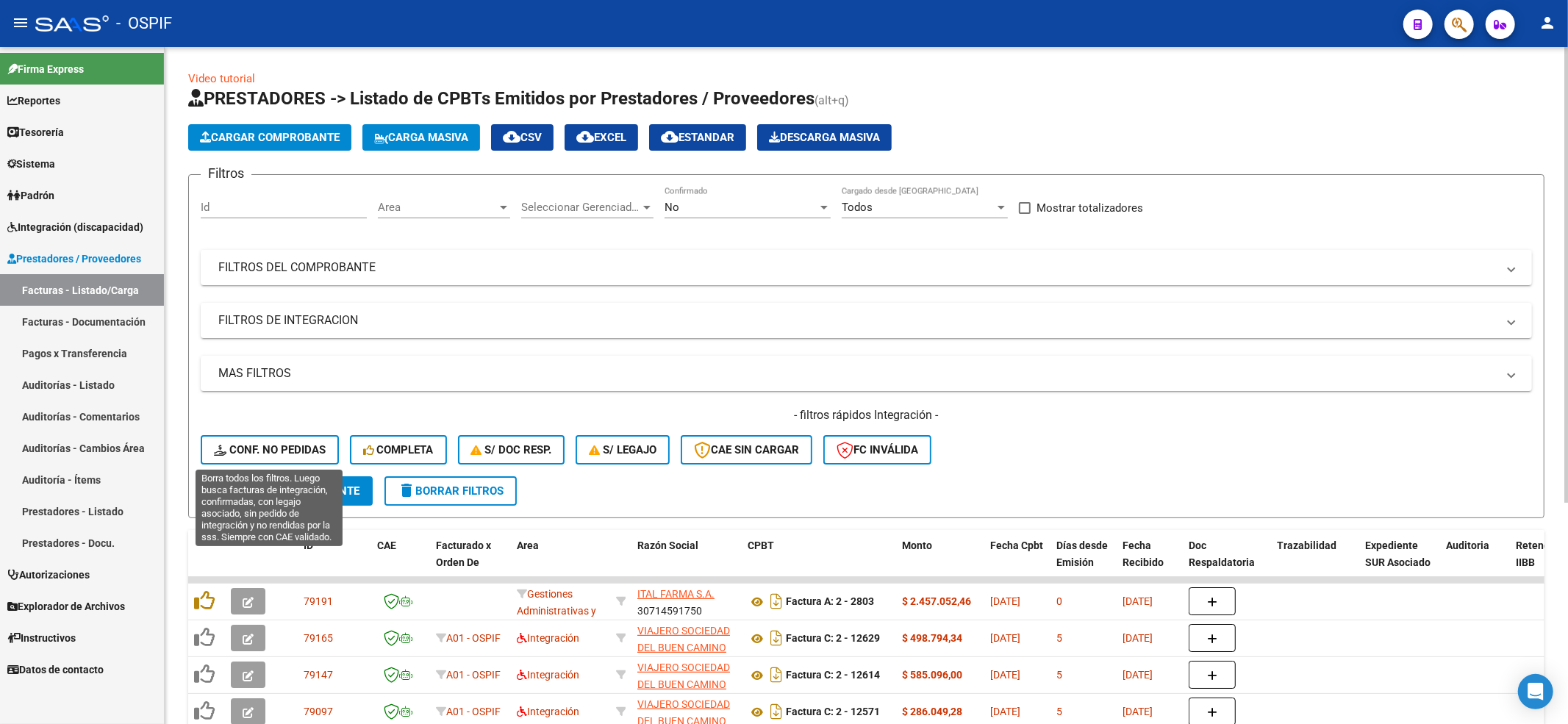
click at [278, 448] on span "Conf. no pedidas" at bounding box center [270, 450] width 112 height 13
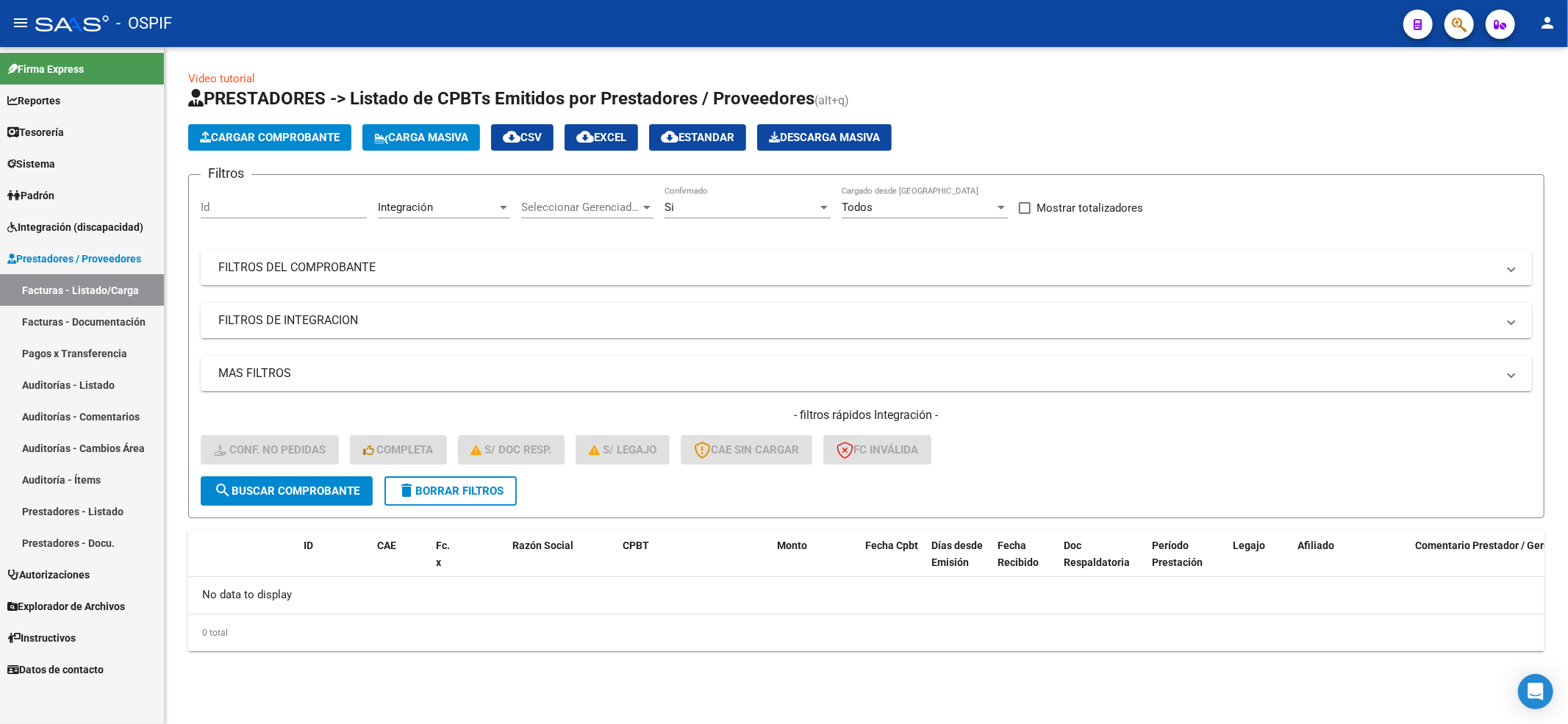
click at [35, 216] on link "Integración (discapacidad)" at bounding box center [82, 227] width 164 height 32
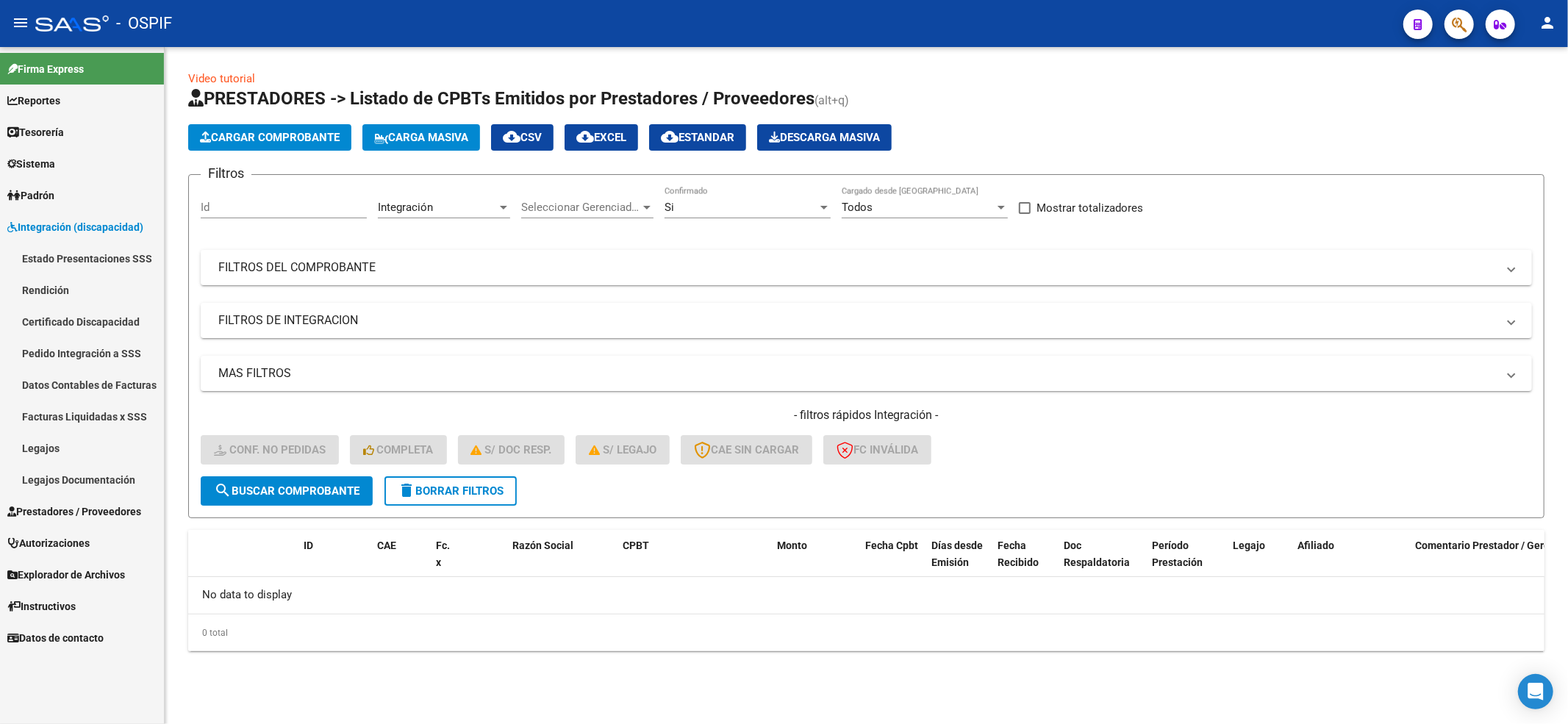
click at [85, 356] on link "Pedido Integración a SSS" at bounding box center [82, 353] width 164 height 32
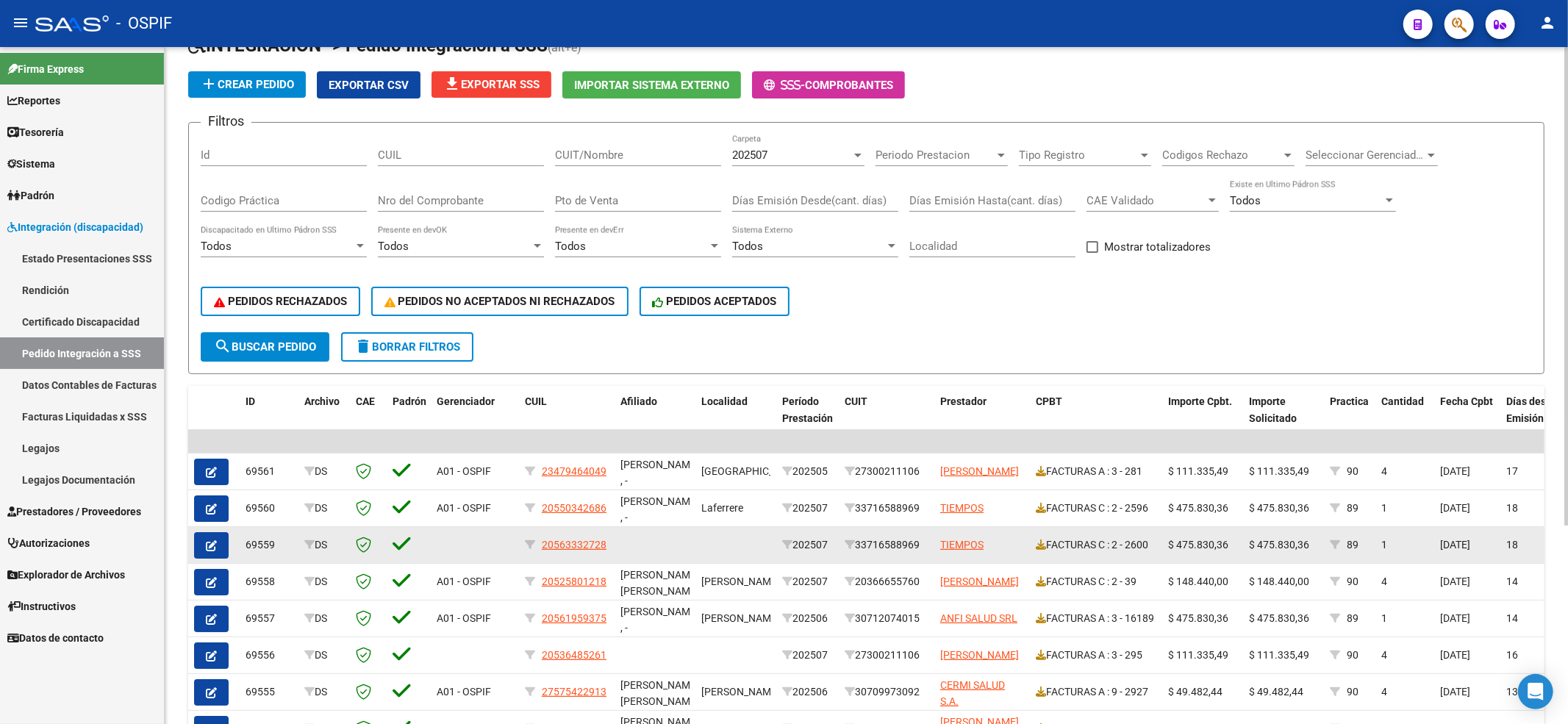
scroll to position [280, 0]
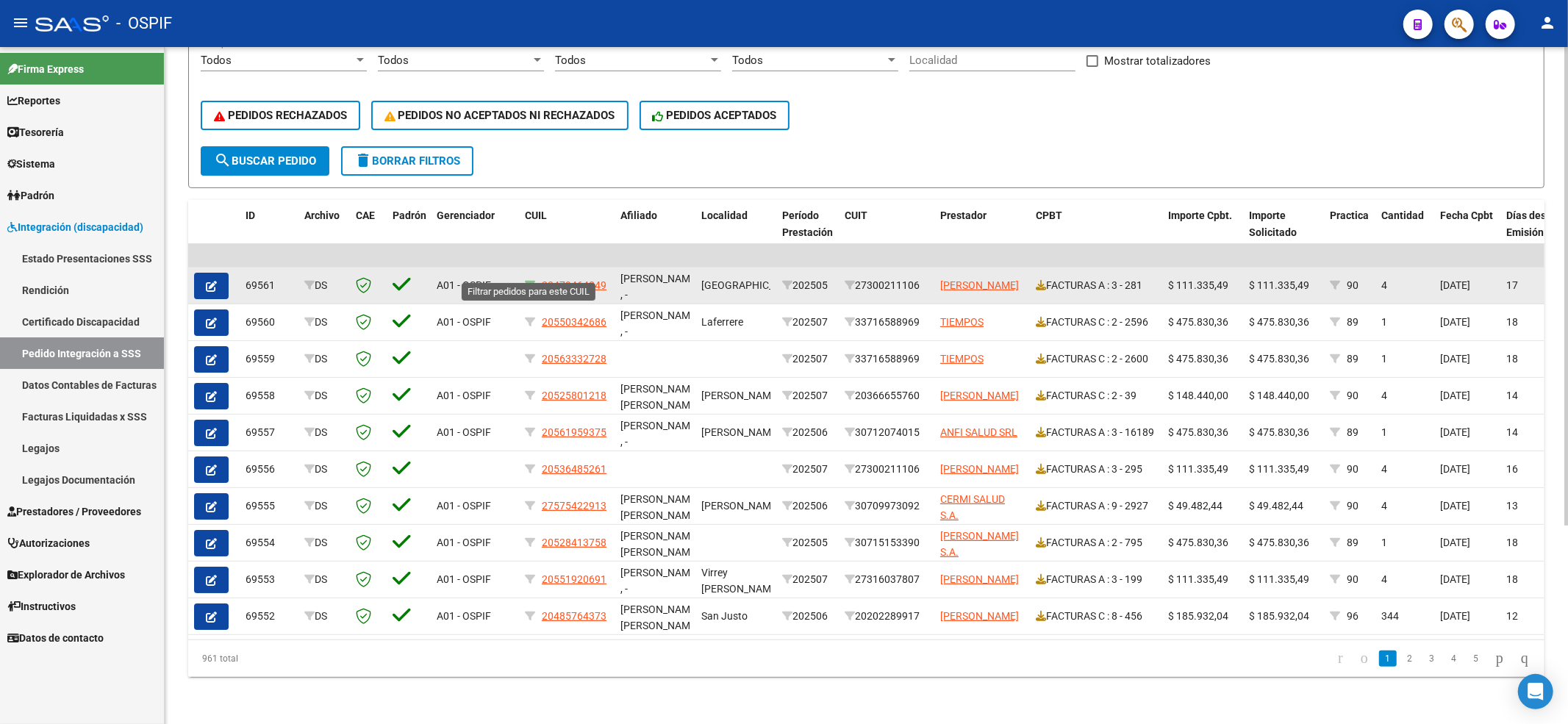
click at [533, 280] on icon at bounding box center [530, 285] width 10 height 10
type input "23479464049"
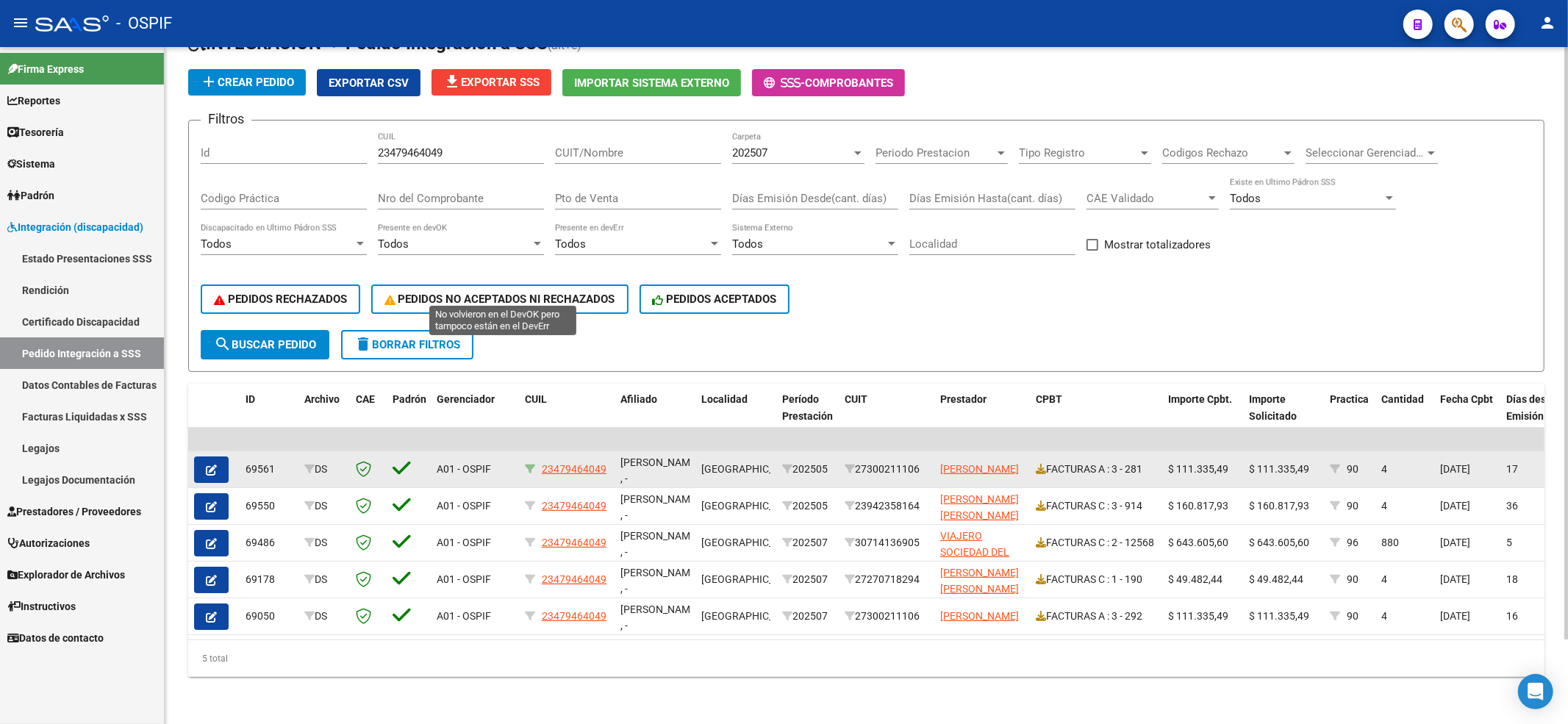
scroll to position [96, 0]
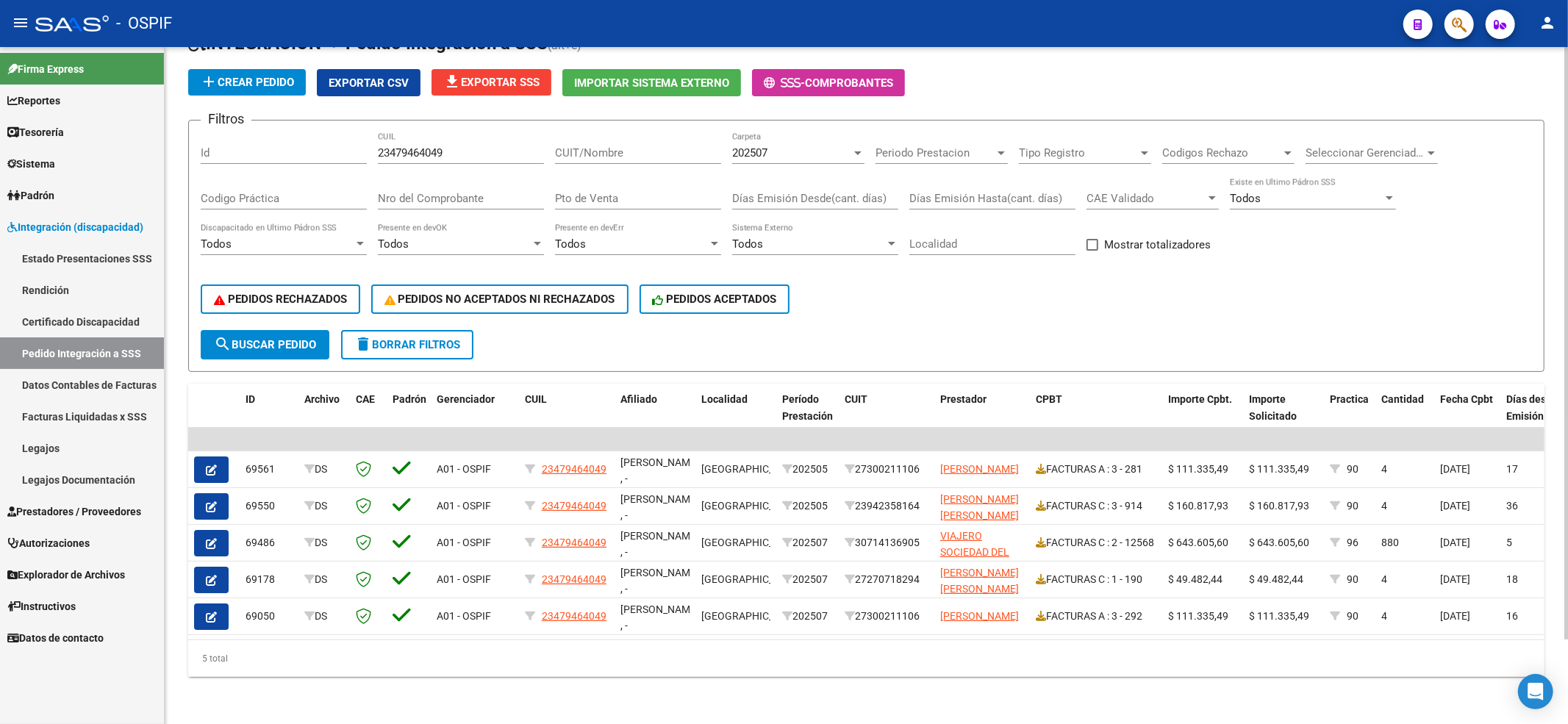
drag, startPoint x: 410, startPoint y: 318, endPoint x: 402, endPoint y: 356, distance: 38.8
click at [409, 330] on button "delete Borrar Filtros" at bounding box center [408, 345] width 132 height 29
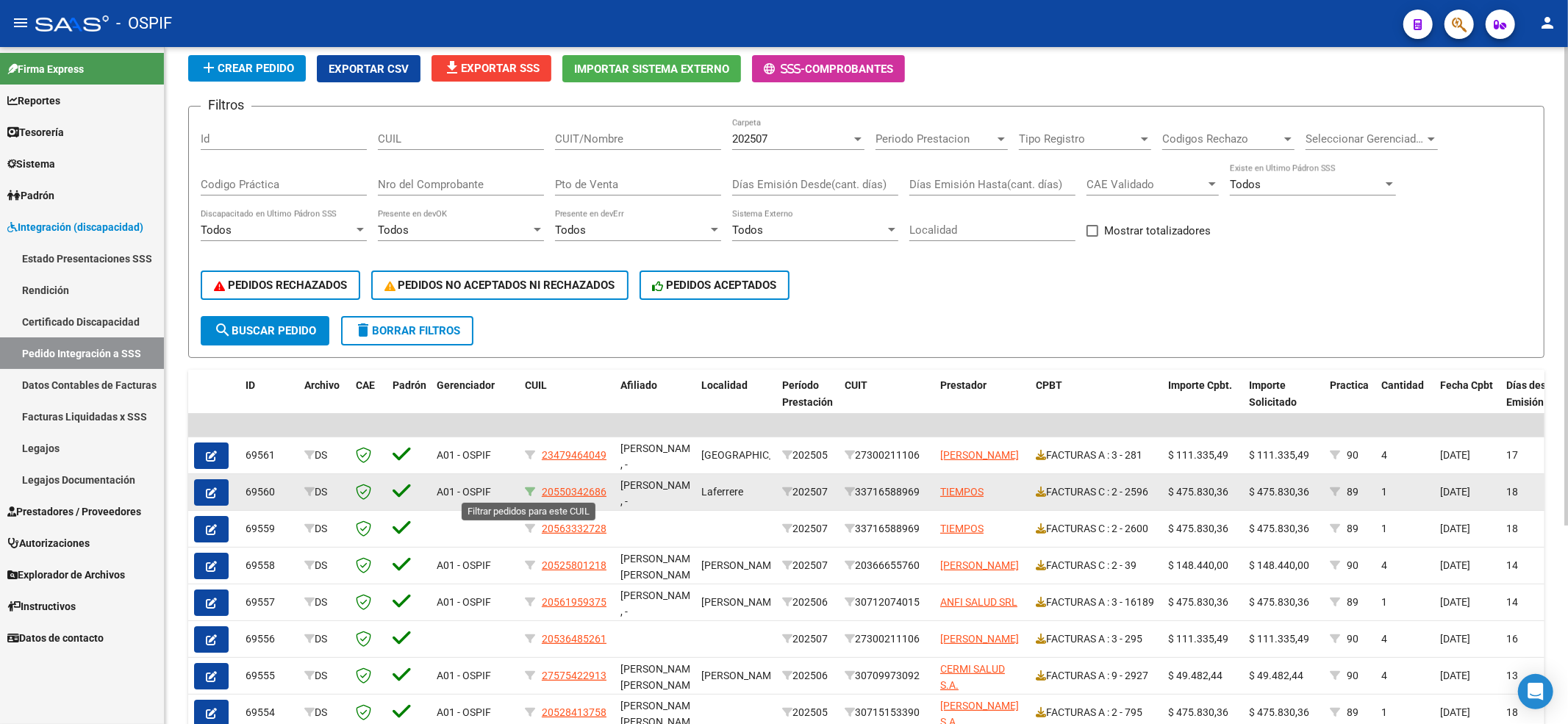
click at [531, 486] on icon at bounding box center [530, 491] width 10 height 10
type input "20550342686"
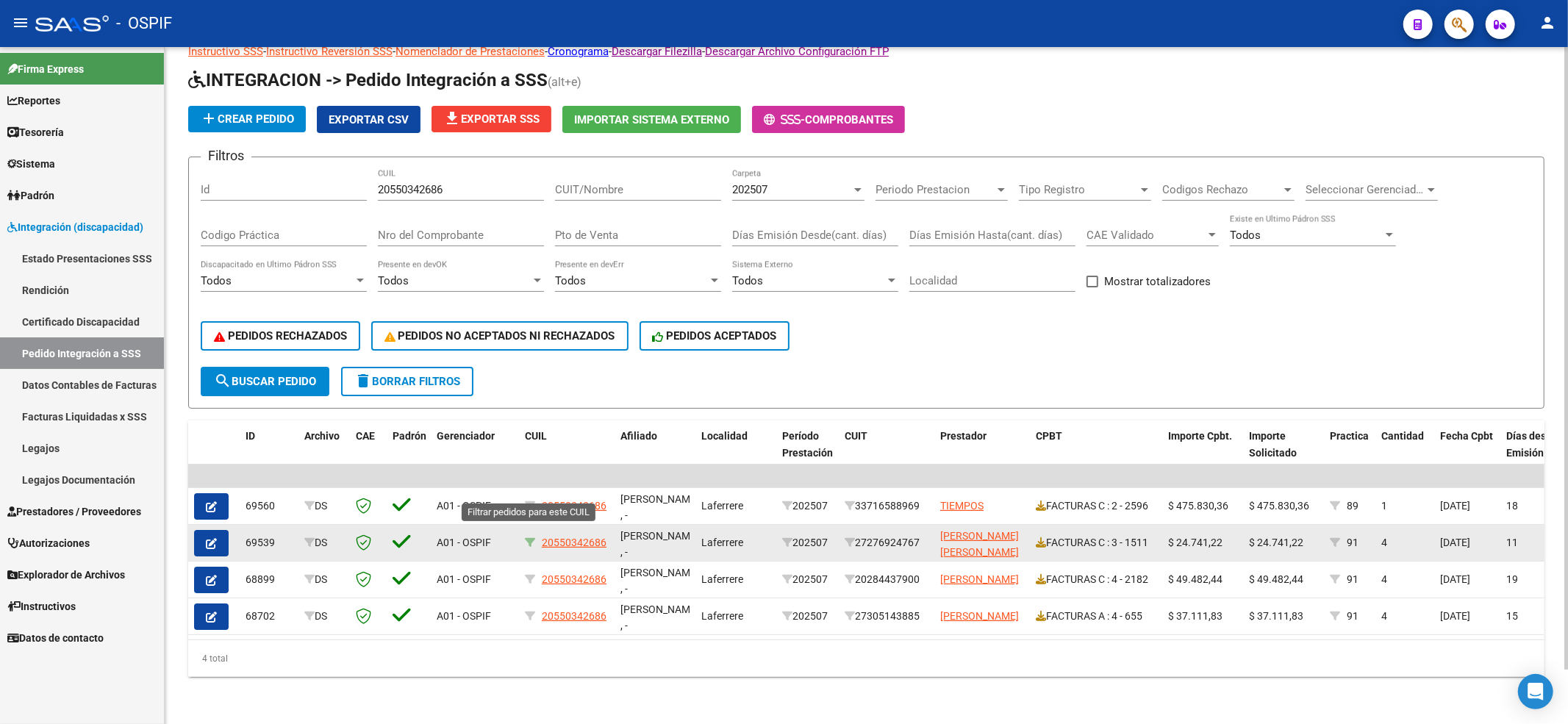
scroll to position [59, 0]
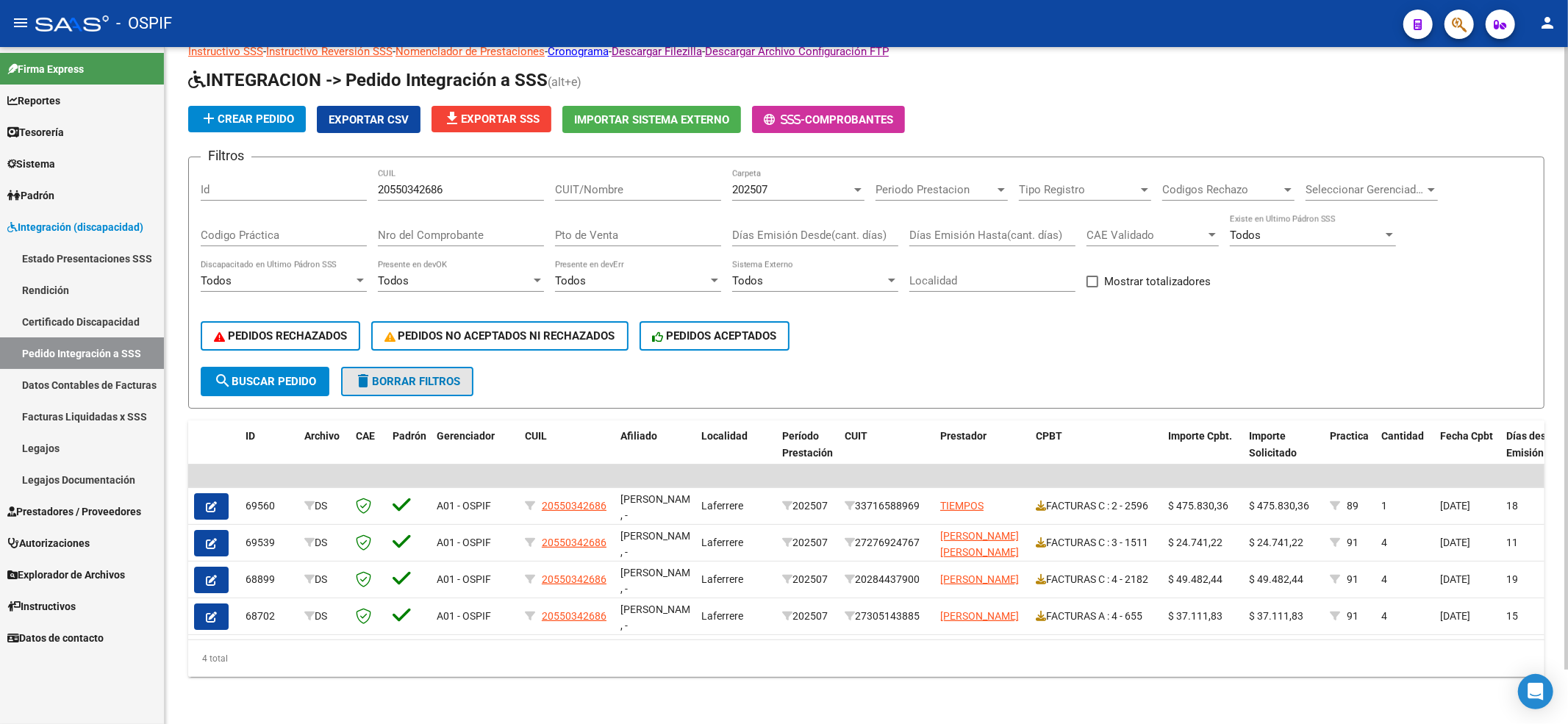
click at [464, 371] on button "delete Borrar Filtros" at bounding box center [408, 381] width 132 height 29
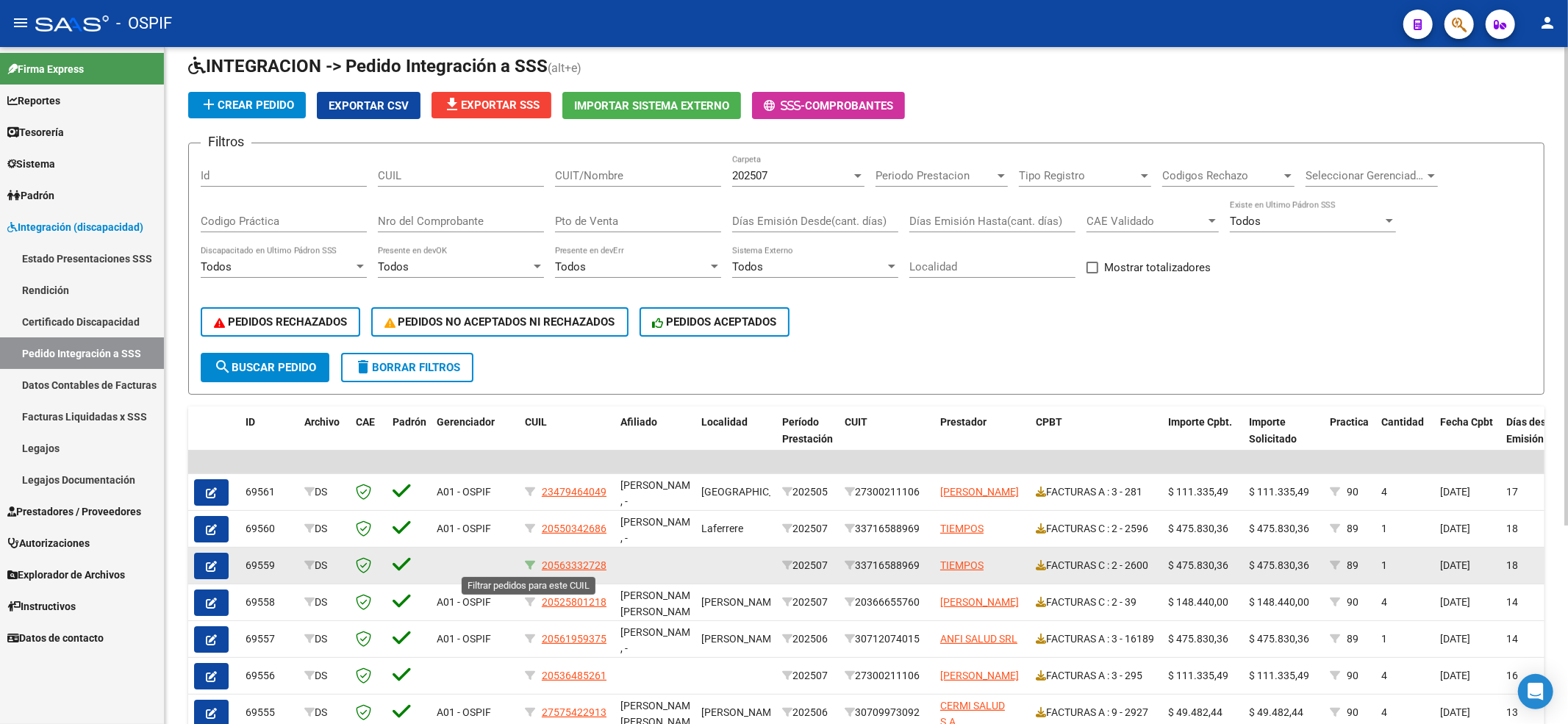
click at [525, 567] on icon at bounding box center [530, 565] width 10 height 10
type input "20563332728"
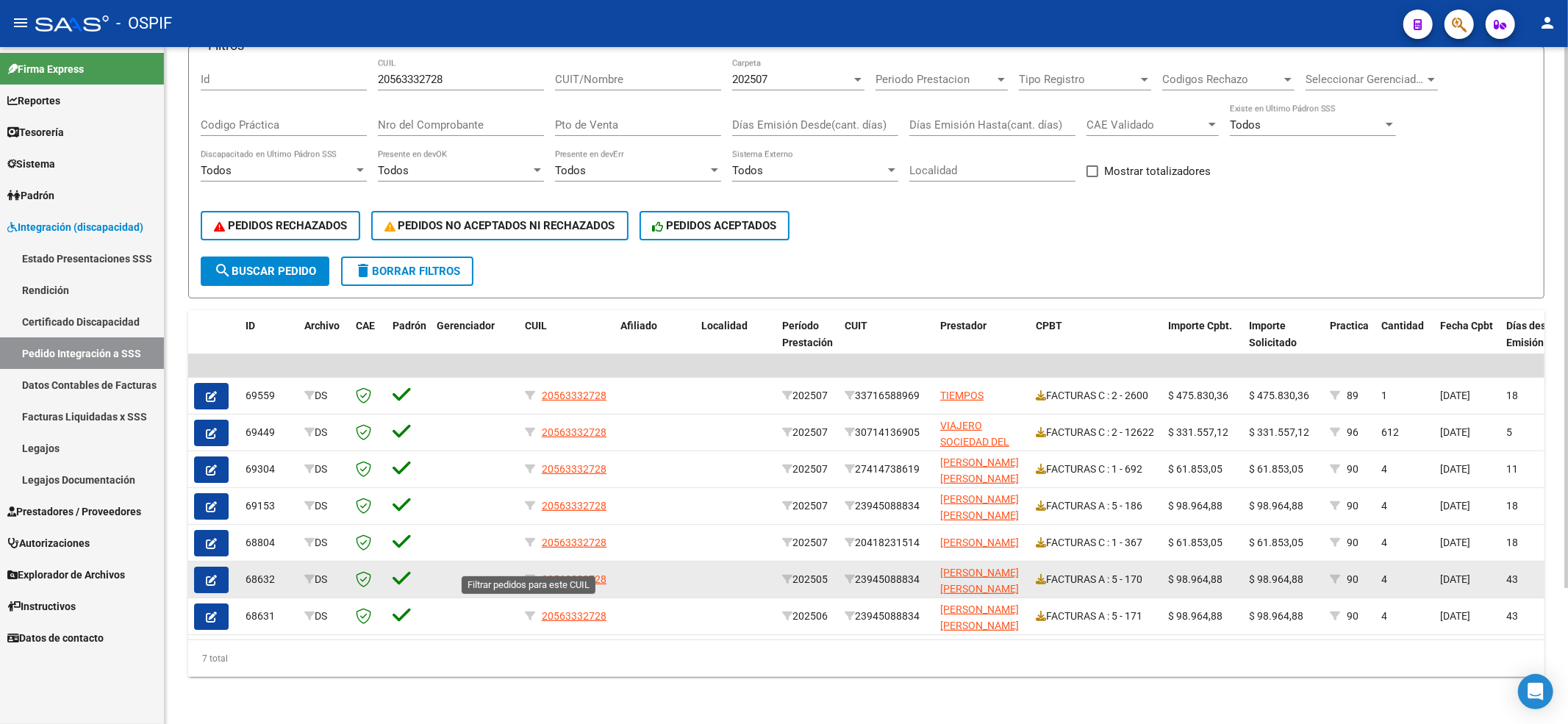
scroll to position [169, 0]
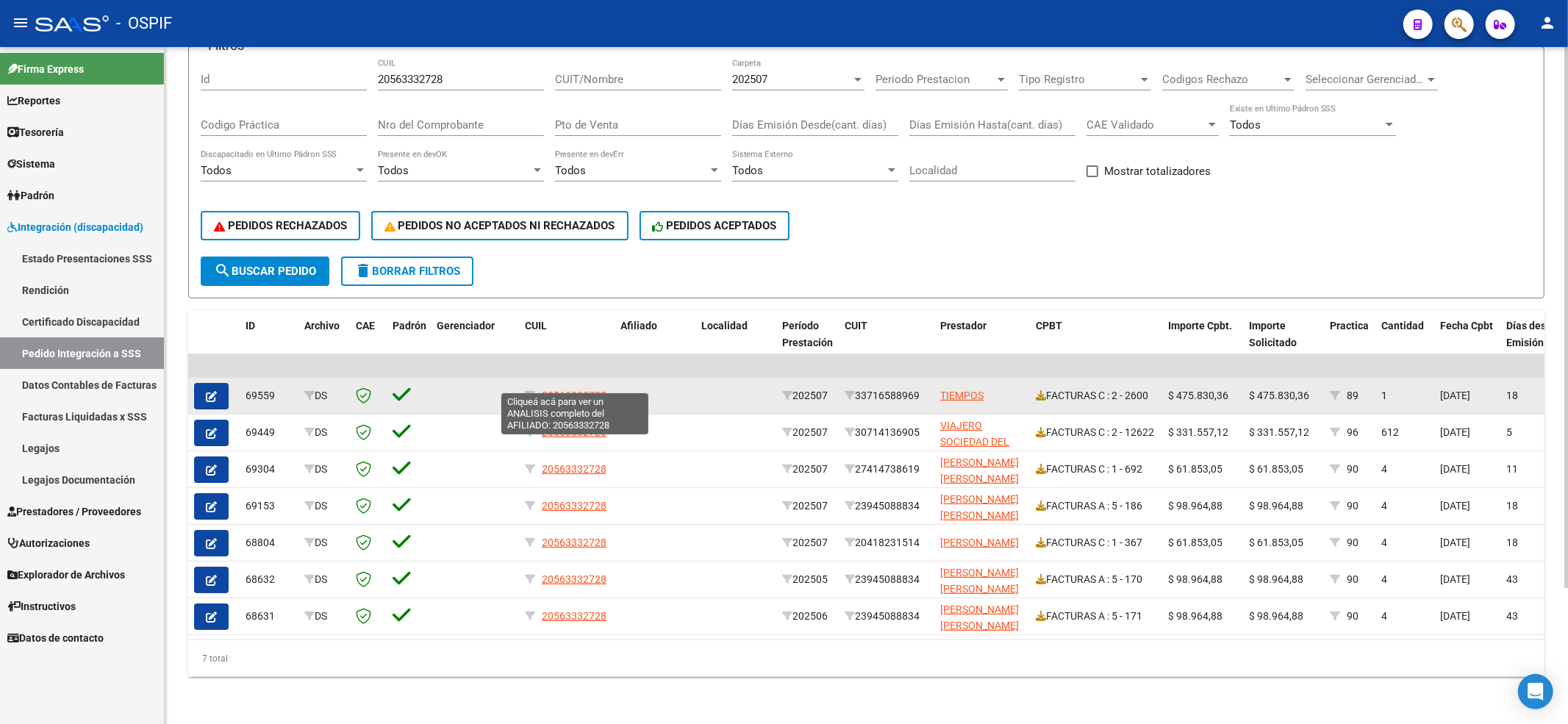
click at [592, 389] on span "20563332728" at bounding box center [574, 395] width 65 height 12
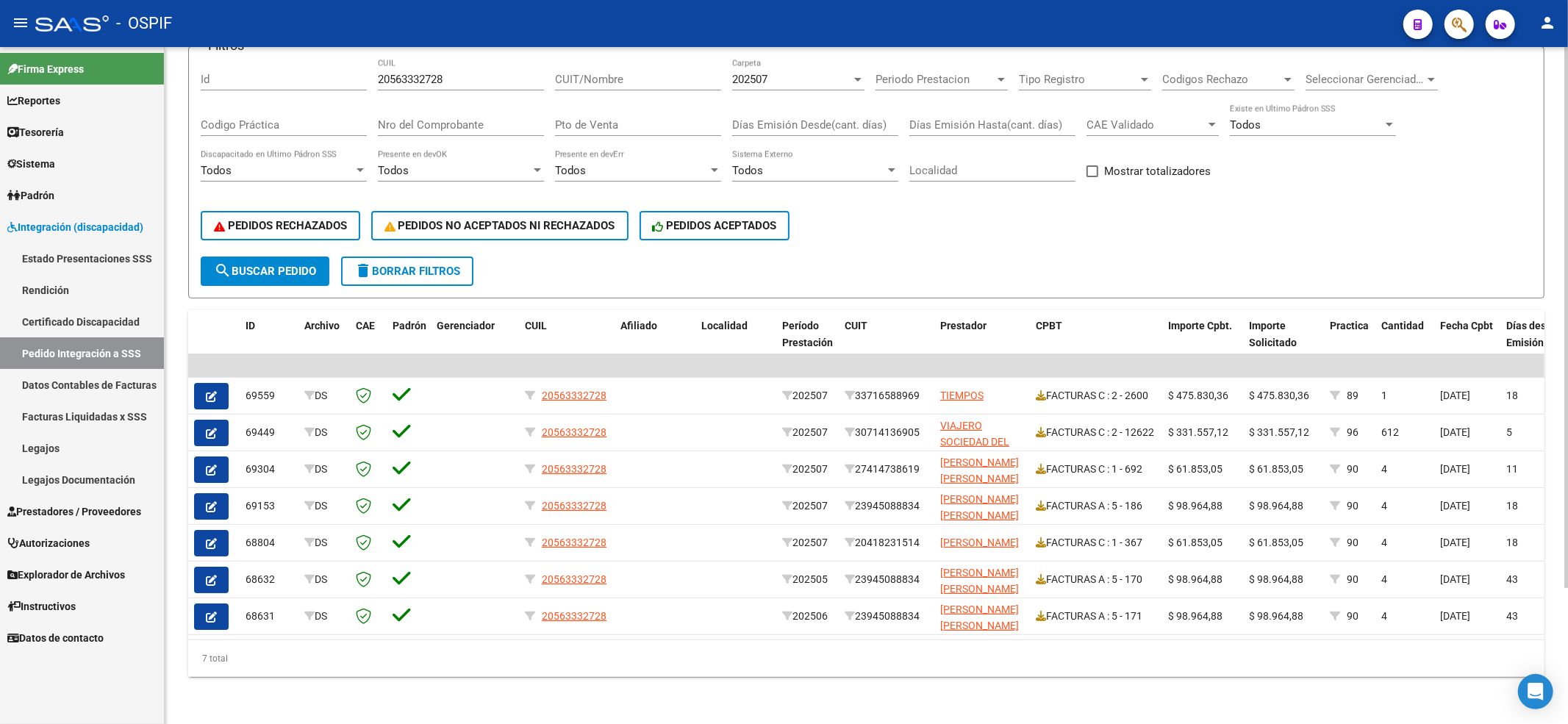
drag, startPoint x: 389, startPoint y: 234, endPoint x: 383, endPoint y: 213, distance: 21.8
click at [383, 213] on div "PEDIDOS RECHAZADOS PEDIDOS NO ACEPTADOS NI RECHAZADOS PEDIDOS ACEPTADOS" at bounding box center [866, 226] width 1331 height 62
click at [414, 271] on button "delete Borrar Filtros" at bounding box center [408, 272] width 132 height 29
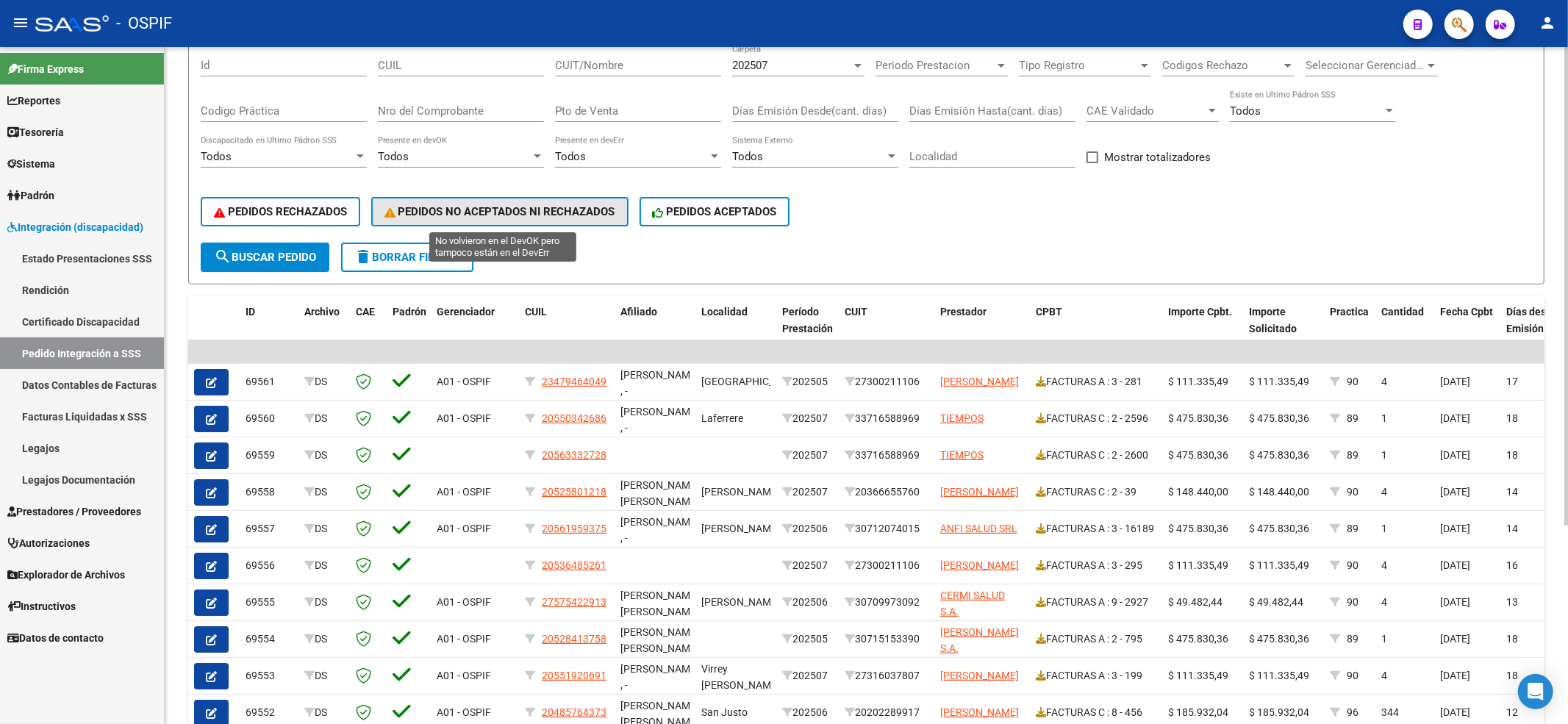
click at [529, 213] on span "PEDIDOS NO ACEPTADOS NI RECHAZADOS" at bounding box center [500, 212] width 231 height 13
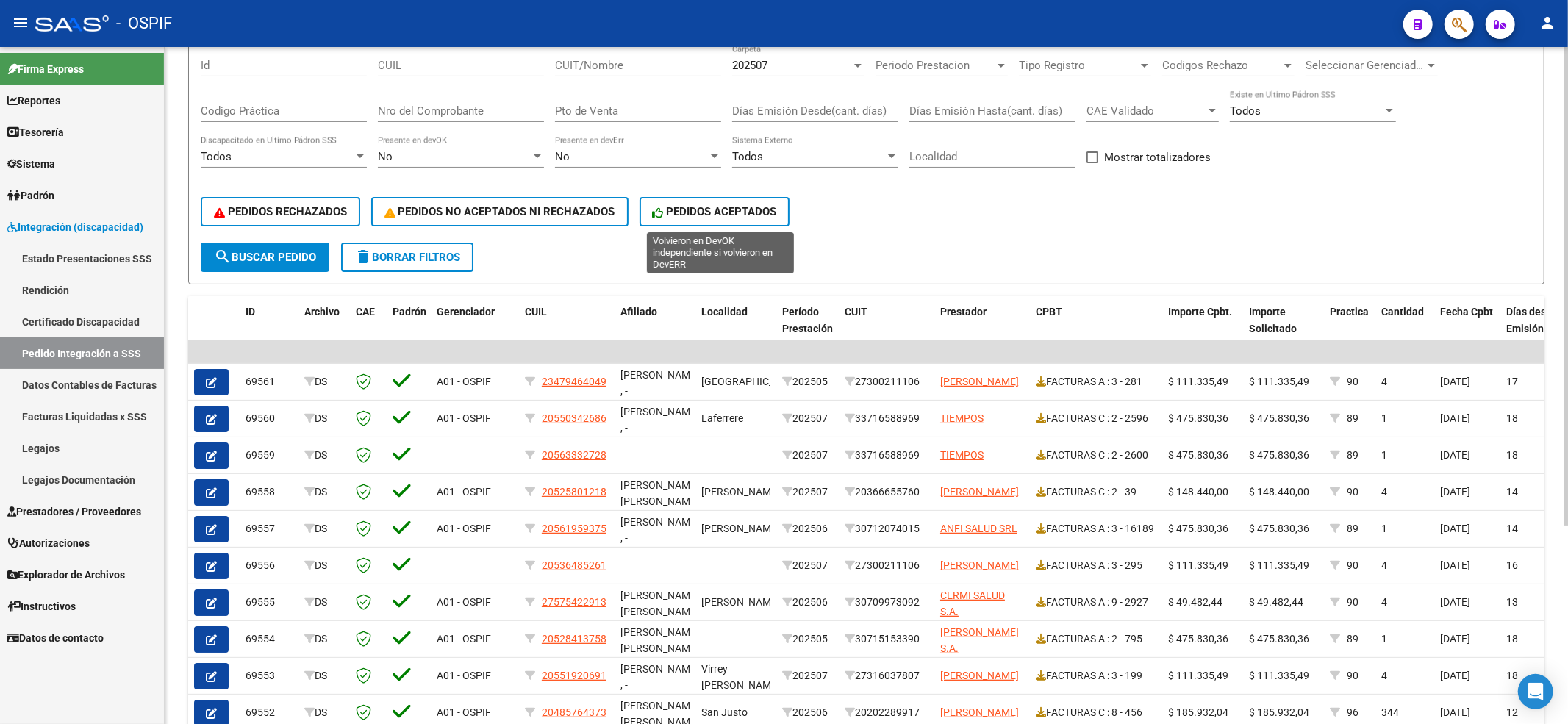
click at [716, 202] on button "PEDIDOS ACEPTADOS" at bounding box center [714, 212] width 151 height 29
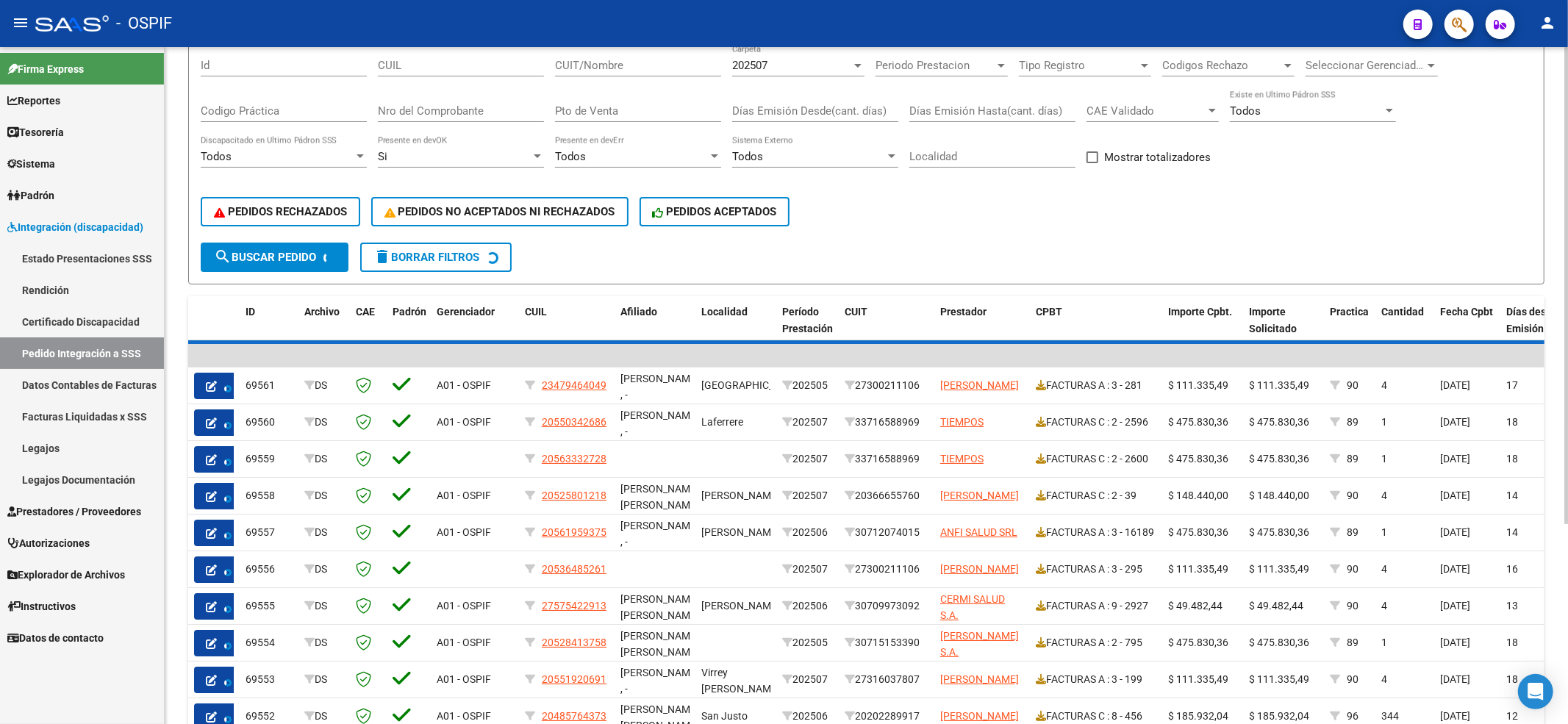
scroll to position [0, 0]
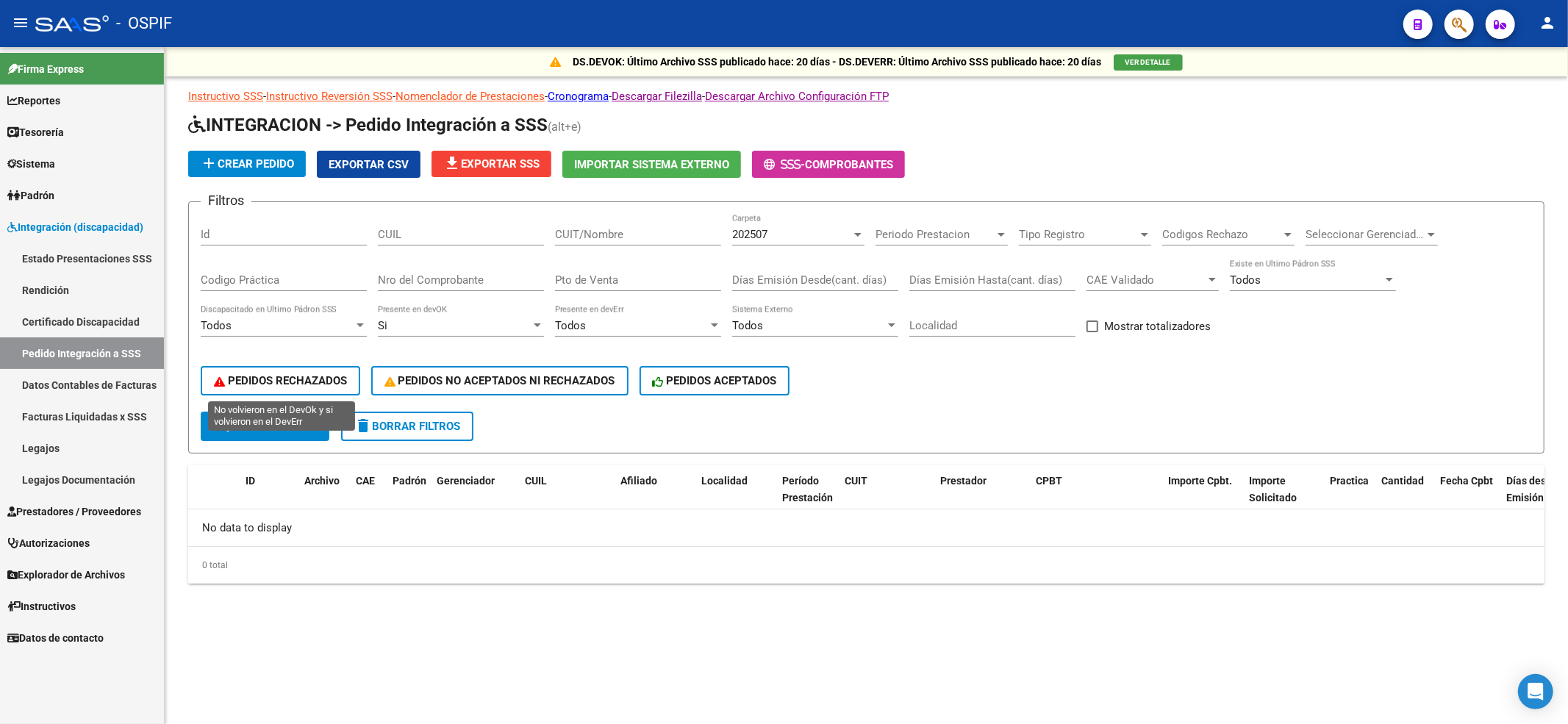
click at [347, 367] on button "PEDIDOS RECHAZADOS" at bounding box center [280, 380] width 160 height 29
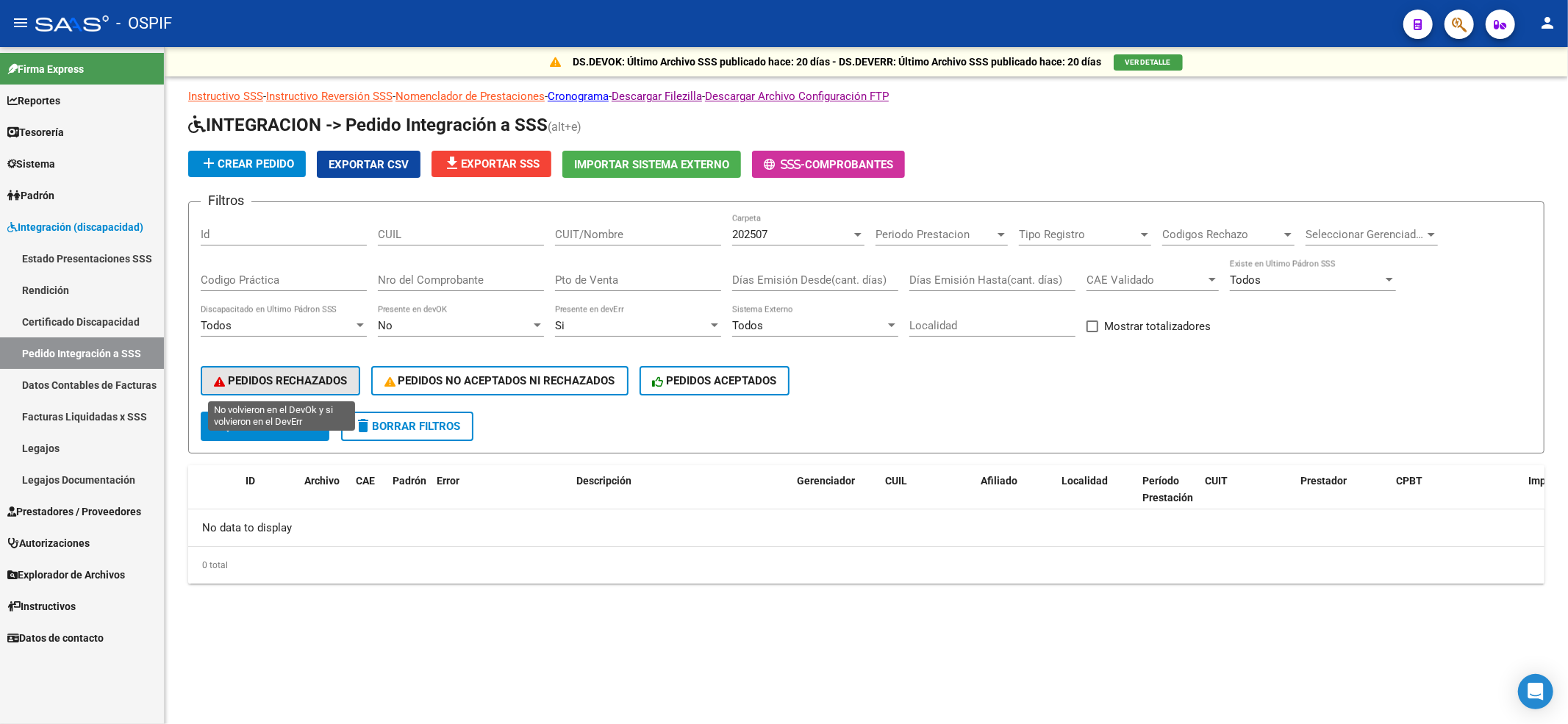
click at [285, 380] on span "PEDIDOS RECHAZADOS" at bounding box center [280, 380] width 133 height 13
click at [467, 426] on button "delete Borrar Filtros" at bounding box center [408, 426] width 132 height 29
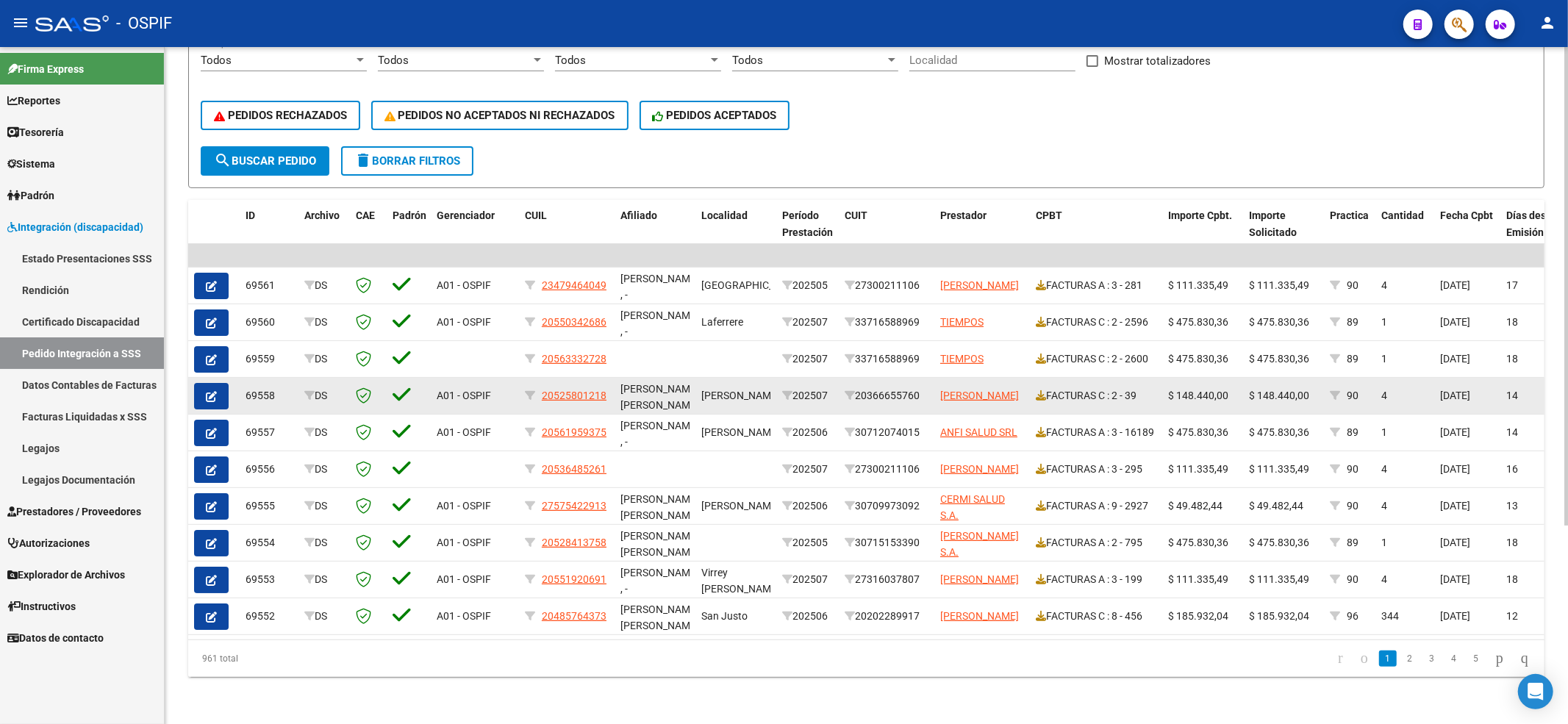
scroll to position [280, 0]
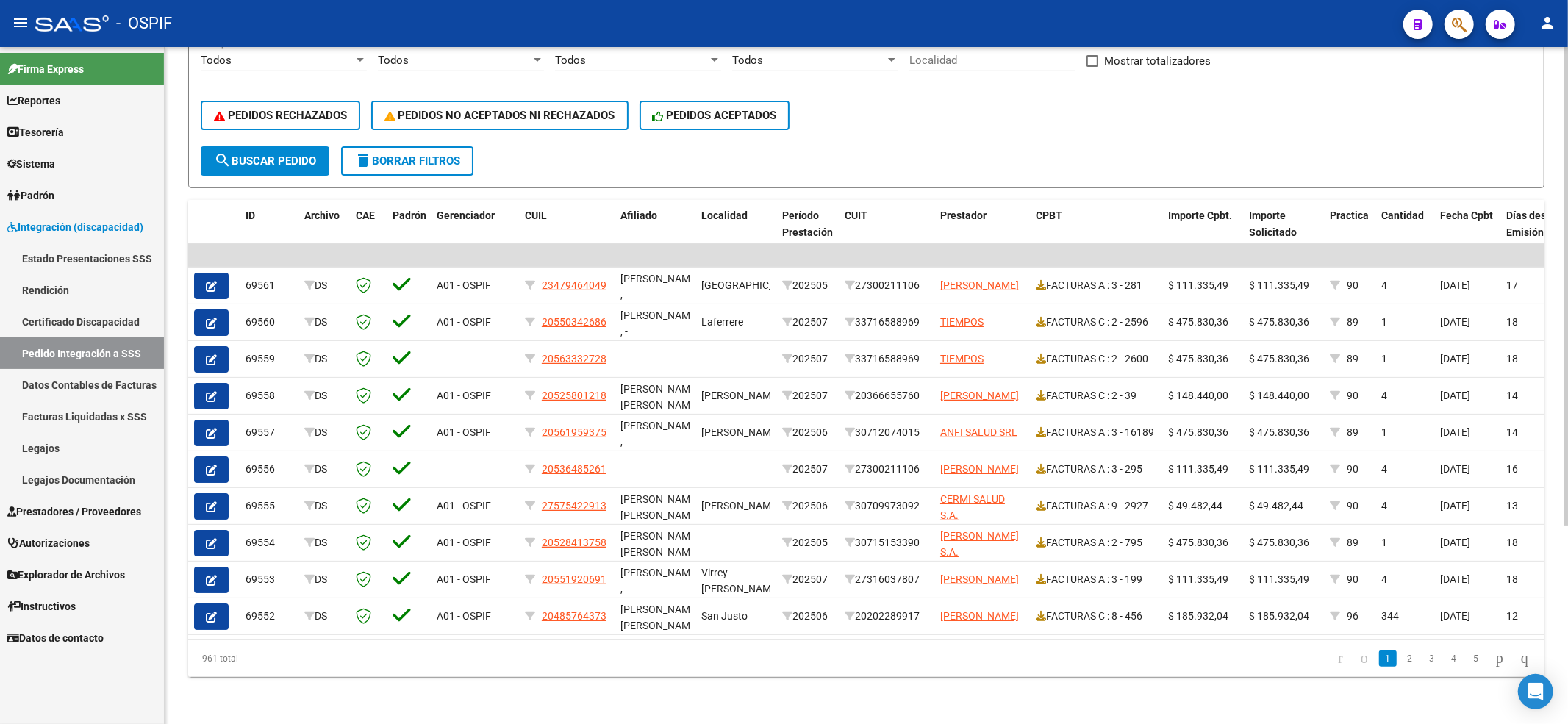
click at [327, 85] on div "PEDIDOS RECHAZADOS PEDIDOS NO ACEPTADOS NI RECHAZADOS PEDIDOS ACEPTADOS" at bounding box center [866, 116] width 1331 height 62
drag, startPoint x: 324, startPoint y: 77, endPoint x: 313, endPoint y: 88, distance: 15.6
click at [321, 85] on div "PEDIDOS RECHAZADOS PEDIDOS NO ACEPTADOS NI RECHAZADOS PEDIDOS ACEPTADOS" at bounding box center [866, 116] width 1331 height 62
click at [313, 101] on button "PEDIDOS RECHAZADOS" at bounding box center [280, 116] width 160 height 29
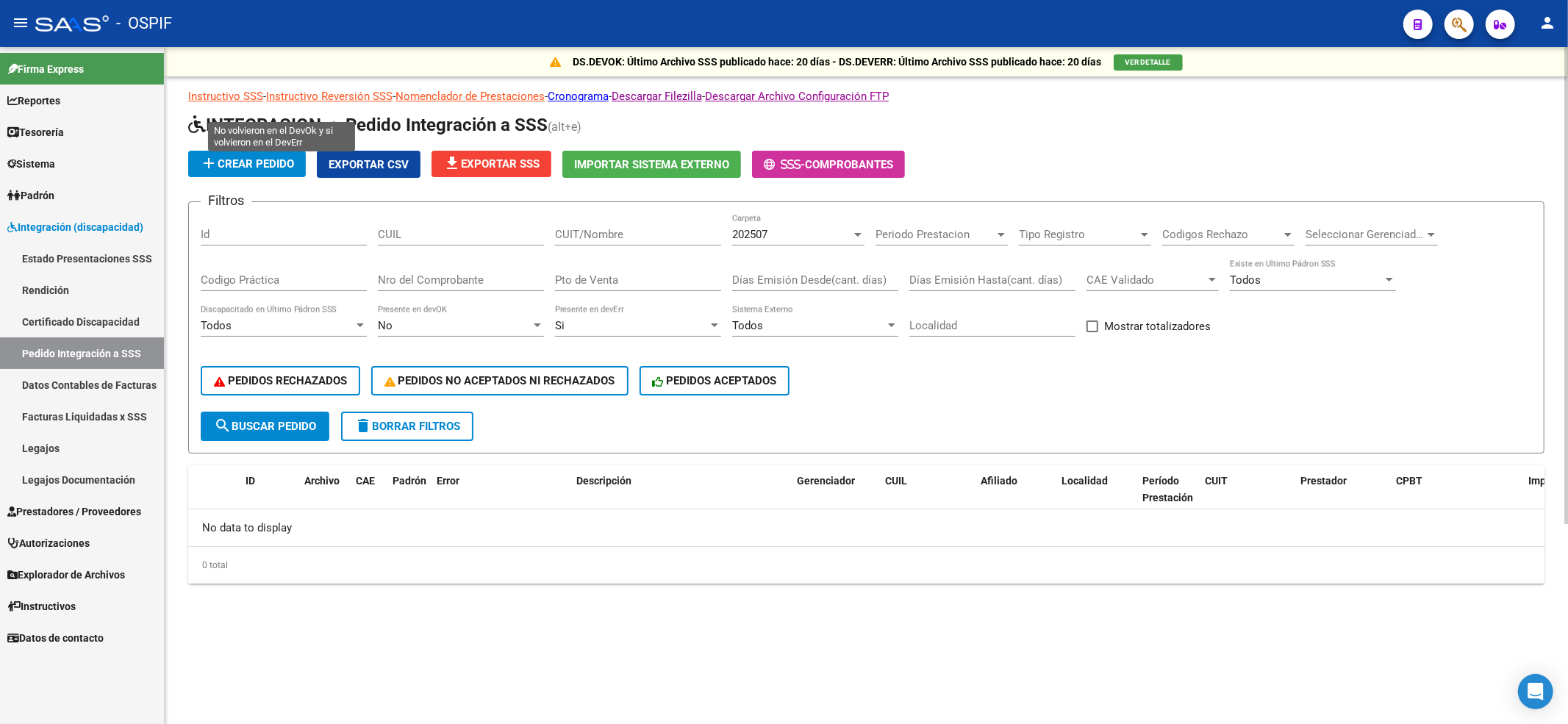
scroll to position [0, 0]
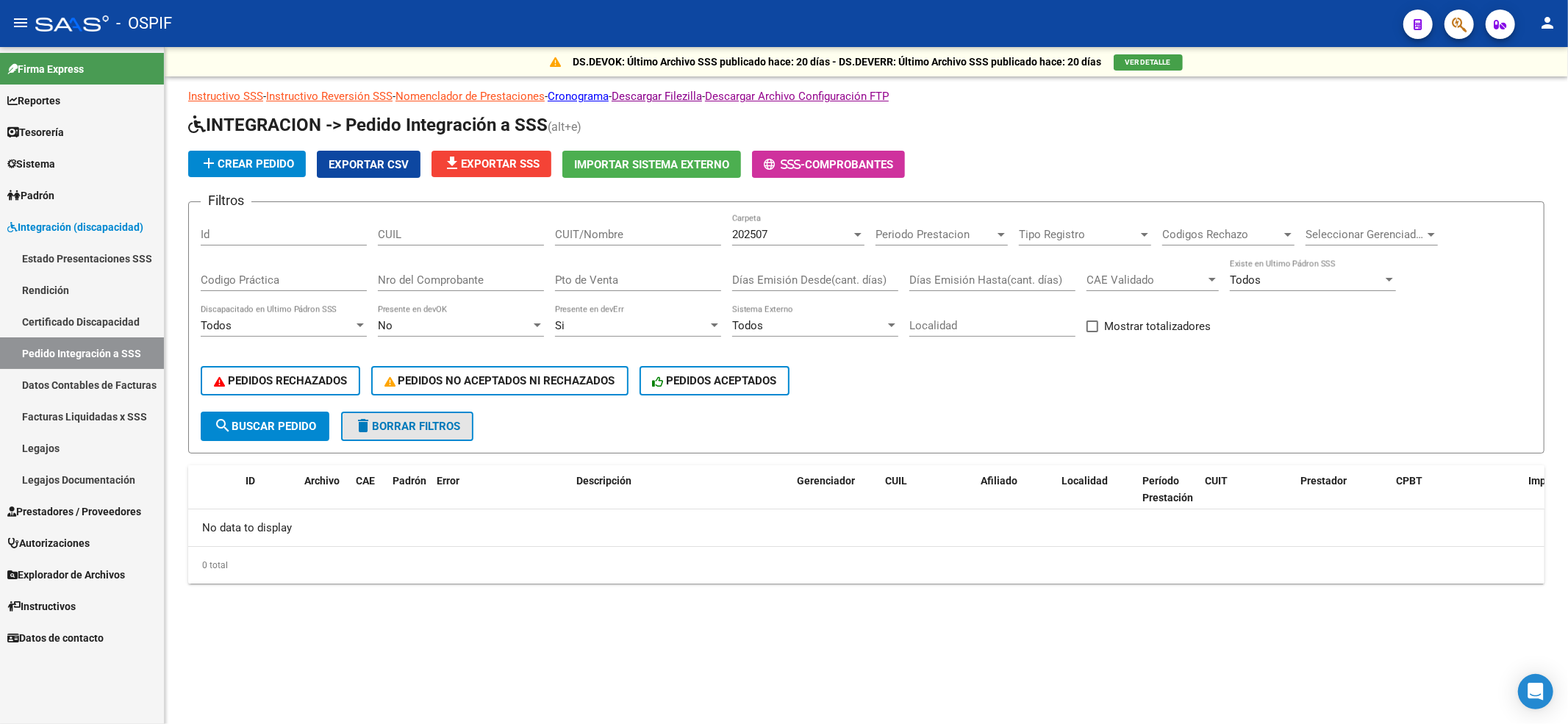
click at [409, 414] on button "delete Borrar Filtros" at bounding box center [408, 426] width 132 height 29
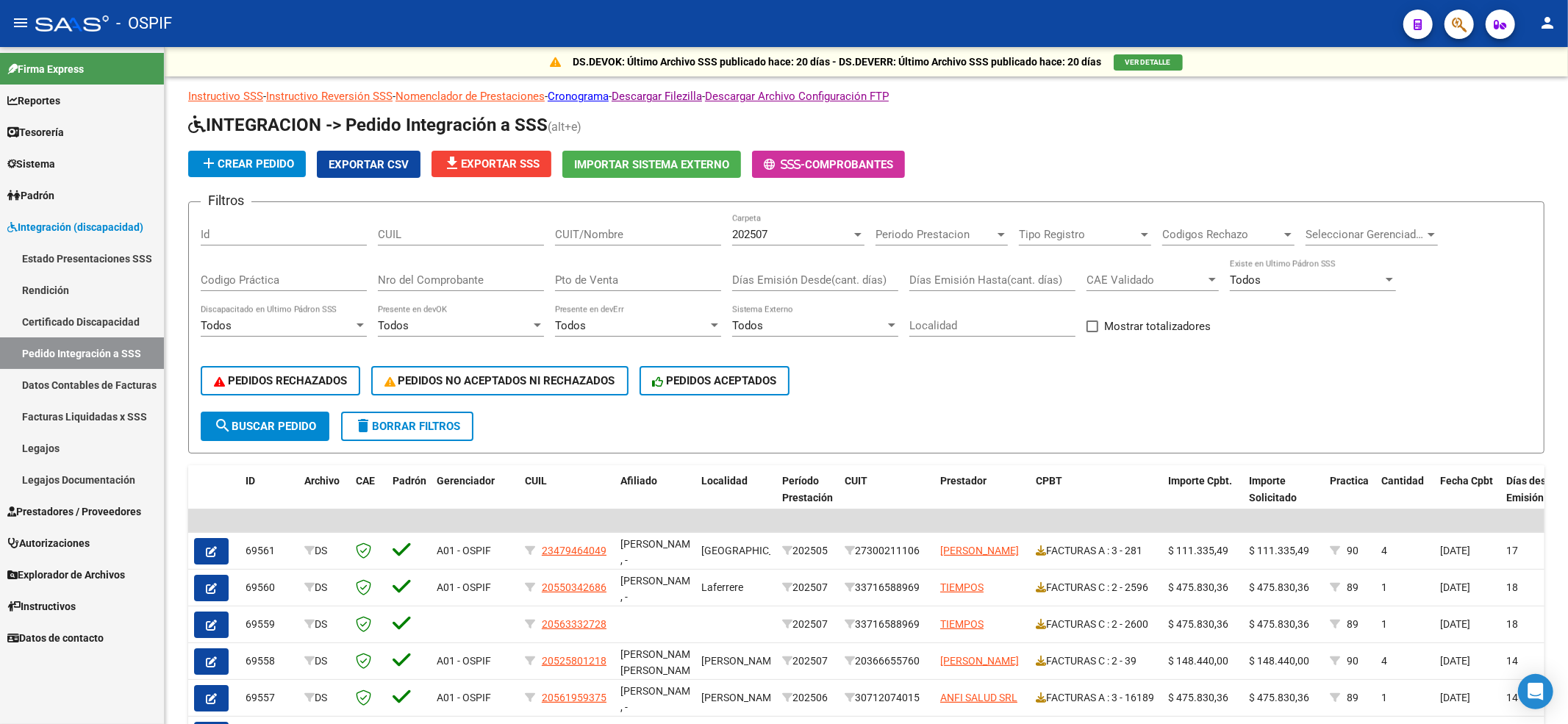
click at [40, 514] on span "Prestadores / Proveedores" at bounding box center [74, 511] width 134 height 16
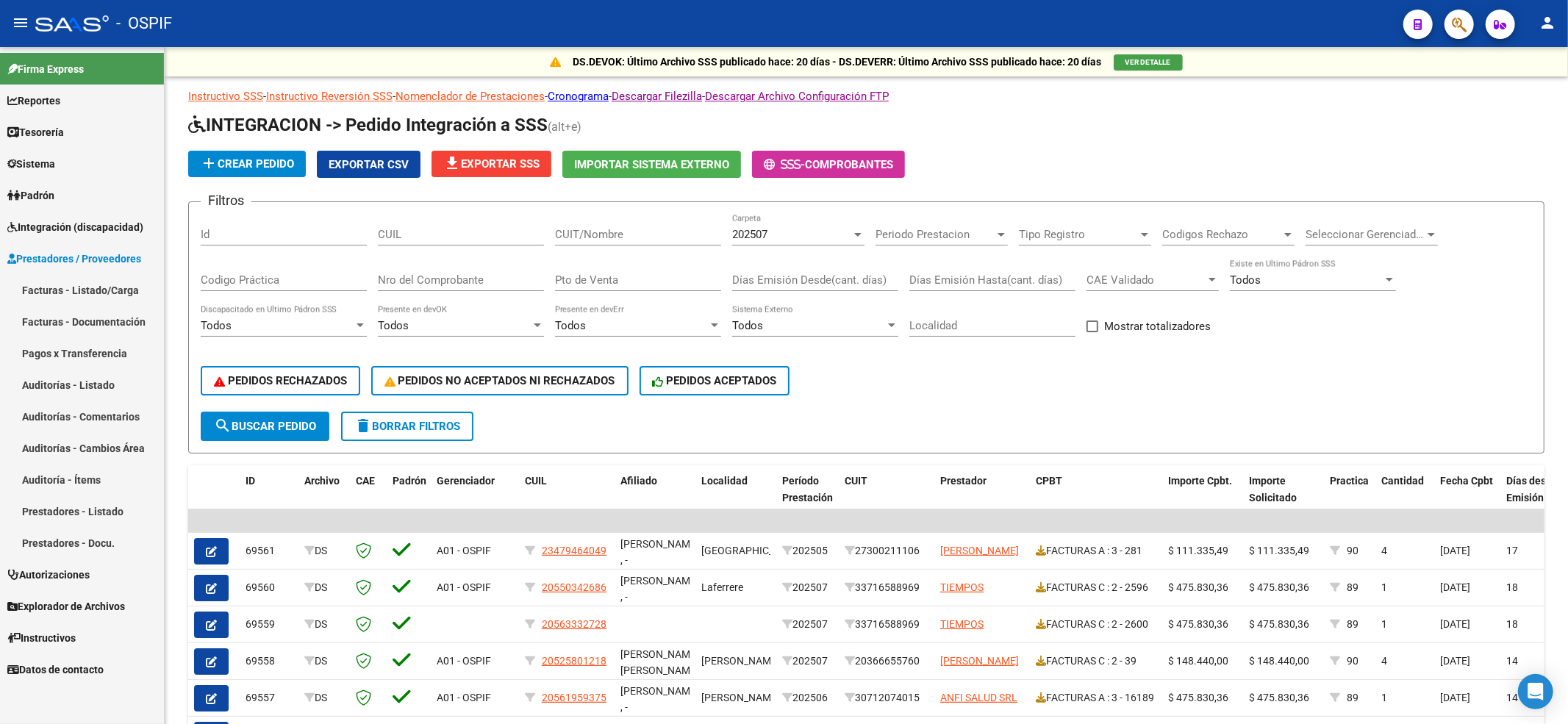
click at [62, 286] on link "Facturas - Listado/Carga" at bounding box center [82, 290] width 164 height 32
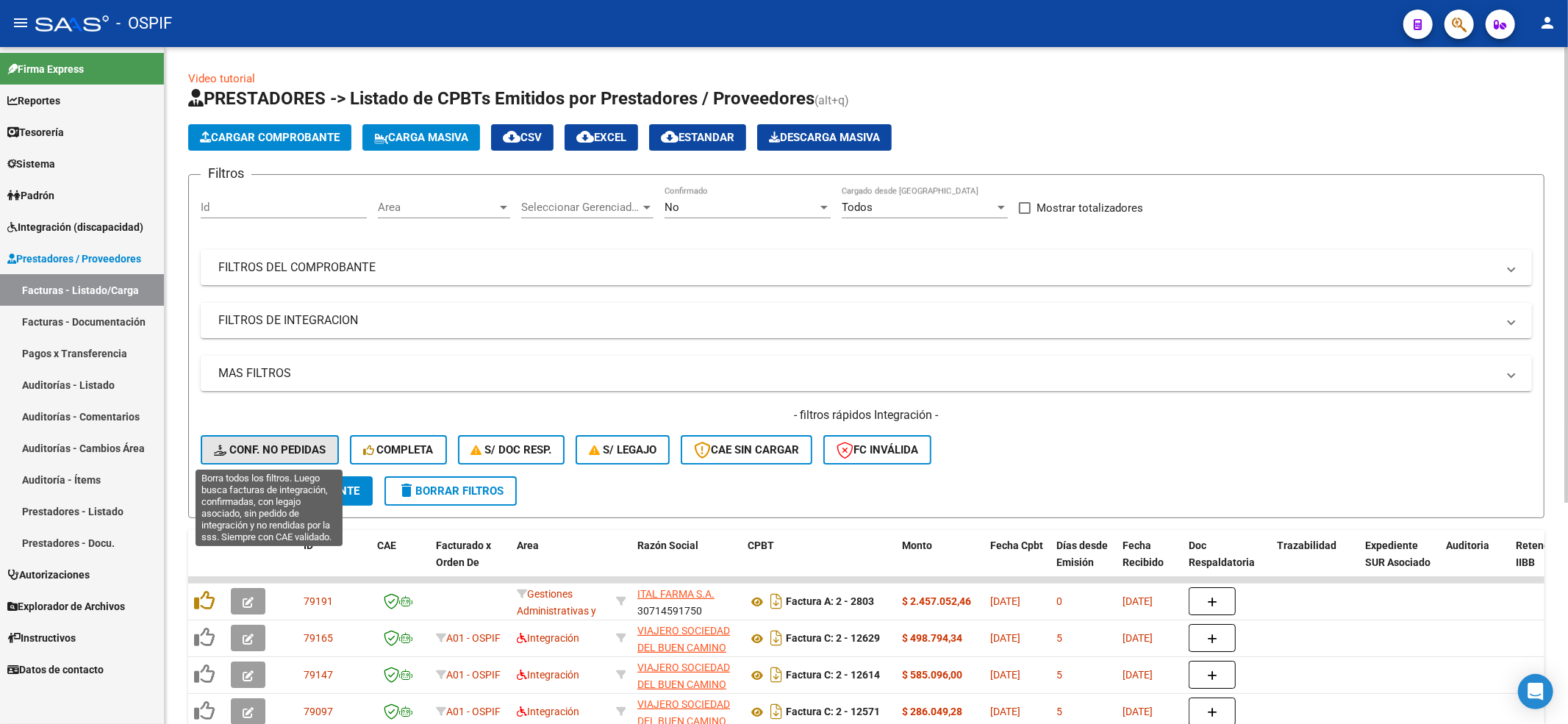
click at [221, 462] on button "Conf. no pedidas" at bounding box center [270, 450] width 138 height 29
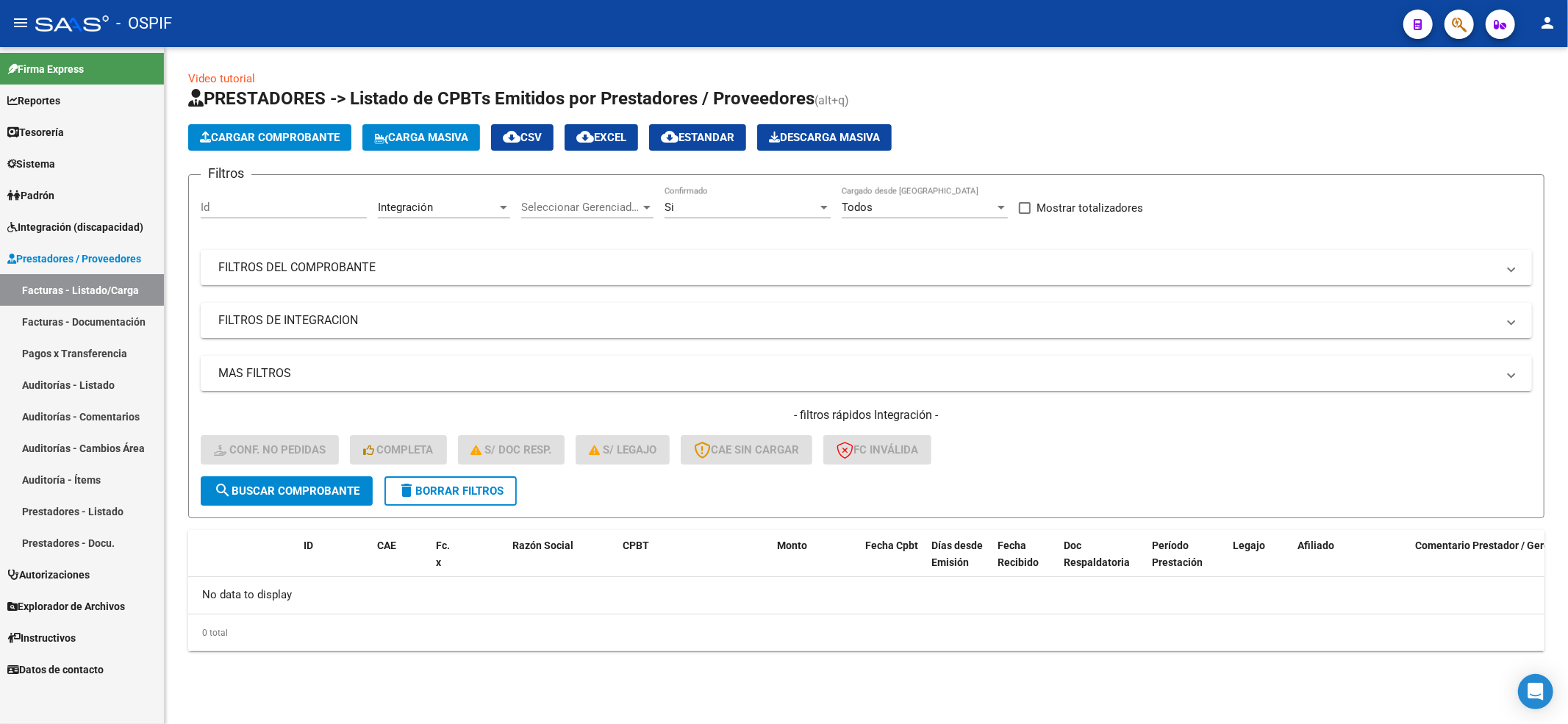
drag, startPoint x: 420, startPoint y: 491, endPoint x: 421, endPoint y: 290, distance: 201.0
click at [421, 489] on span "delete Borrar Filtros" at bounding box center [450, 491] width 106 height 13
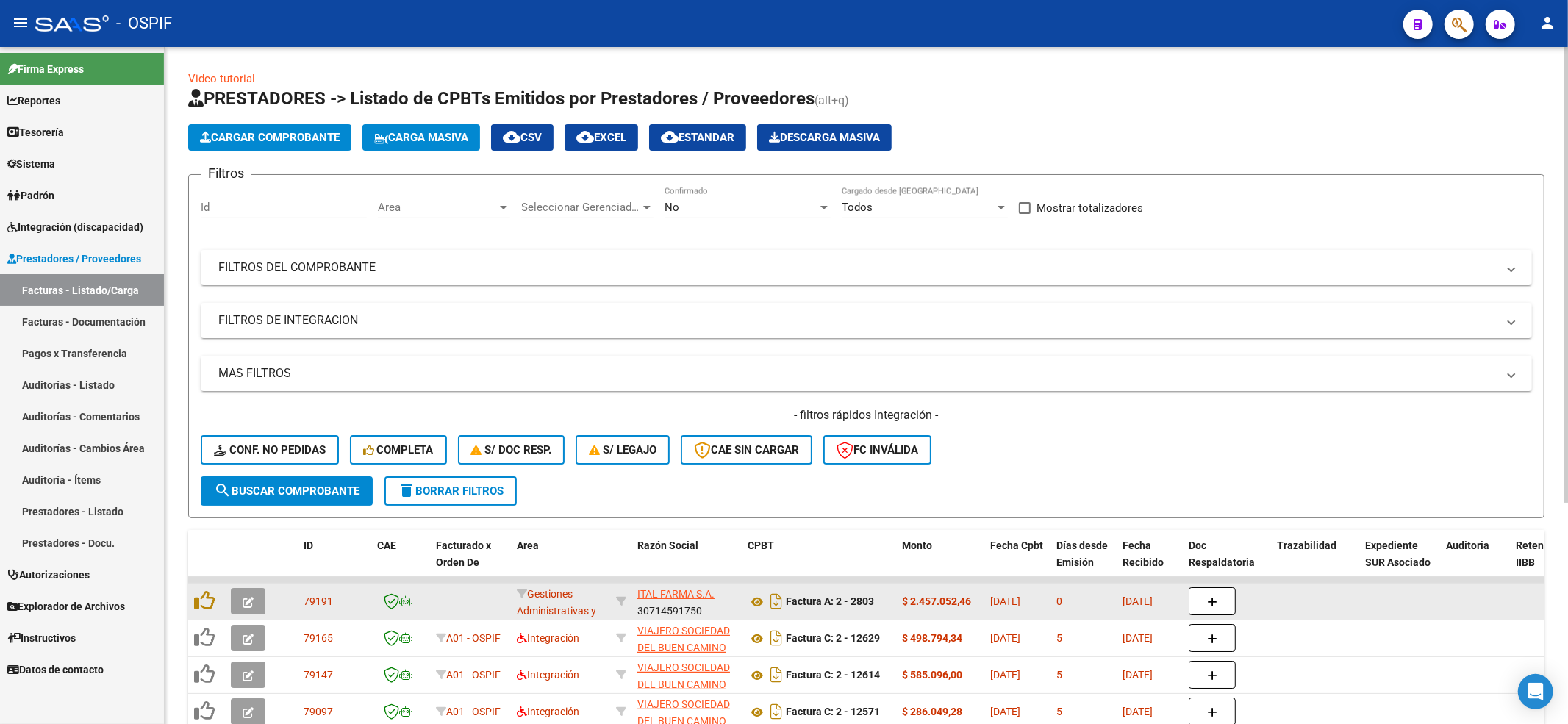
scroll to position [294, 0]
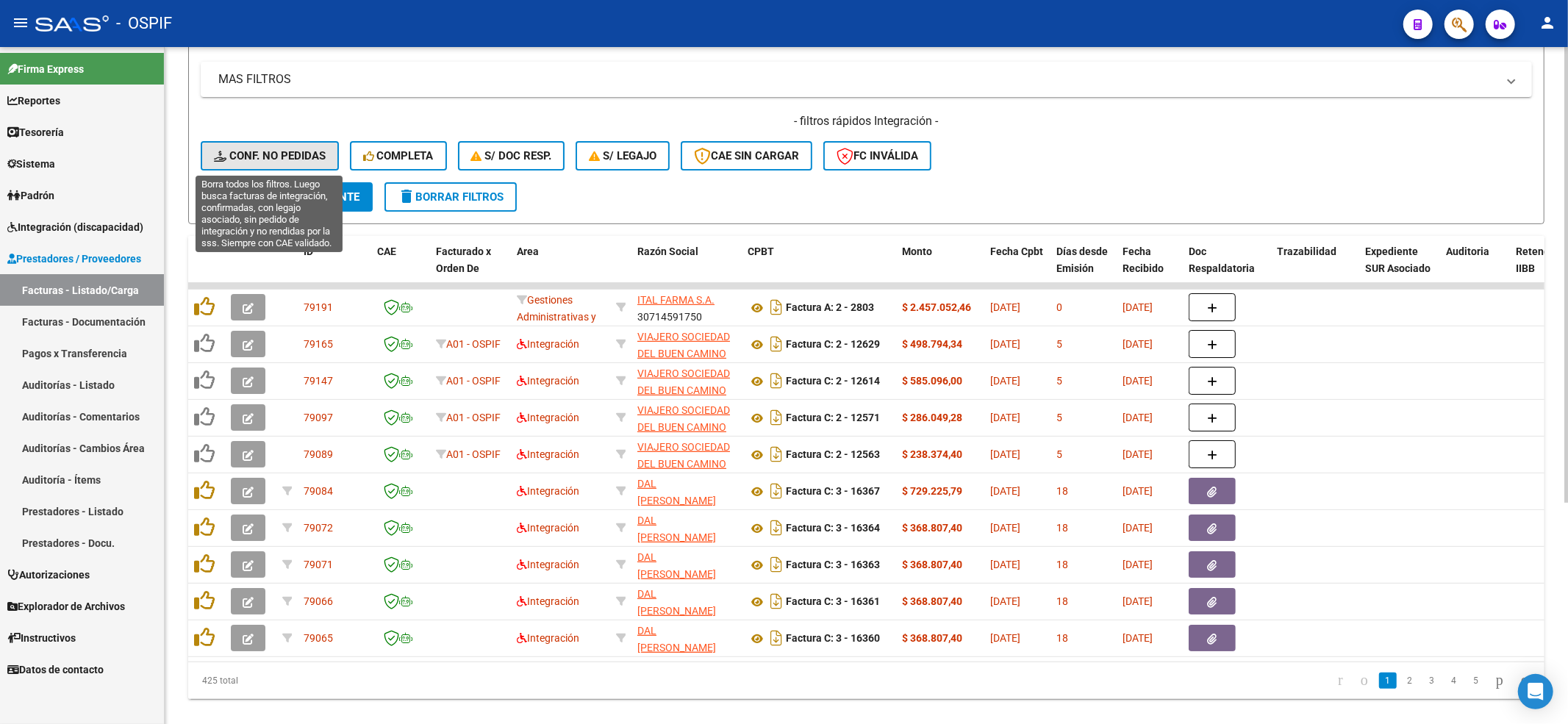
click at [269, 159] on span "Conf. no pedidas" at bounding box center [270, 156] width 112 height 13
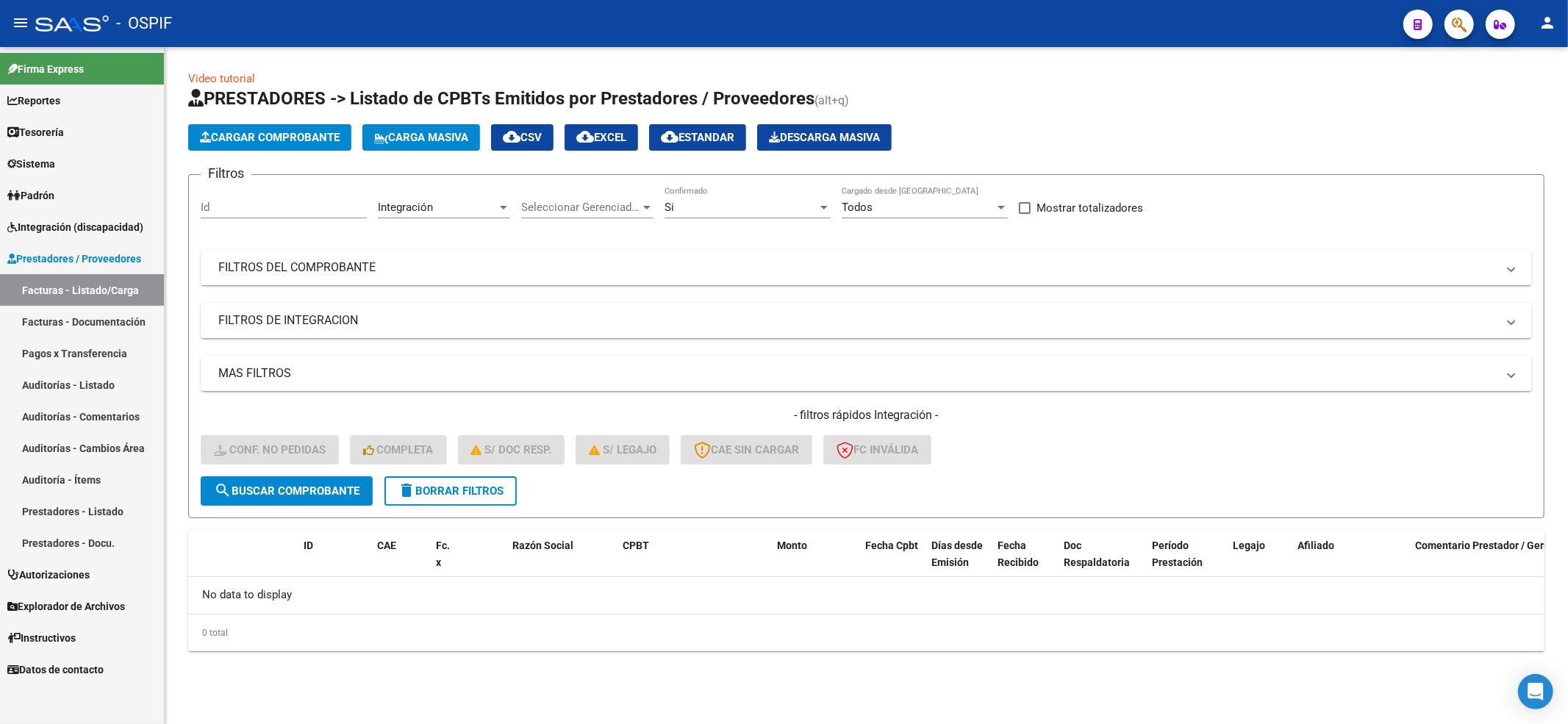
scroll to position [0, 0]
drag, startPoint x: 476, startPoint y: 483, endPoint x: 466, endPoint y: 504, distance: 23.3
click at [474, 480] on button "delete Borrar Filtros" at bounding box center [450, 491] width 132 height 29
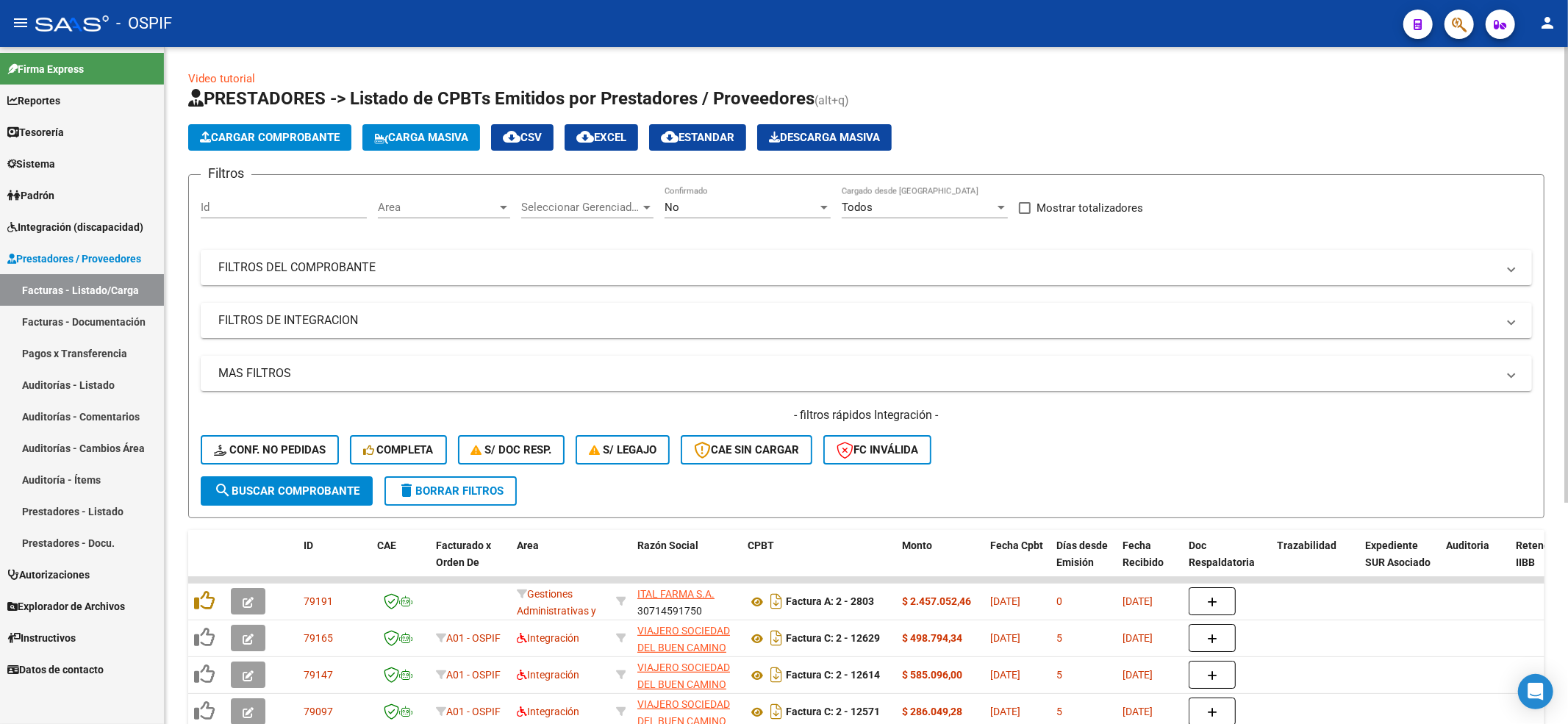
click at [321, 460] on div "- filtros rápidos Integración - Conf. no pedidas Completa S/ Doc Resp. S/ legaj…" at bounding box center [866, 441] width 1331 height 69
click at [316, 454] on span "Conf. no pedidas" at bounding box center [270, 450] width 112 height 13
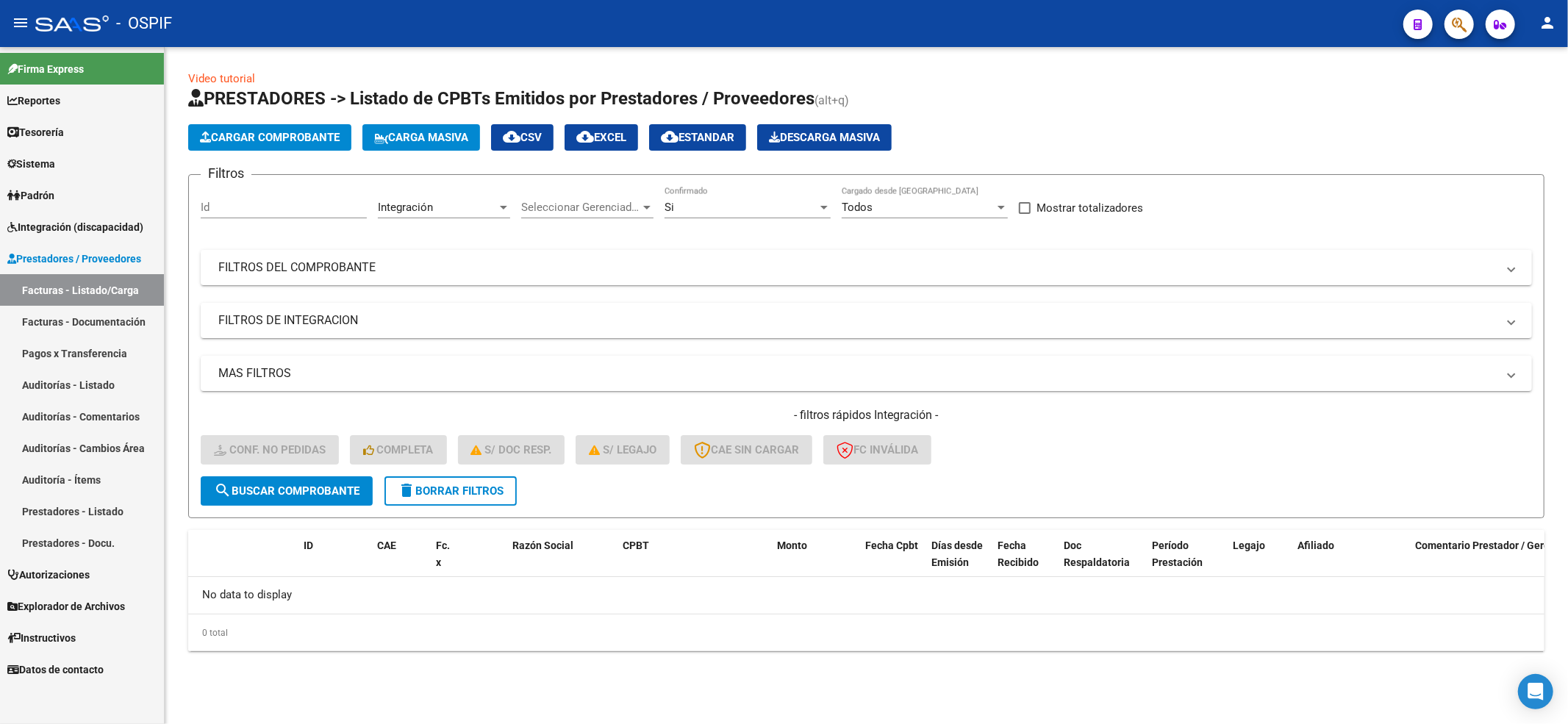
click at [442, 512] on form "Filtros Id Integración Area Seleccionar Gerenciador Seleccionar Gerenciador Si …" at bounding box center [866, 347] width 1356 height 344
click at [442, 508] on form "Filtros Id Integración Area Seleccionar Gerenciador Seleccionar Gerenciador Si …" at bounding box center [866, 347] width 1356 height 344
click at [444, 477] on button "delete Borrar Filtros" at bounding box center [450, 491] width 132 height 29
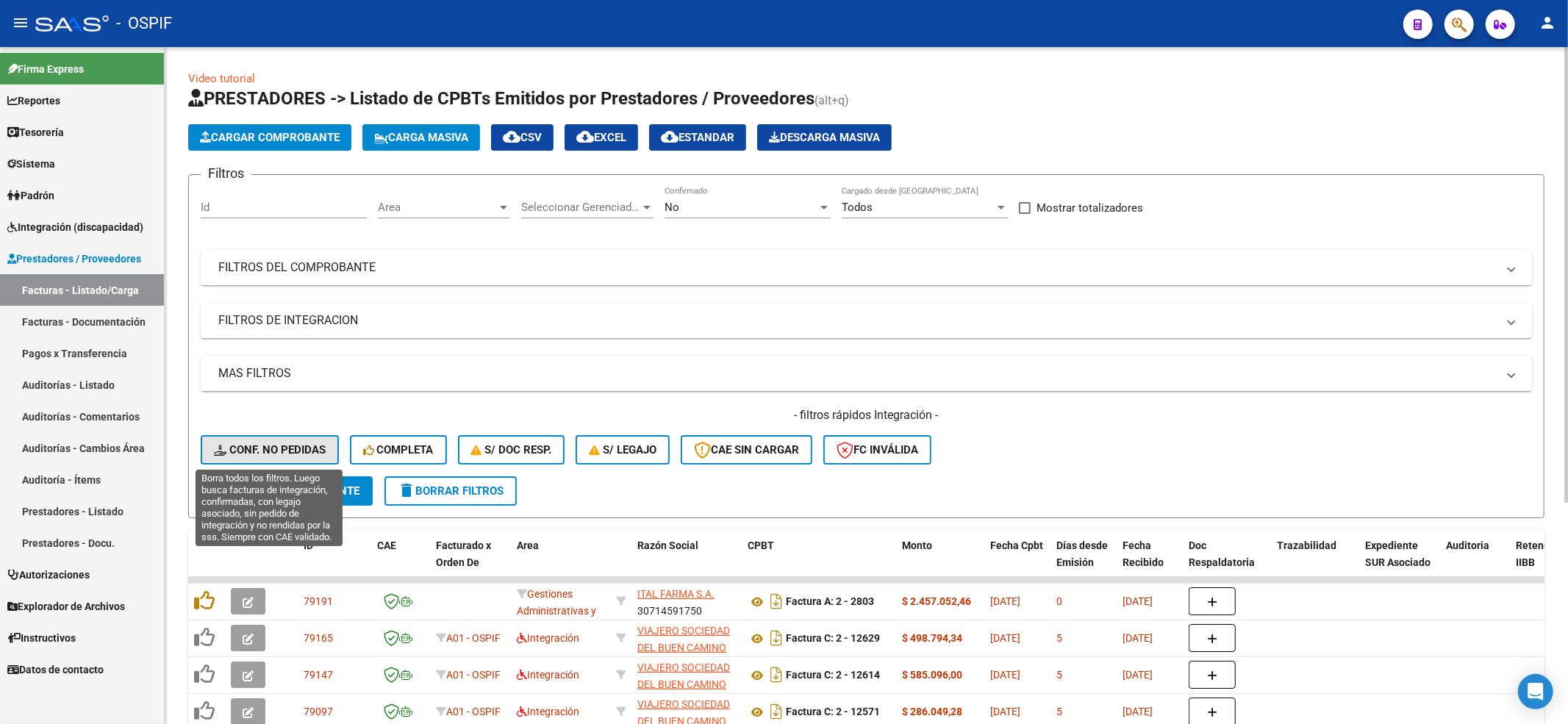
click at [324, 439] on button "Conf. no pedidas" at bounding box center [270, 450] width 138 height 29
